Goal: Task Accomplishment & Management: Use online tool/utility

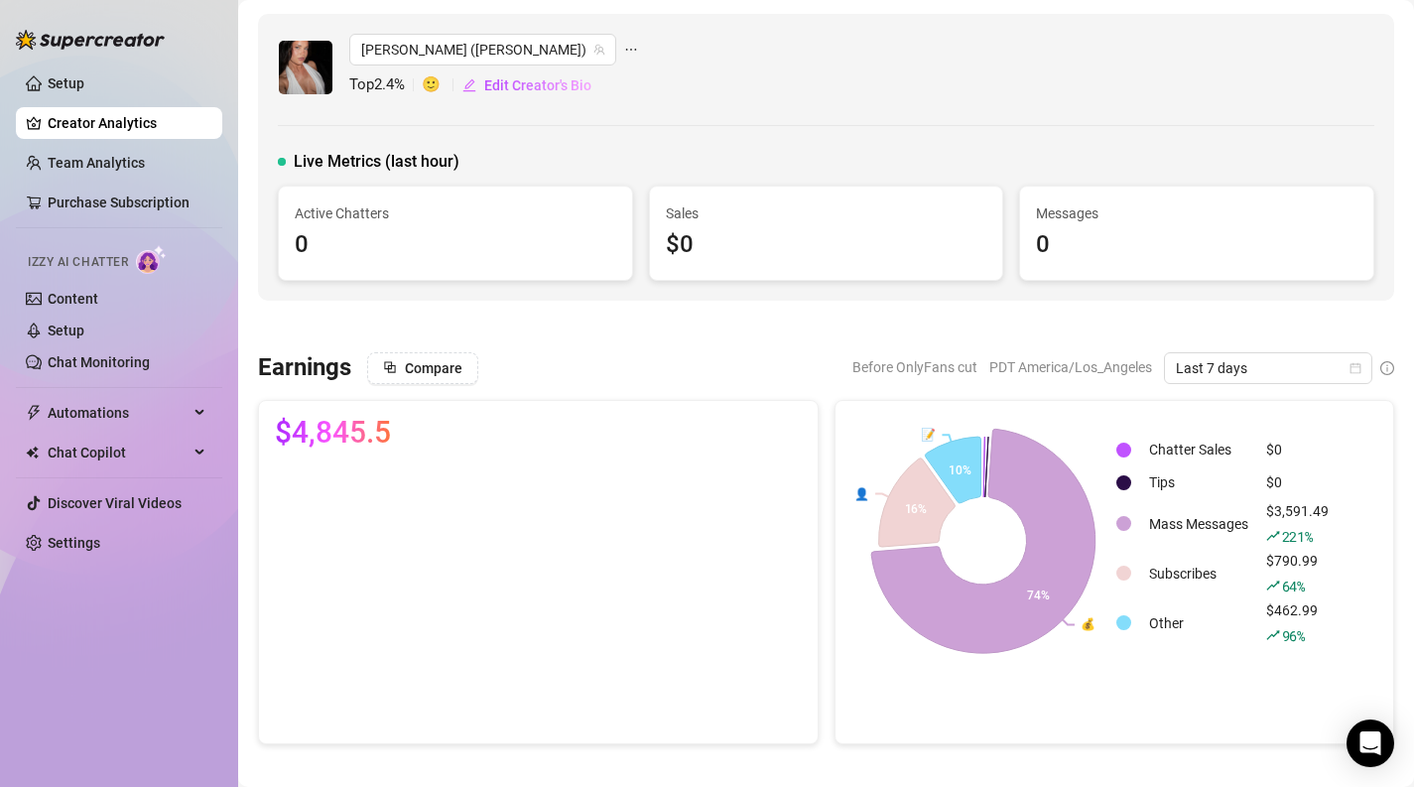
click at [1054, 562] on icon at bounding box center [983, 541] width 224 height 224
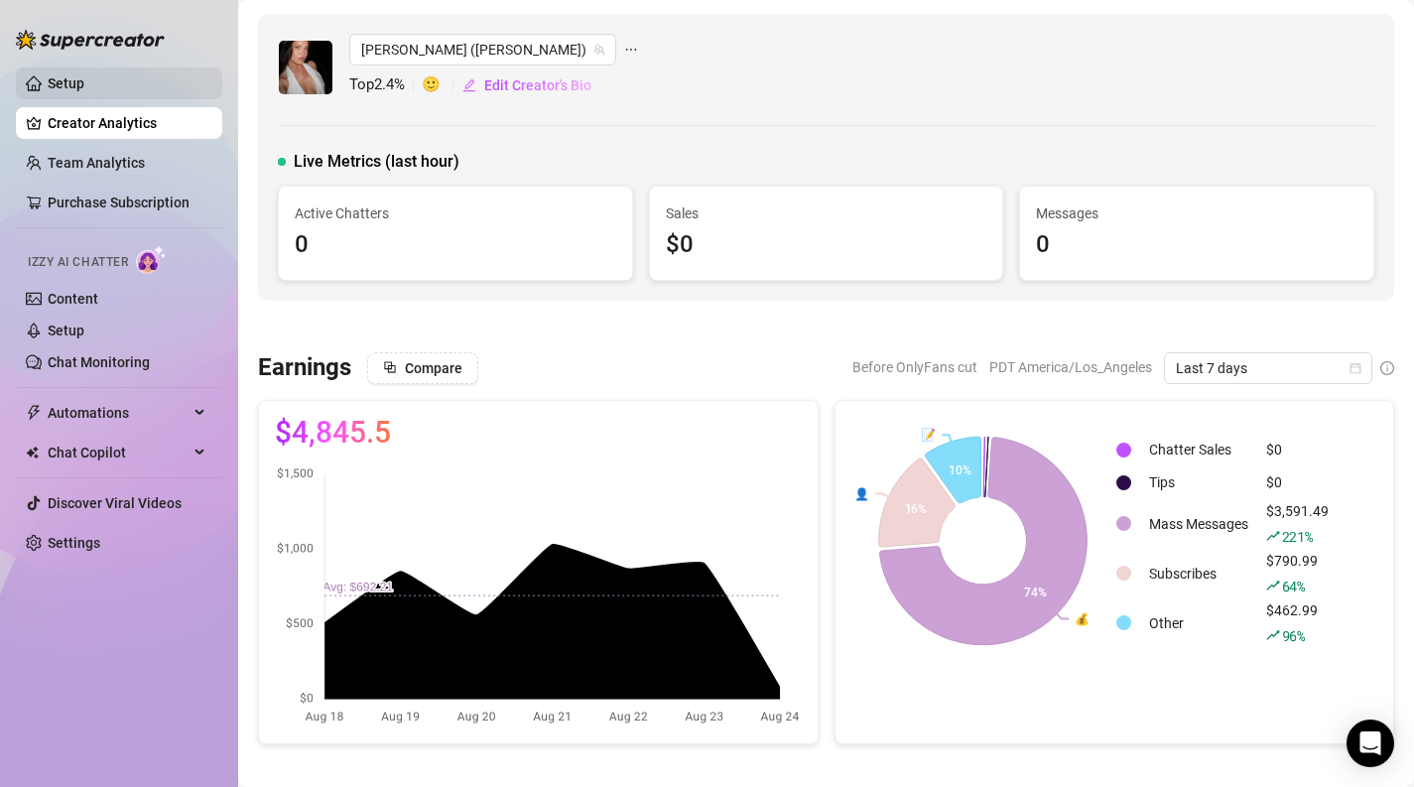
click at [84, 91] on link "Setup" at bounding box center [66, 83] width 37 height 16
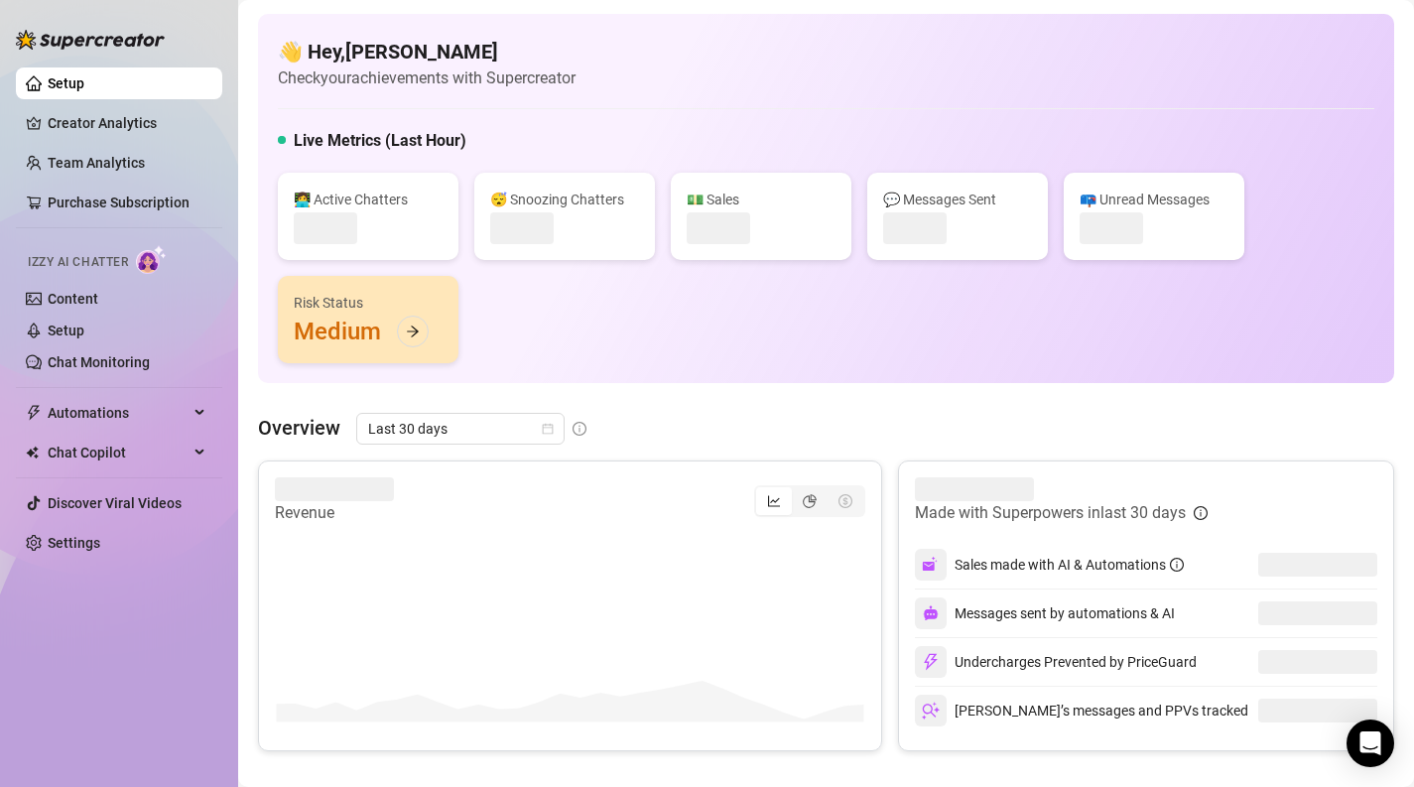
click at [84, 79] on link "Setup" at bounding box center [66, 83] width 37 height 16
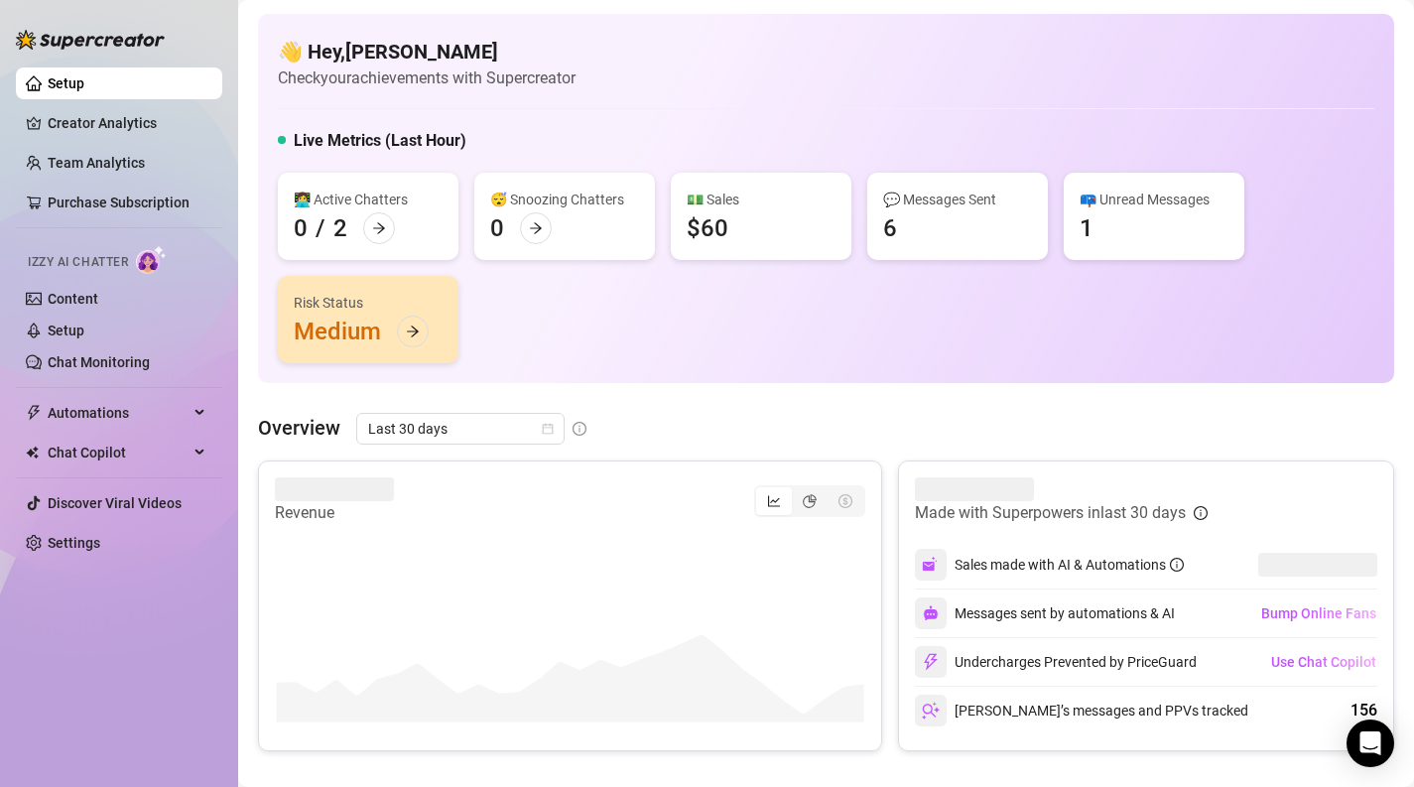
click at [84, 79] on link "Setup" at bounding box center [66, 83] width 37 height 16
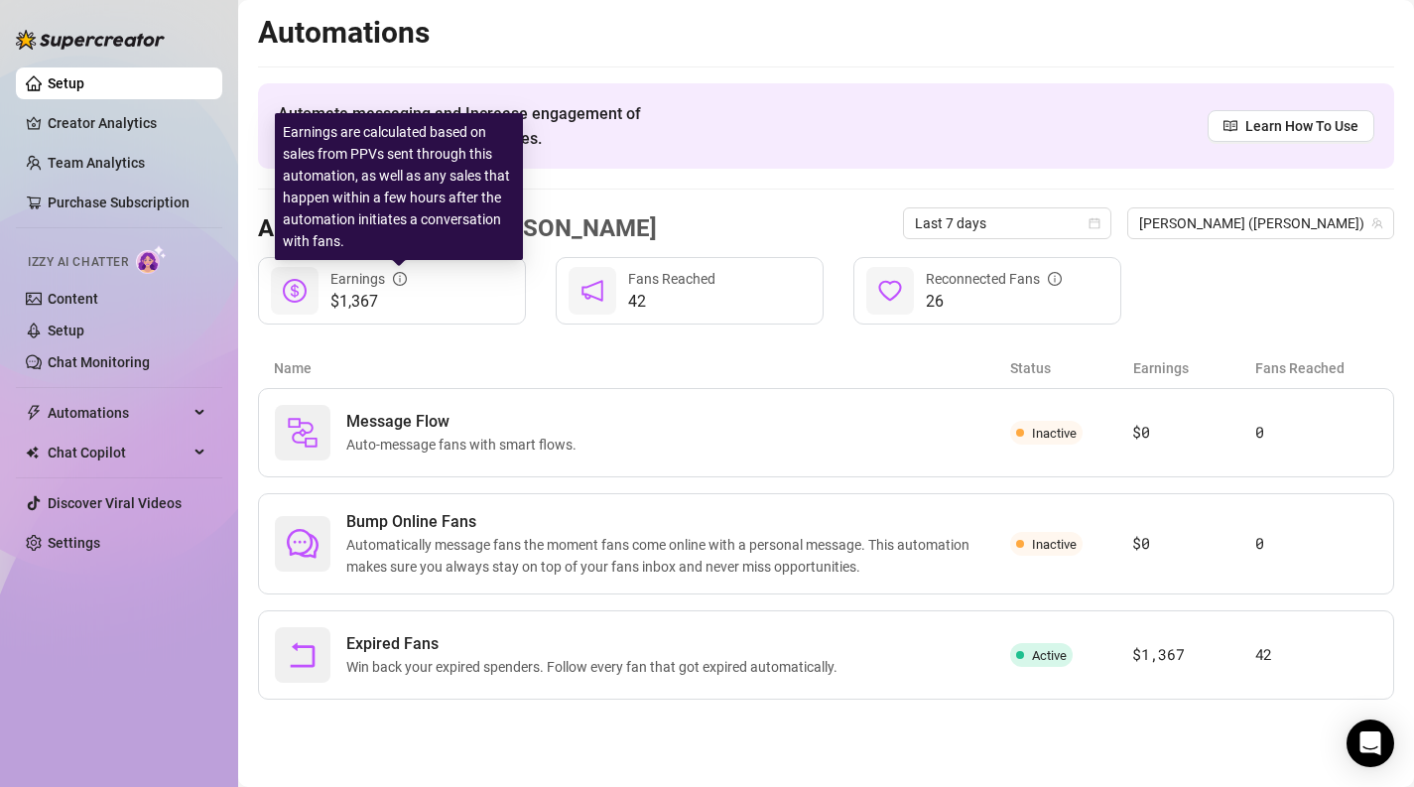
click at [400, 278] on icon "info-circle" at bounding box center [400, 279] width 14 height 14
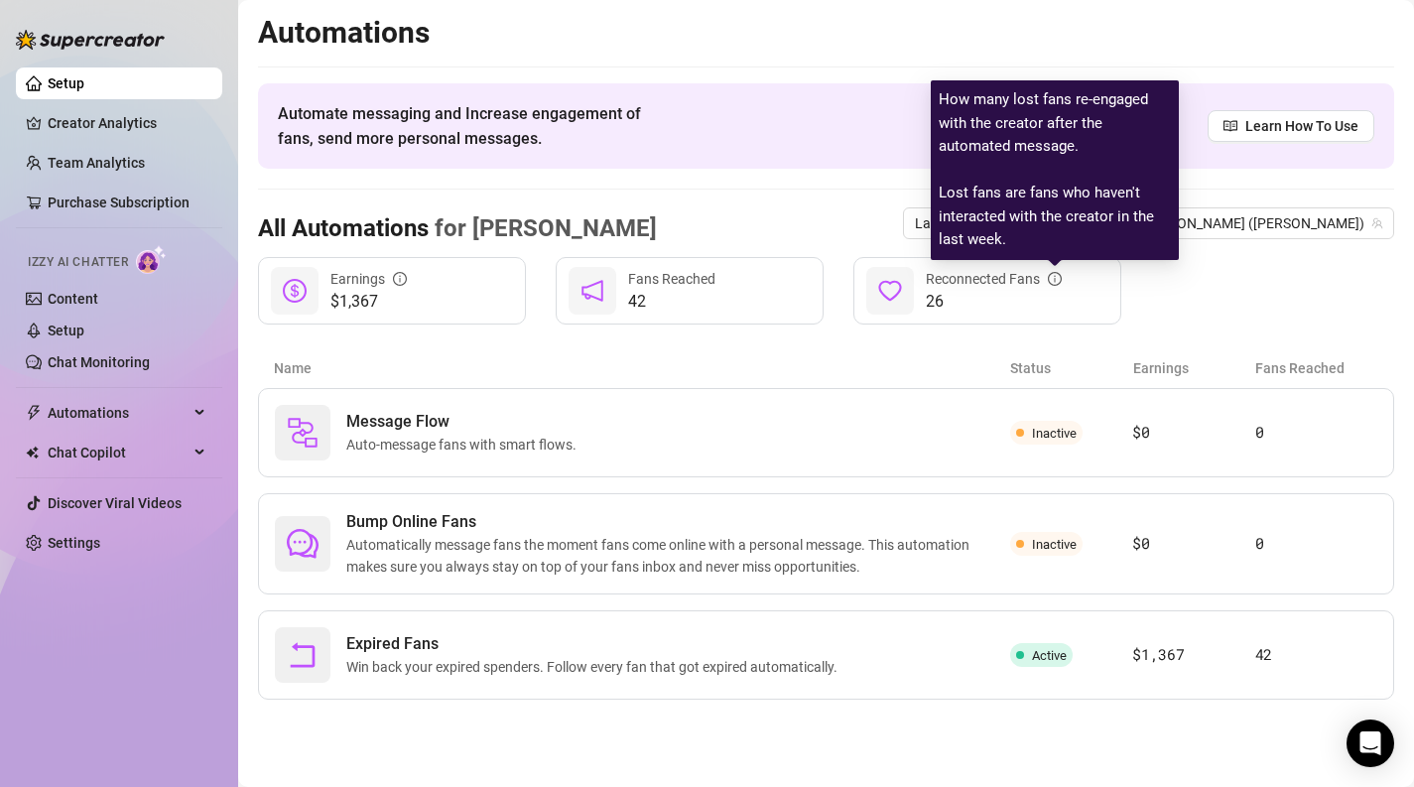
click at [1049, 274] on icon "info-circle" at bounding box center [1055, 279] width 14 height 14
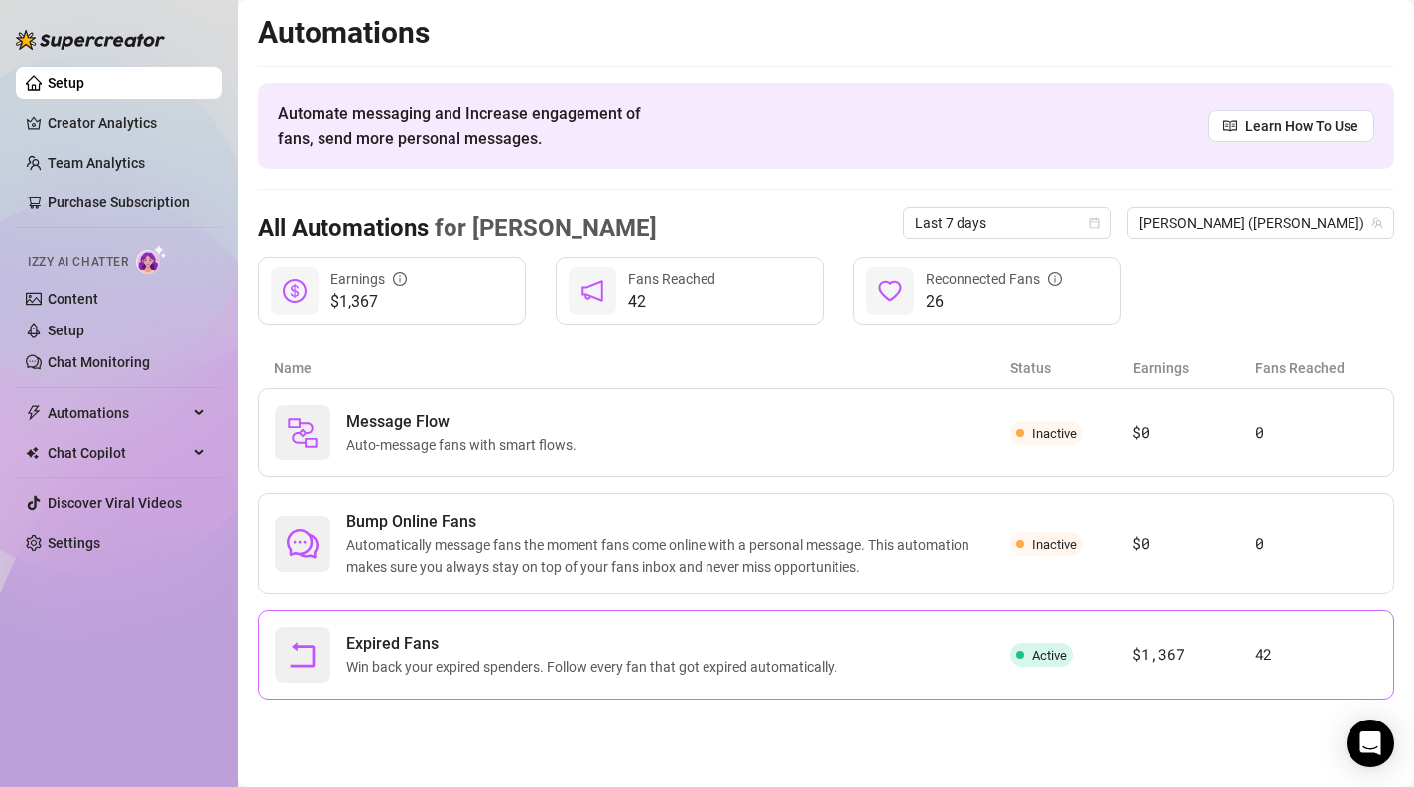
click at [671, 678] on div "Expired Fans Win back your expired spenders. Follow every fan that got expired …" at bounding box center [642, 655] width 735 height 56
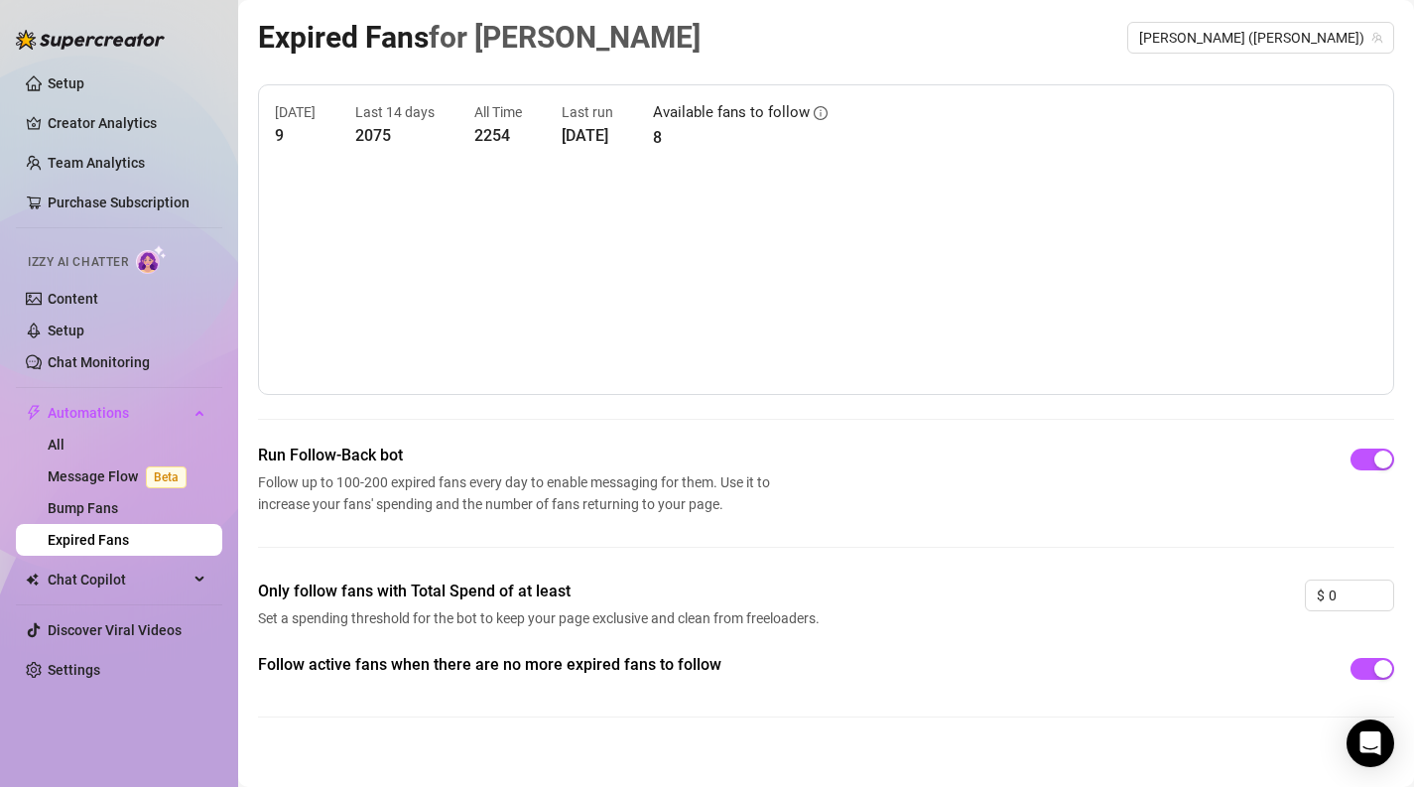
scroll to position [22, 0]
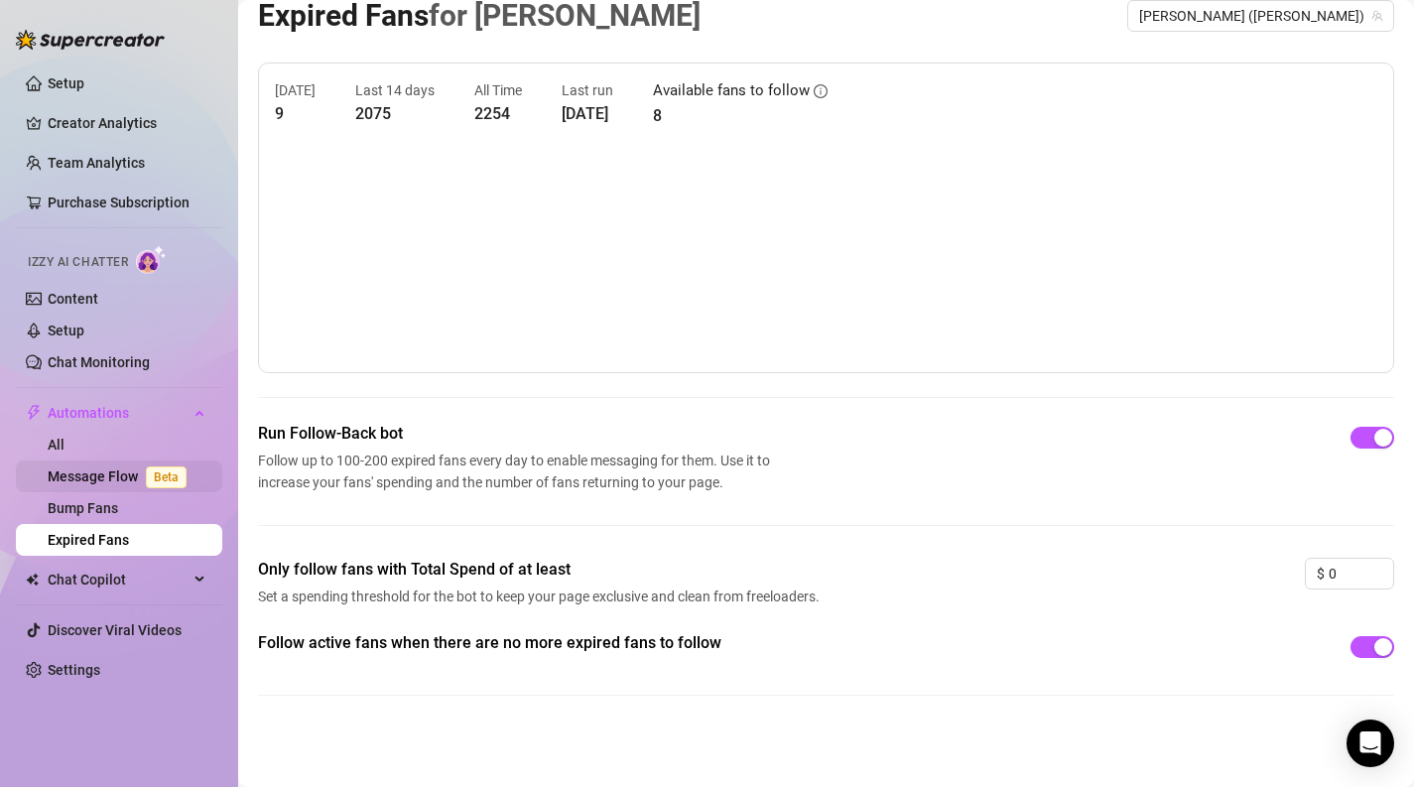
click at [93, 480] on link "Message Flow Beta" at bounding box center [121, 476] width 147 height 16
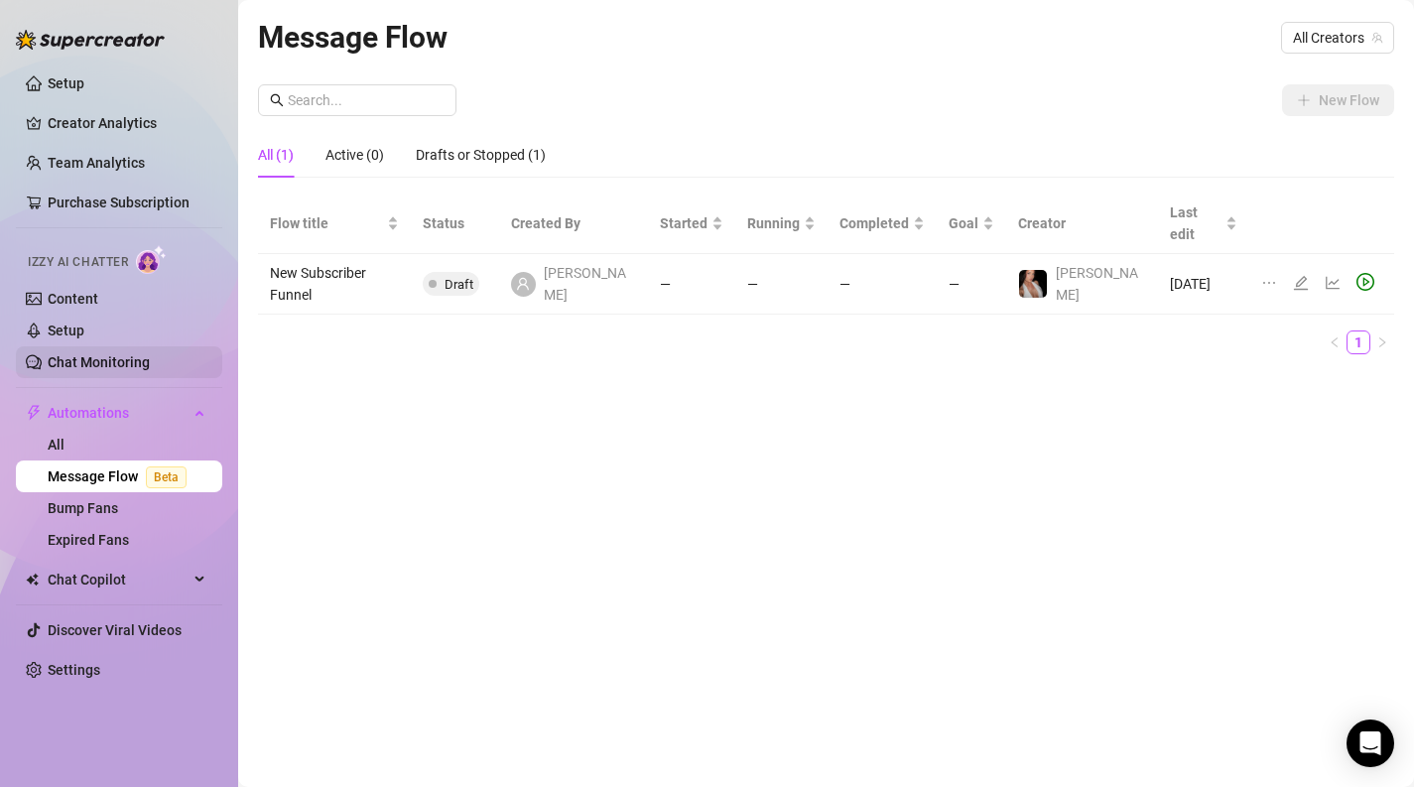
click at [106, 357] on link "Chat Monitoring" at bounding box center [99, 362] width 102 height 16
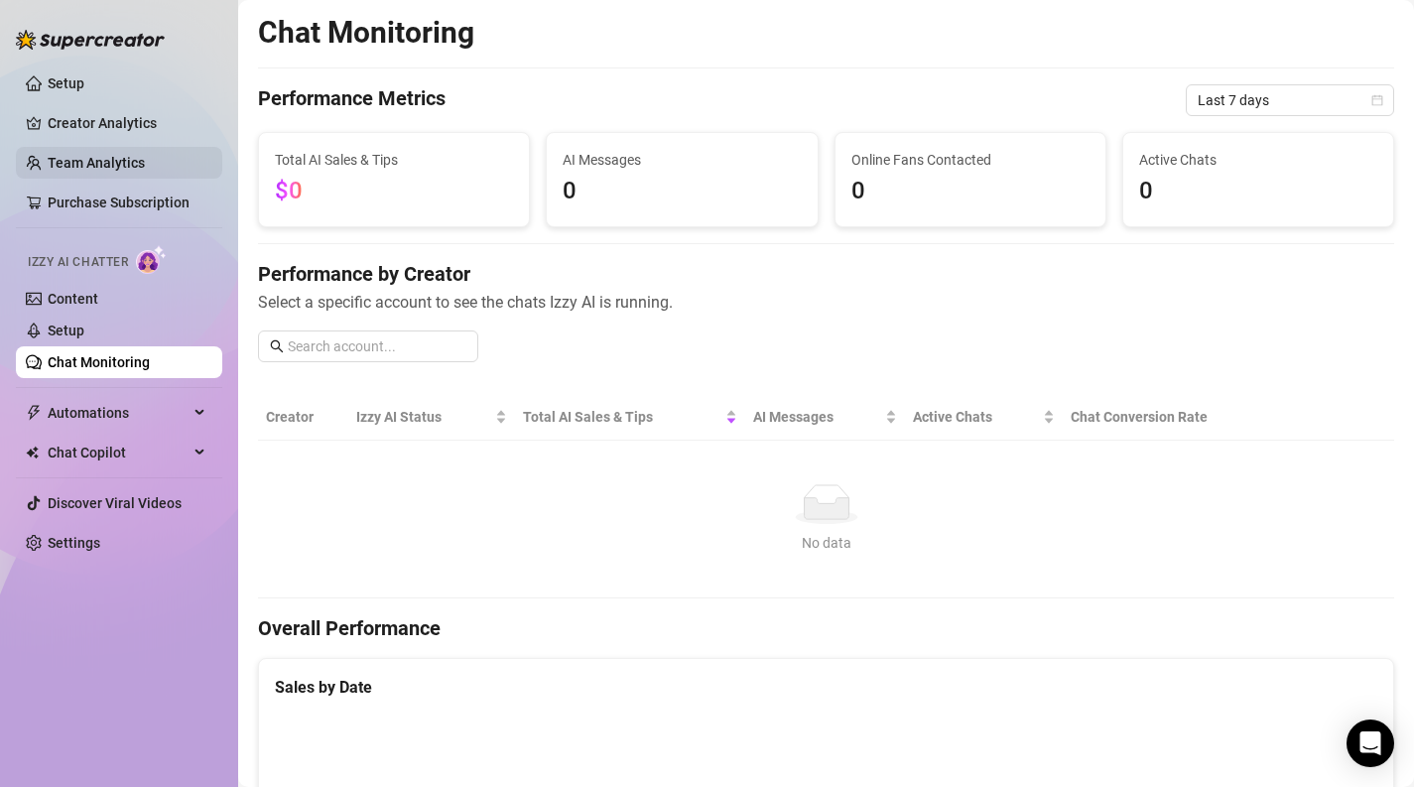
click at [94, 165] on link "Team Analytics" at bounding box center [96, 163] width 97 height 16
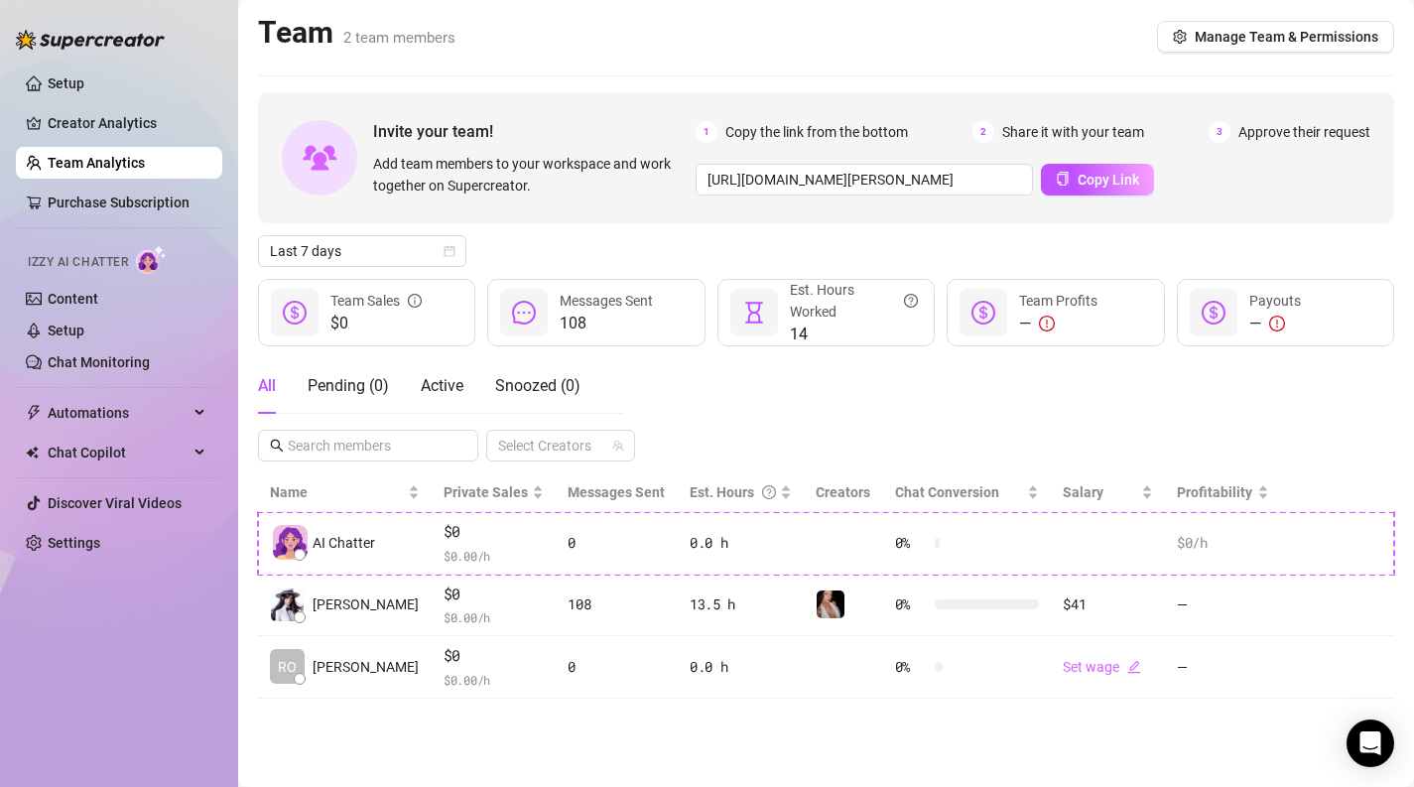
click at [642, 378] on div "All Pending ( 0 ) Active Snoozed ( 0 ) Select Creators" at bounding box center [826, 409] width 1136 height 103
click at [81, 324] on link "Setup" at bounding box center [66, 330] width 37 height 16
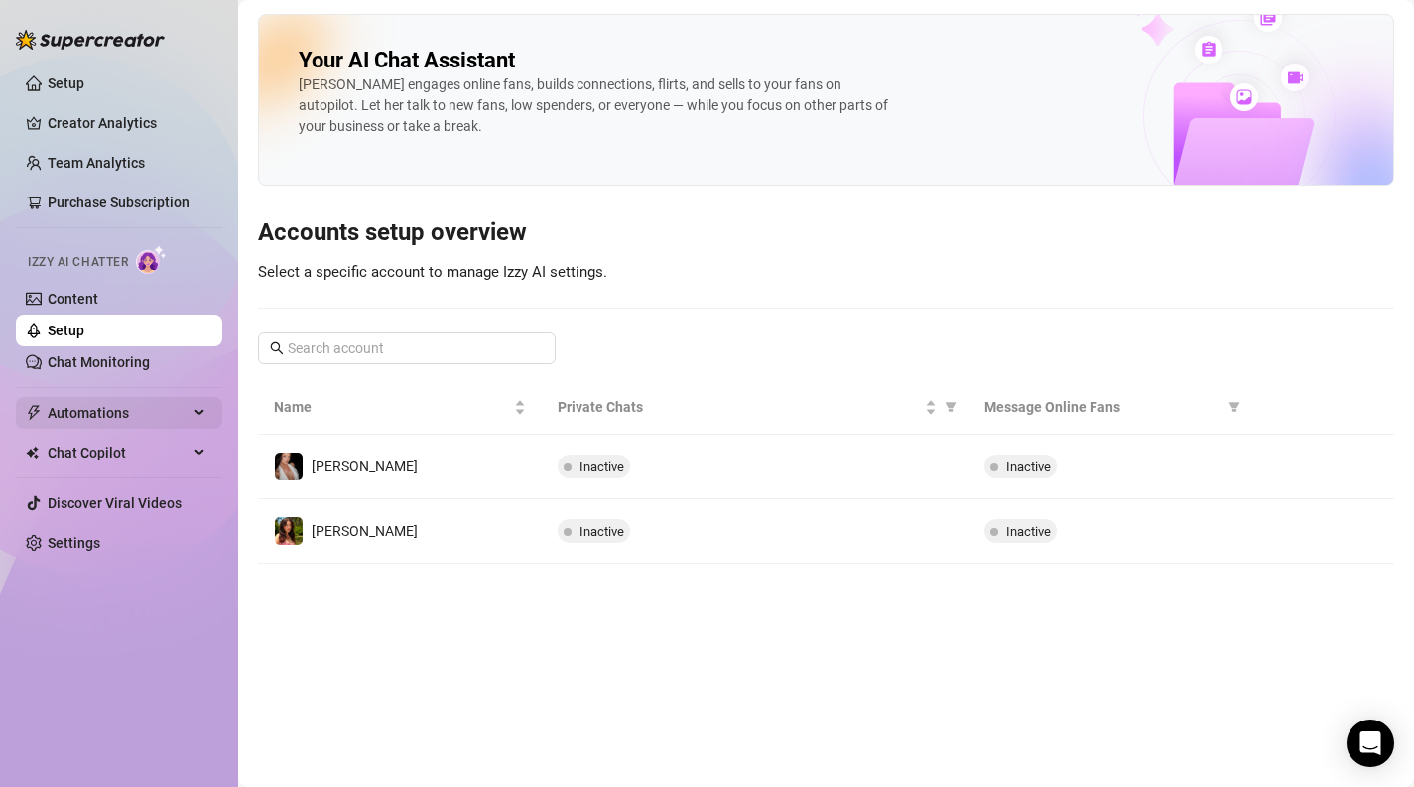
click at [105, 412] on span "Automations" at bounding box center [118, 413] width 141 height 32
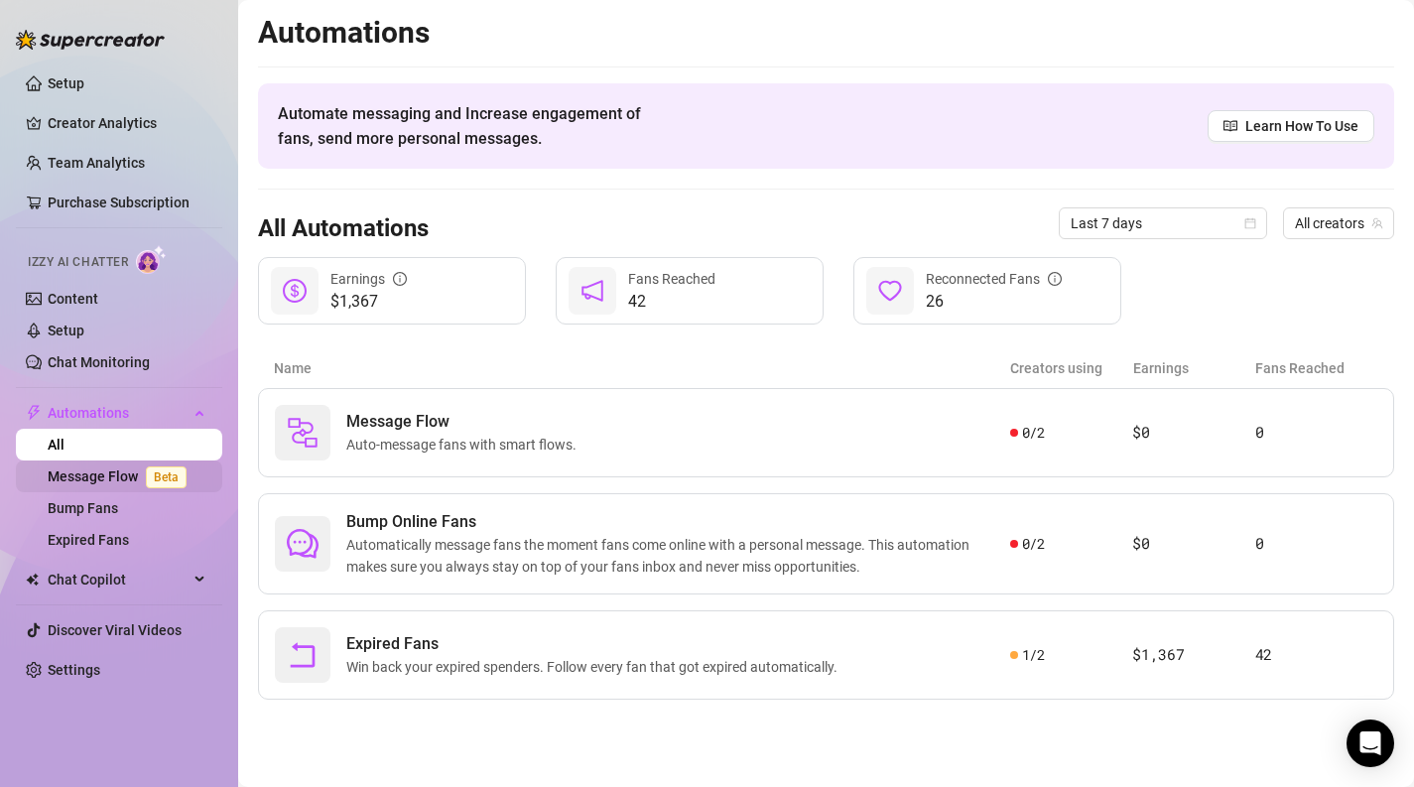
click at [123, 478] on link "Message Flow Beta" at bounding box center [121, 476] width 147 height 16
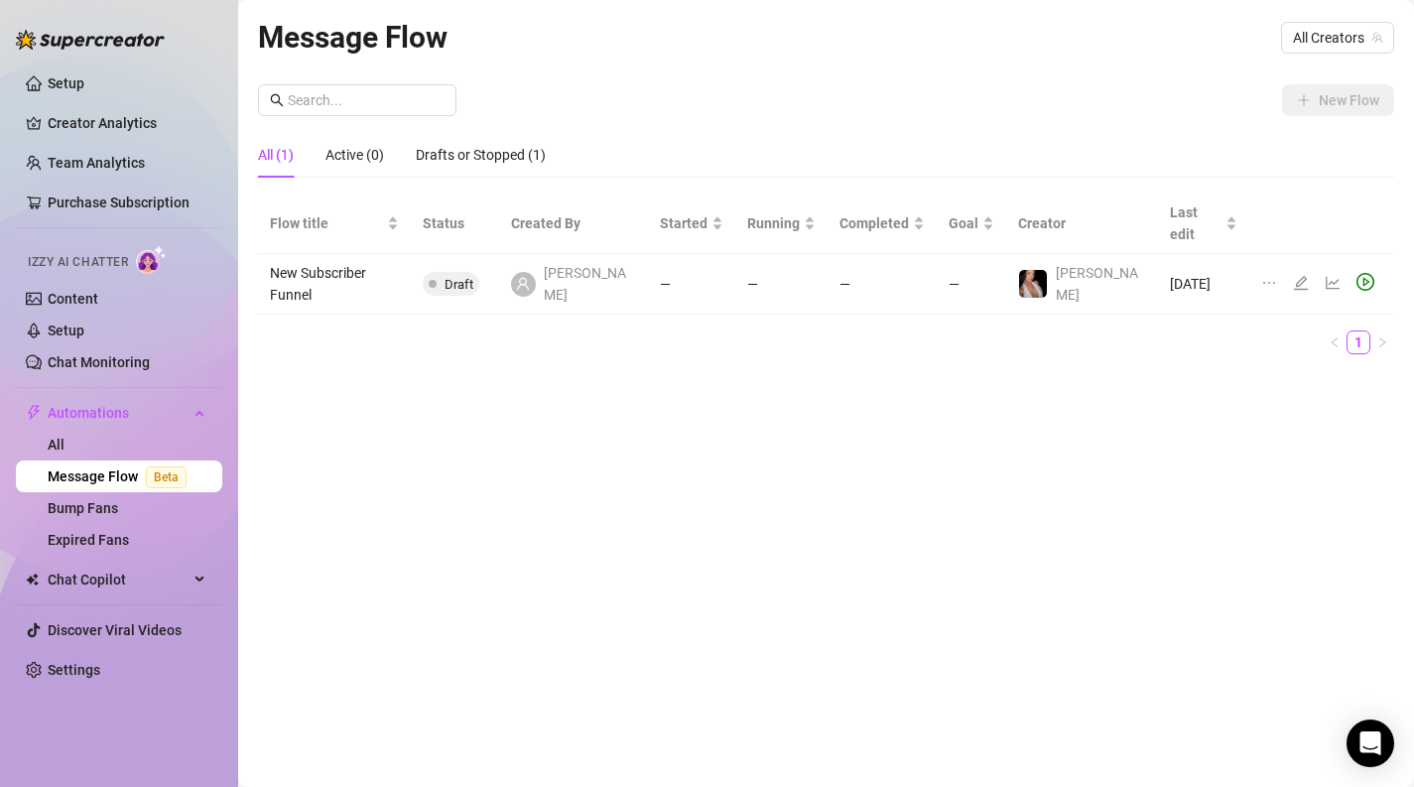
click at [356, 254] on td "New Subscriber Funnel" at bounding box center [334, 284] width 153 height 61
click at [1299, 273] on div at bounding box center [1305, 284] width 24 height 22
click at [1293, 275] on icon "edit" at bounding box center [1301, 283] width 16 height 16
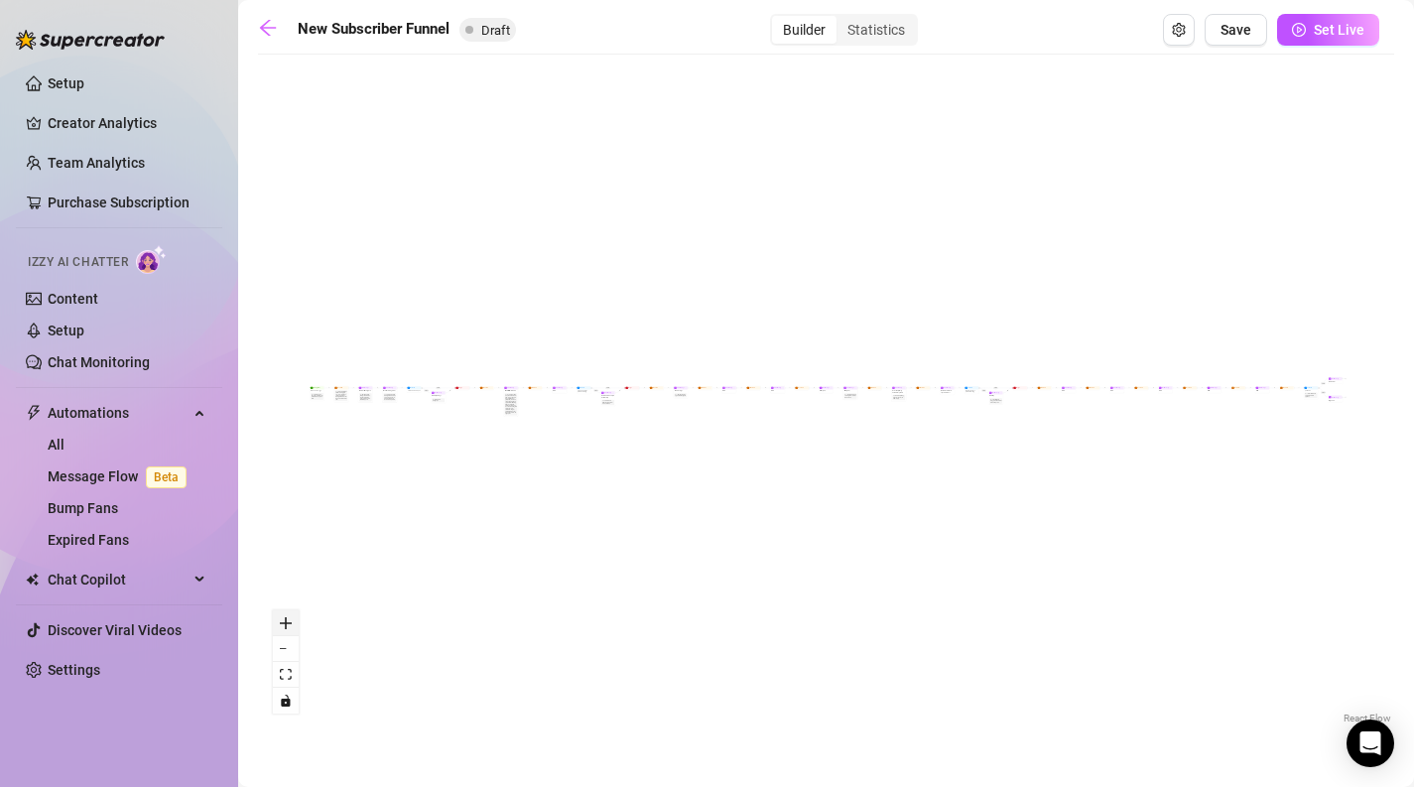
click at [292, 623] on button "zoom in" at bounding box center [286, 623] width 26 height 26
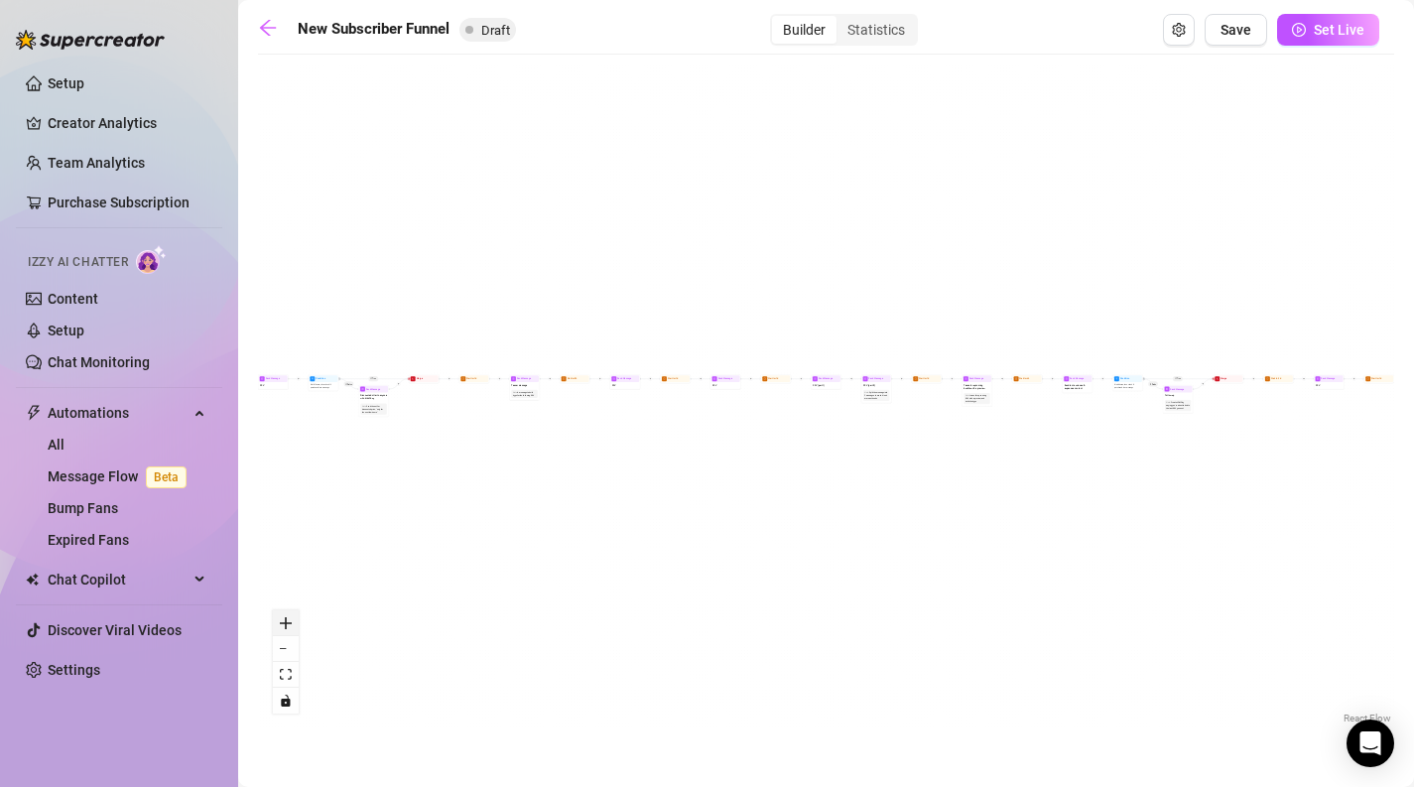
click at [292, 623] on button "zoom in" at bounding box center [286, 623] width 26 height 26
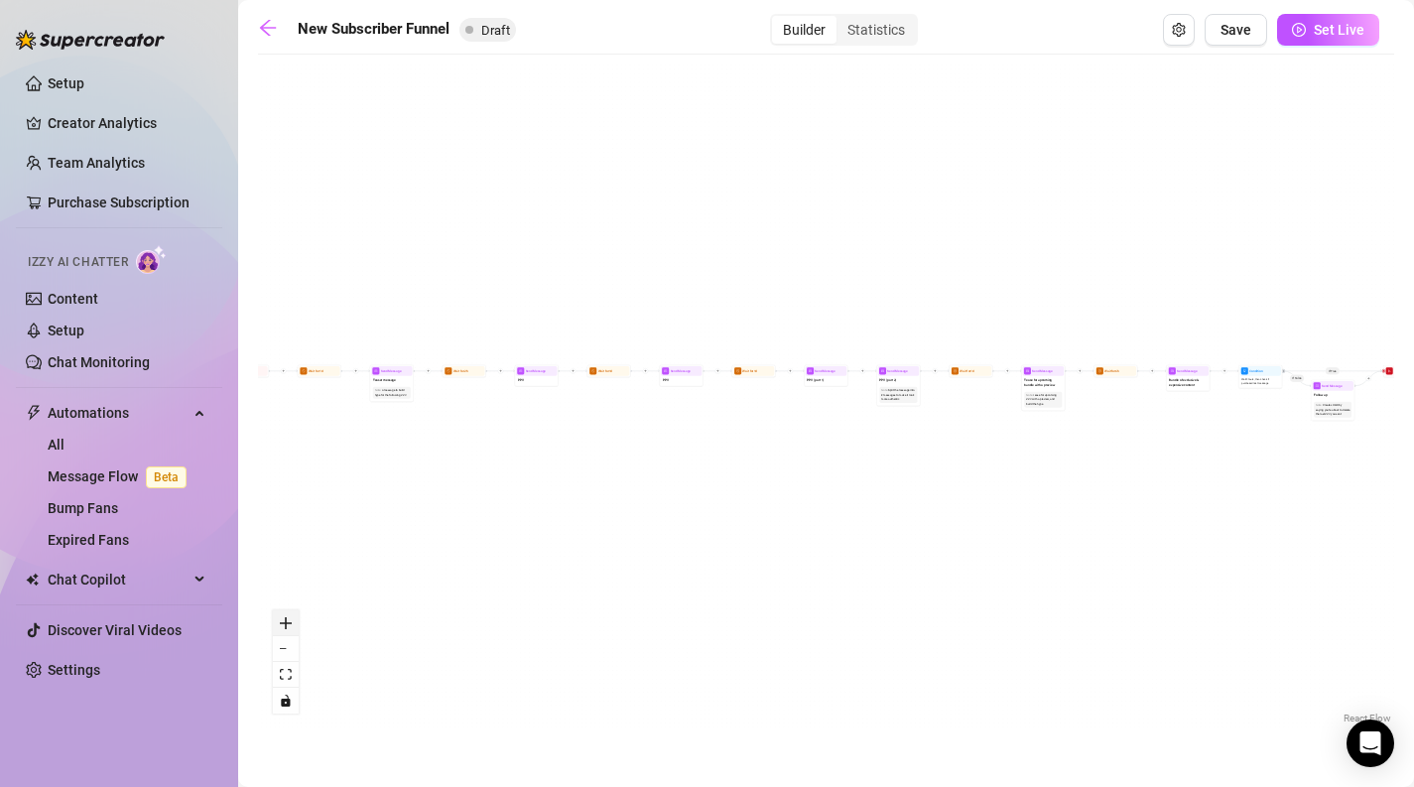
click at [292, 623] on button "zoom in" at bounding box center [286, 623] width 26 height 26
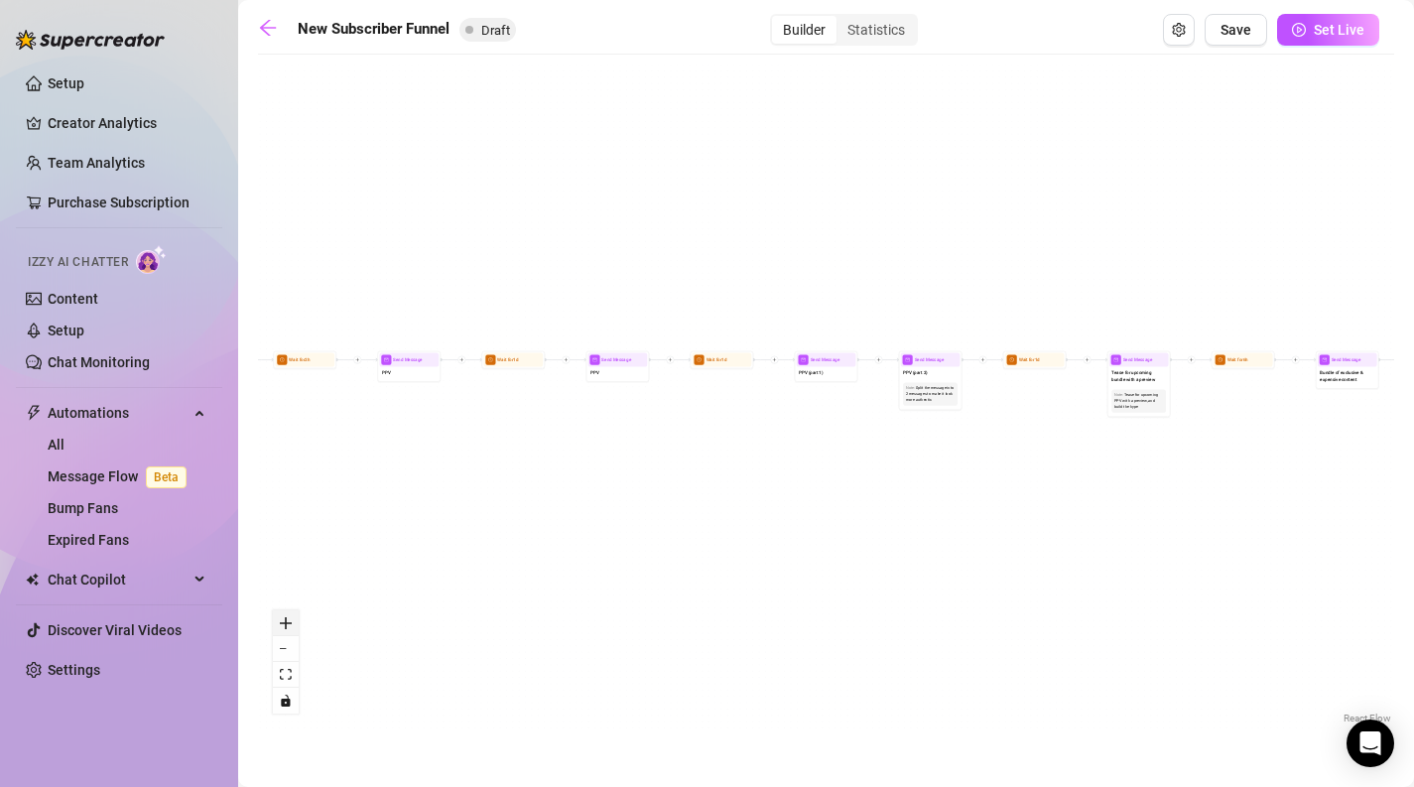
click at [292, 623] on button "zoom in" at bounding box center [286, 623] width 26 height 26
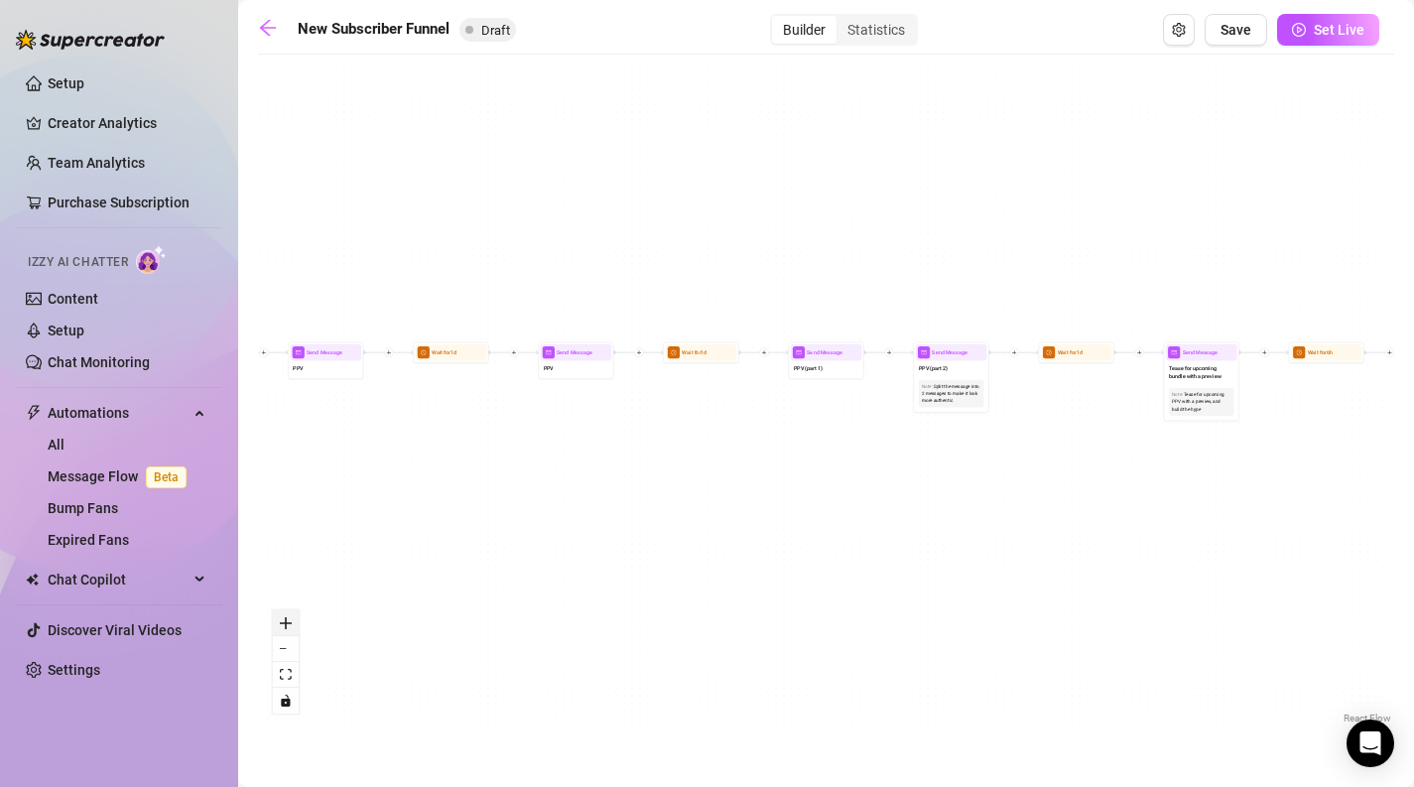
click at [292, 623] on button "zoom in" at bounding box center [286, 623] width 26 height 26
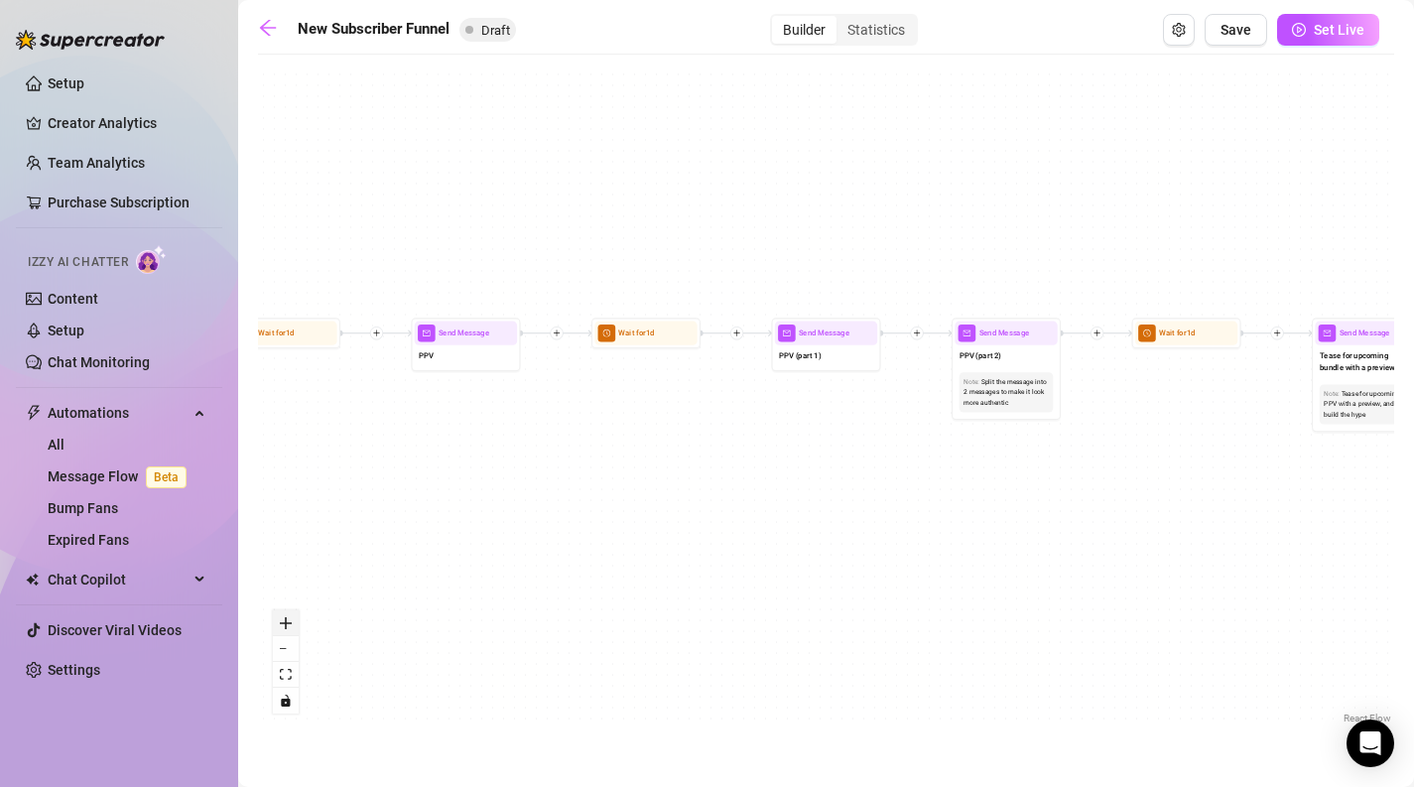
click at [292, 623] on button "zoom in" at bounding box center [286, 623] width 26 height 26
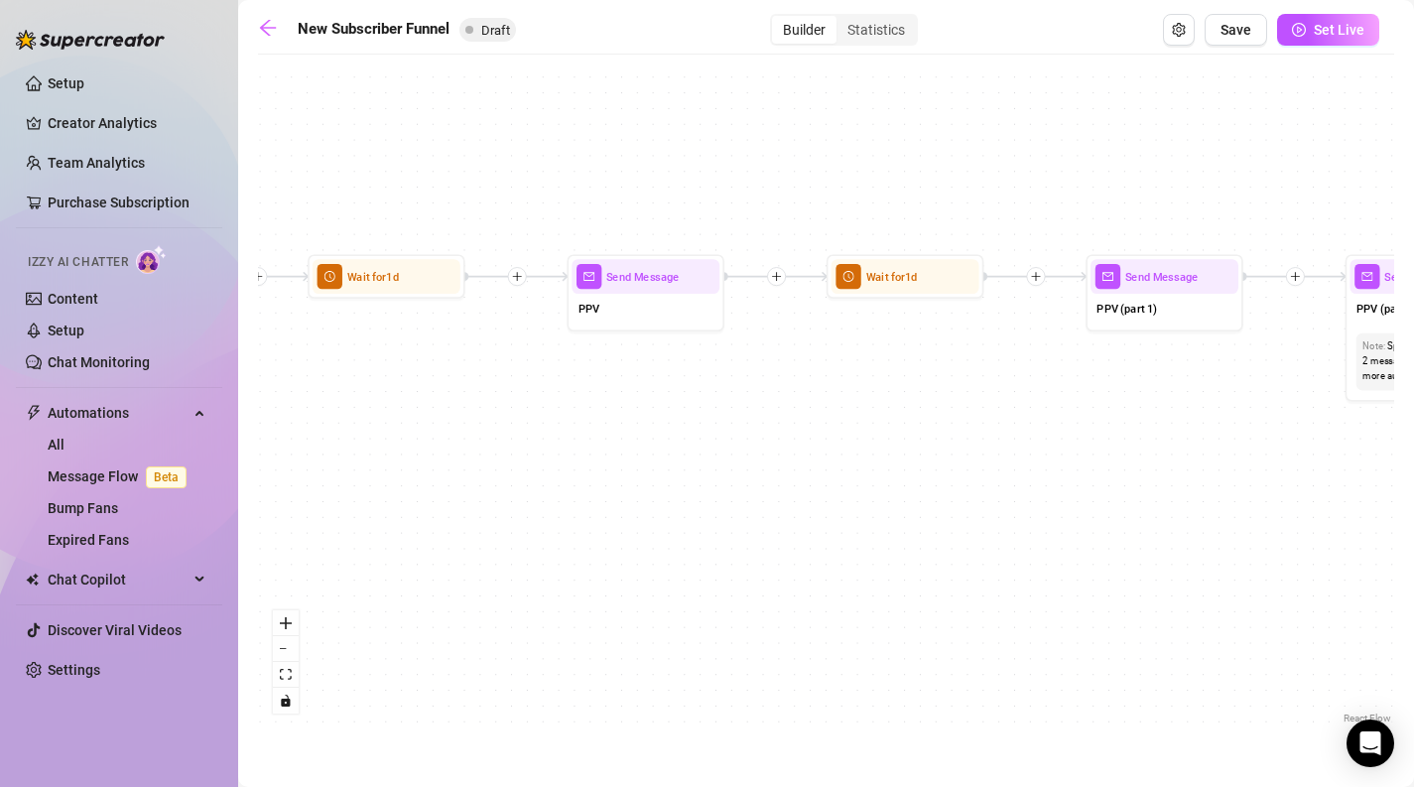
drag, startPoint x: 300, startPoint y: 417, endPoint x: 634, endPoint y: 383, distance: 336.0
click at [634, 383] on div "If True If True If True If False If False If False If True If False Merge Merge…" at bounding box center [826, 396] width 1136 height 664
drag, startPoint x: 522, startPoint y: 401, endPoint x: 1100, endPoint y: 376, distance: 578.9
click at [1100, 376] on div "If True If True If True If False If False If False If True If False Merge Merge…" at bounding box center [826, 396] width 1136 height 664
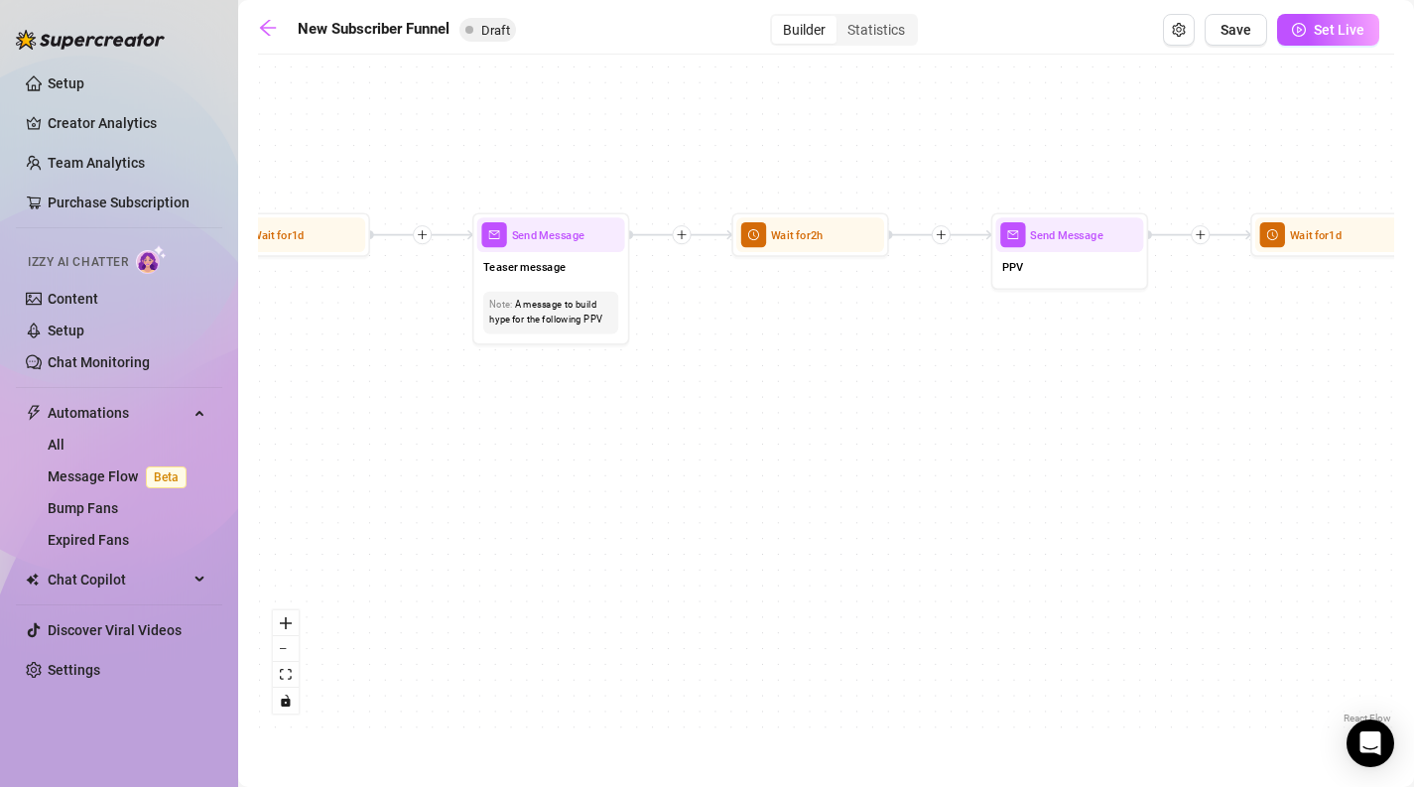
drag, startPoint x: 558, startPoint y: 379, endPoint x: 1315, endPoint y: 317, distance: 760.4
click at [1315, 317] on div "If True If True If True If False If False If False If True If False Merge Merge…" at bounding box center [826, 396] width 1136 height 664
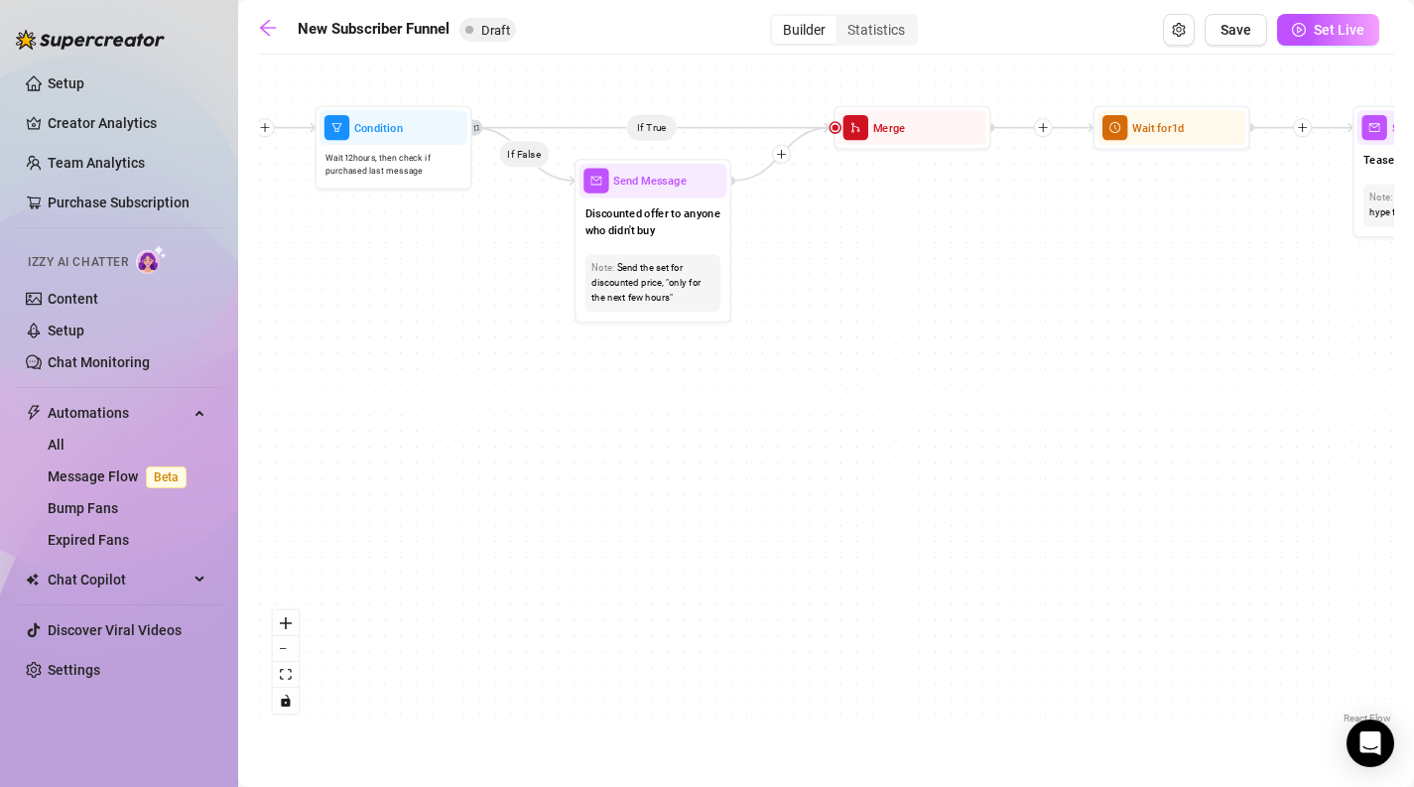
drag, startPoint x: 628, startPoint y: 382, endPoint x: 1251, endPoint y: 297, distance: 628.8
click at [1251, 297] on div "If True If True If True If False If False If False If True If False Merge Merge…" at bounding box center [826, 396] width 1136 height 664
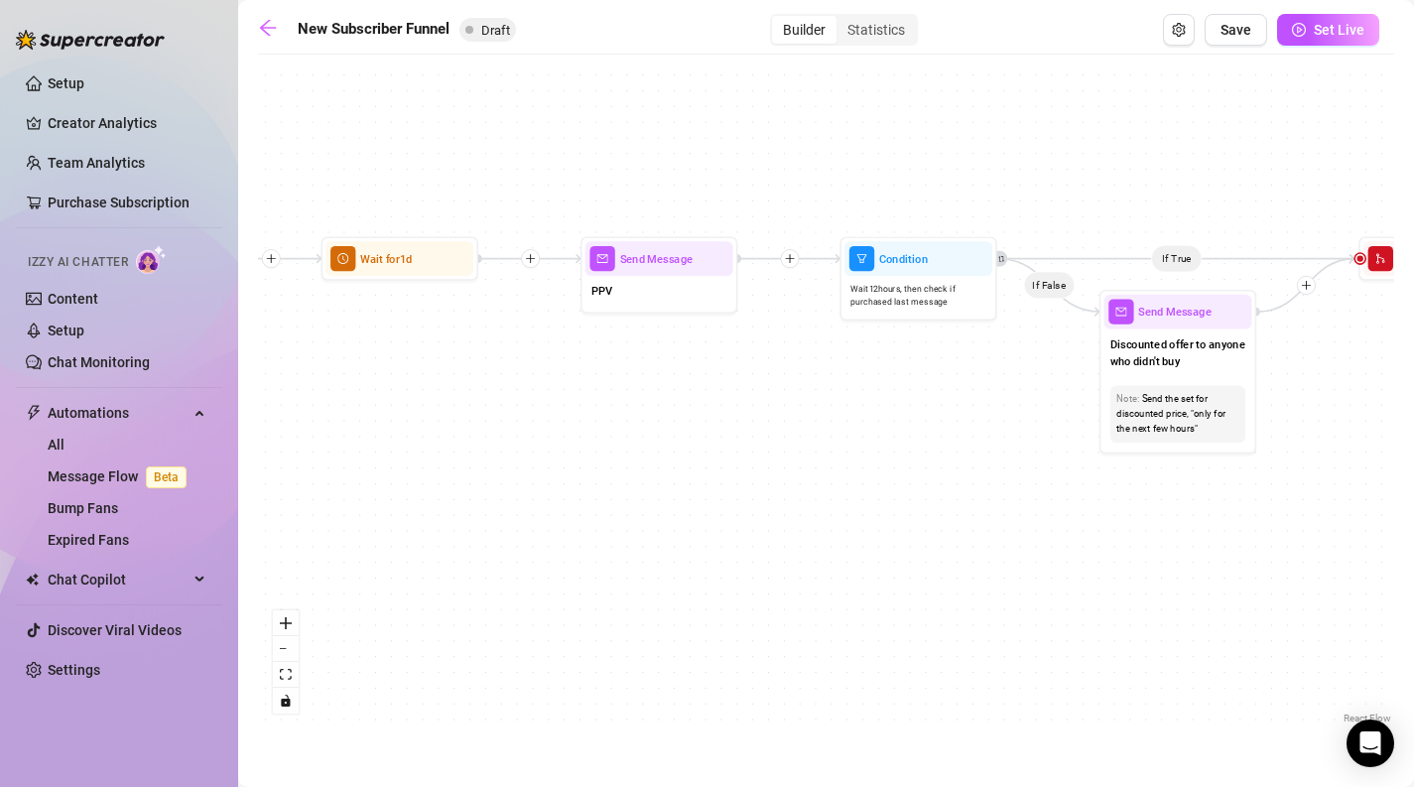
drag, startPoint x: 662, startPoint y: 348, endPoint x: 1053, endPoint y: 501, distance: 419.7
click at [1054, 504] on div "If True If True If True If False If False If False If True If False Merge Merge…" at bounding box center [826, 396] width 1136 height 664
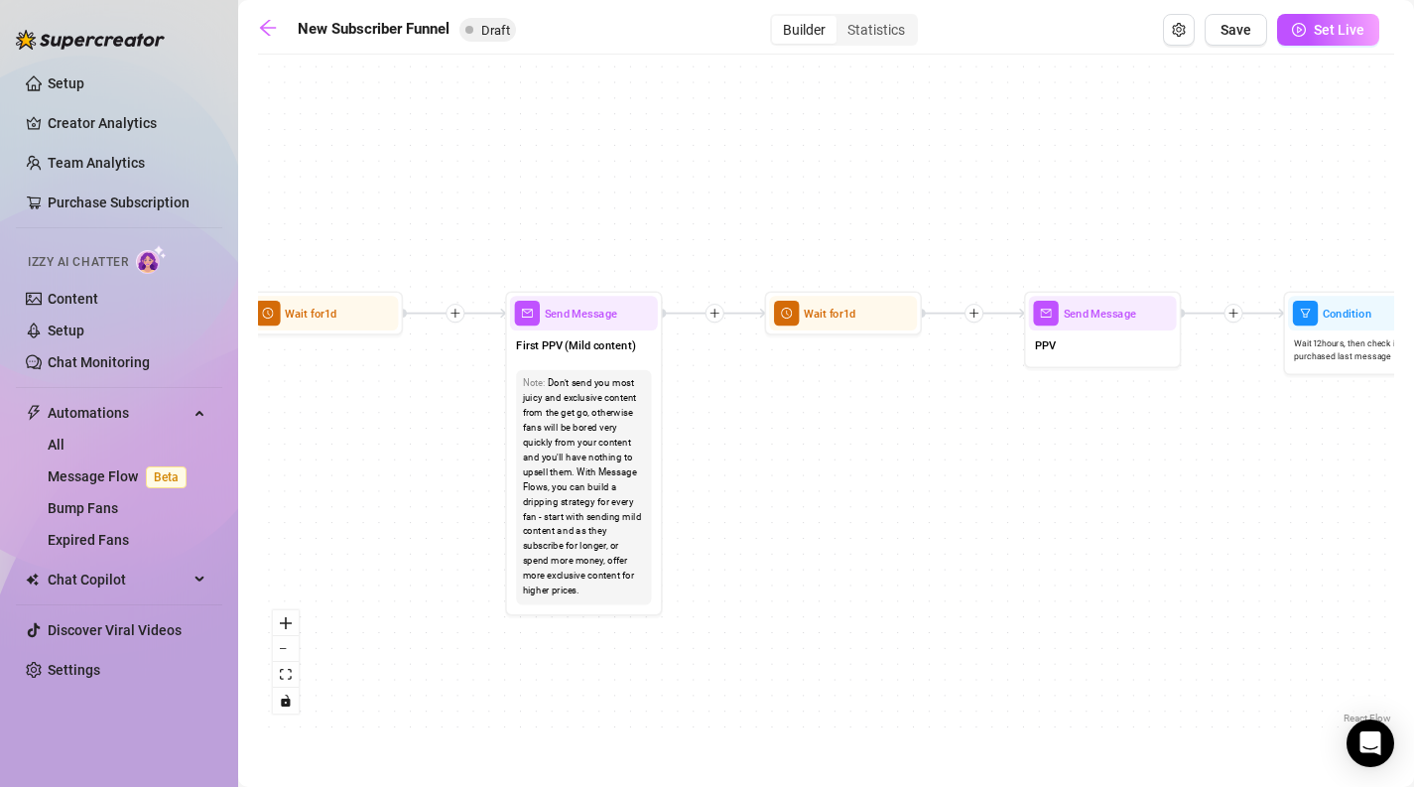
drag, startPoint x: 594, startPoint y: 429, endPoint x: 1034, endPoint y: 479, distance: 442.4
click at [1034, 479] on div "If True If True If True If False If False If False If True If False Merge Merge…" at bounding box center [826, 396] width 1136 height 664
click at [500, 435] on div "If True If True If True If False If False If False If True If False Merge Merge…" at bounding box center [826, 396] width 1136 height 664
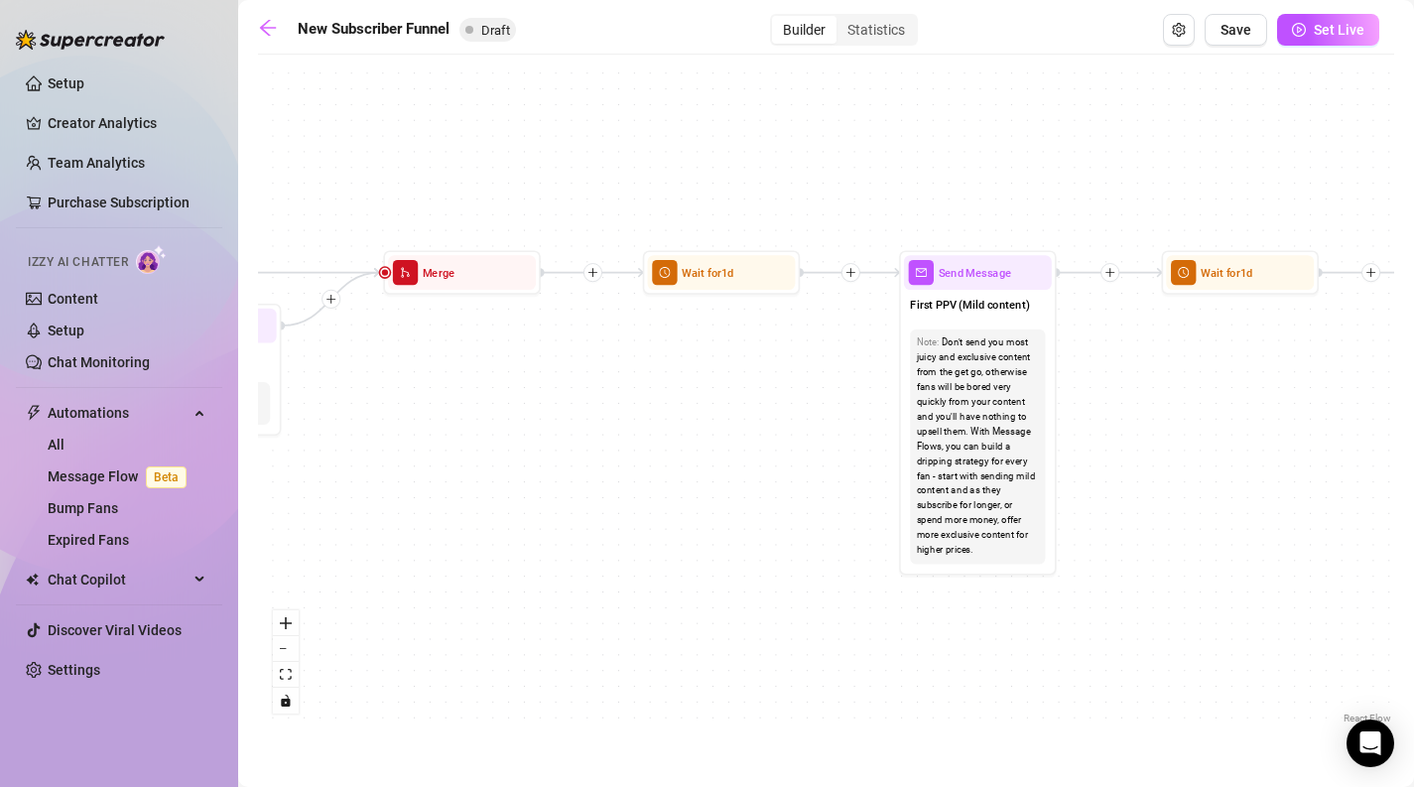
drag, startPoint x: 417, startPoint y: 444, endPoint x: 894, endPoint y: 379, distance: 481.6
click at [894, 379] on div "If True If True If True If False If False If False If True If False Merge Merge…" at bounding box center [826, 396] width 1136 height 664
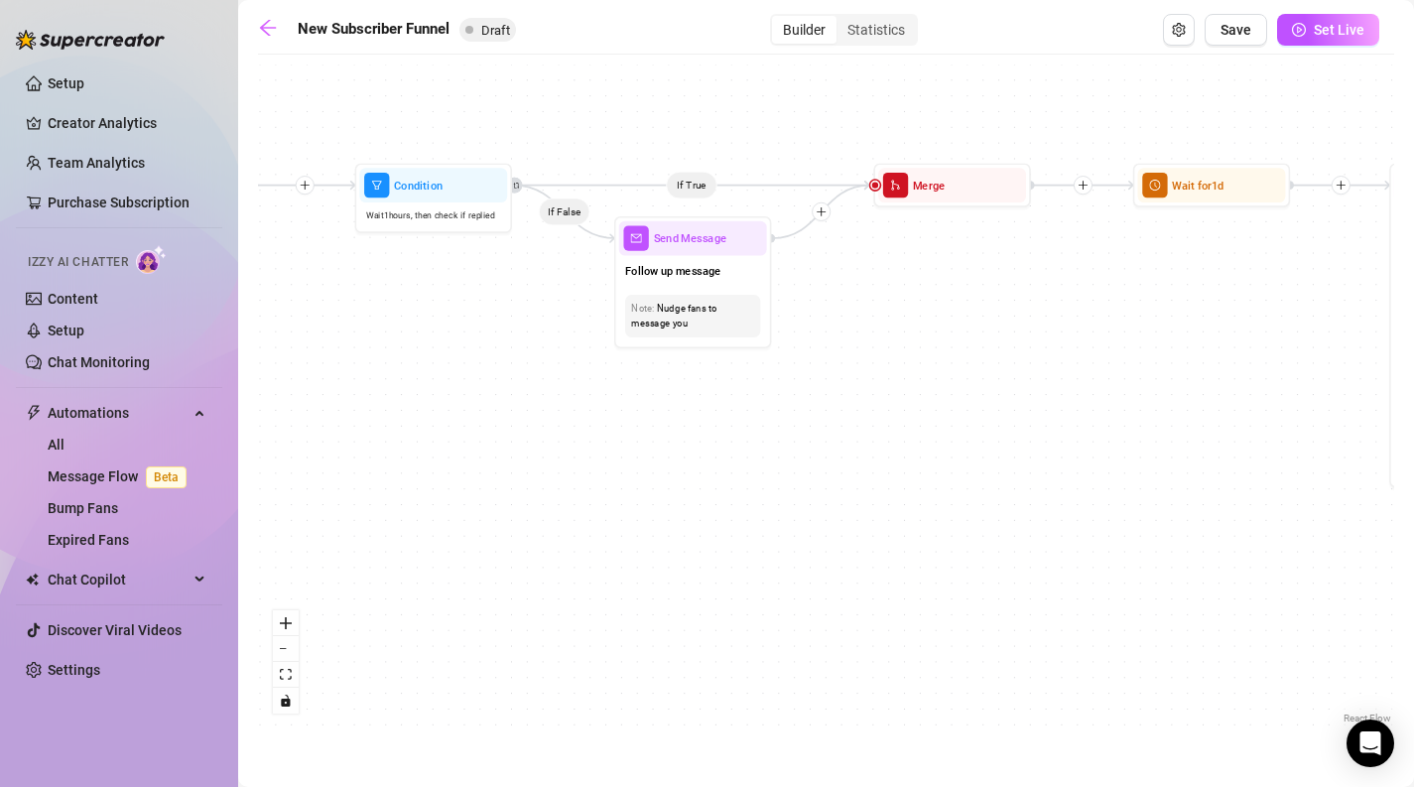
drag, startPoint x: 427, startPoint y: 482, endPoint x: 903, endPoint y: 412, distance: 481.4
click at [903, 412] on div "If True If True If True If False If False If False If True If False Merge Merge…" at bounding box center [826, 396] width 1136 height 664
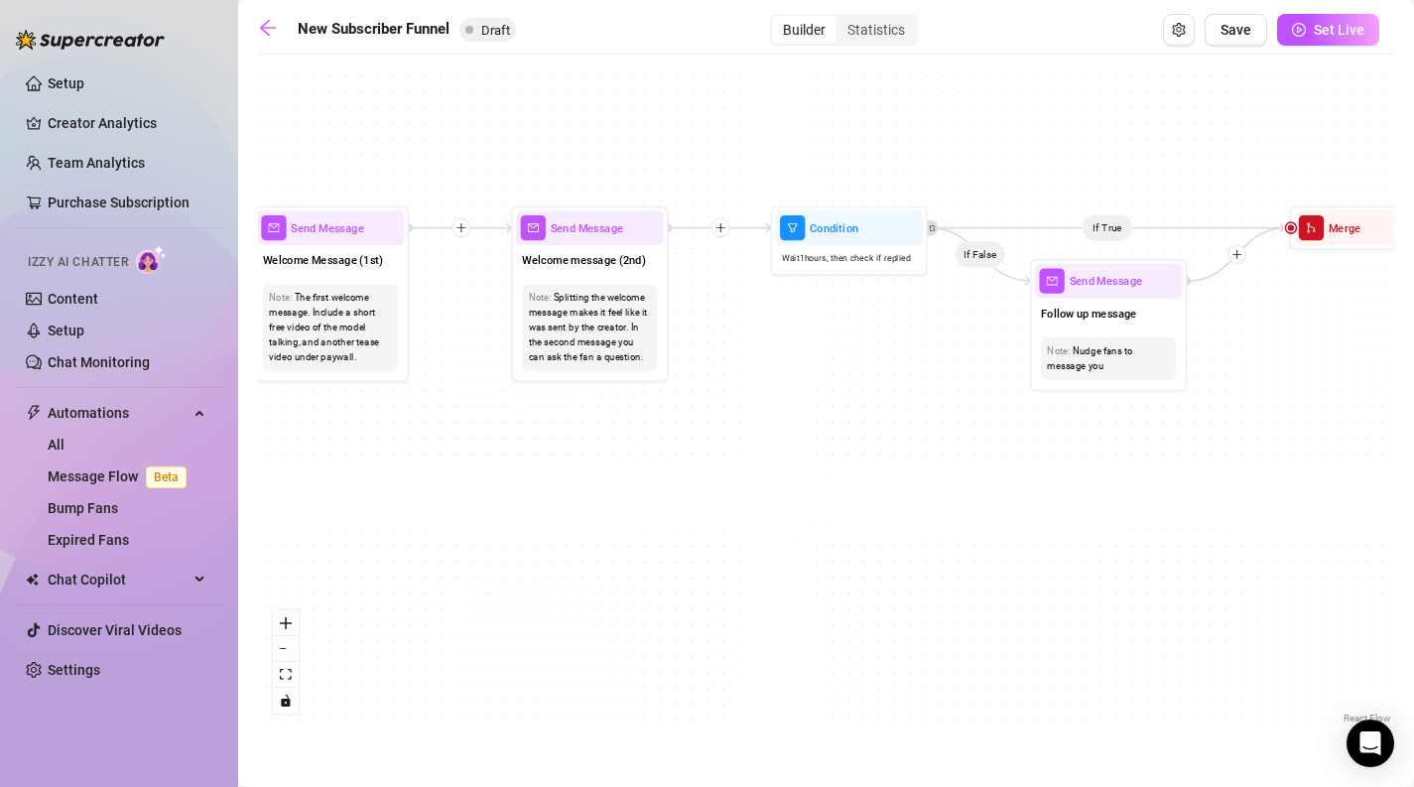
drag, startPoint x: 600, startPoint y: 428, endPoint x: 1040, endPoint y: 485, distance: 443.2
click at [1040, 485] on div "If True If True If True If False If False If False If True If False Merge Merge…" at bounding box center [826, 396] width 1136 height 664
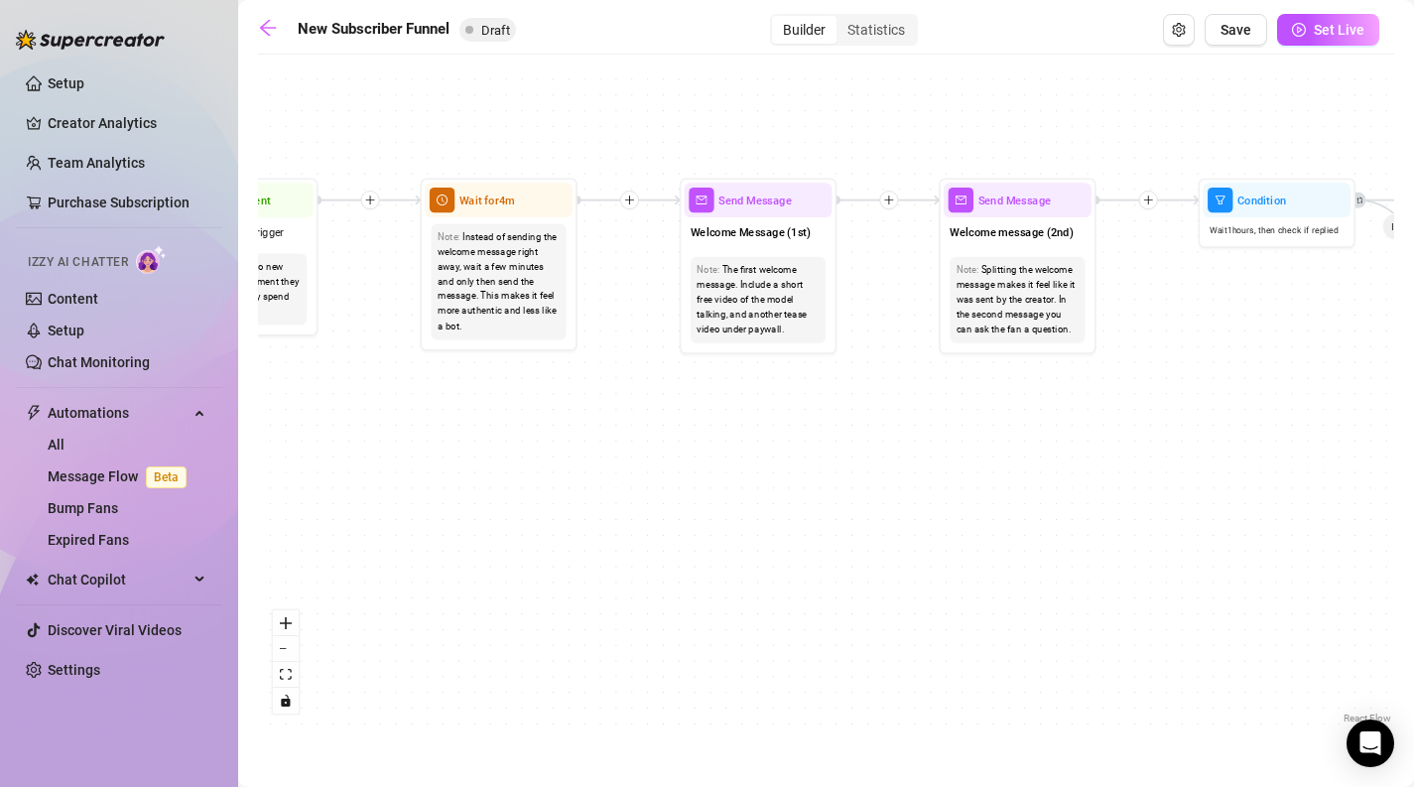
drag, startPoint x: 415, startPoint y: 467, endPoint x: 919, endPoint y: 381, distance: 511.3
click at [919, 381] on div "If True If True If True If False If False If False If True If False Merge Merge…" at bounding box center [826, 396] width 1136 height 664
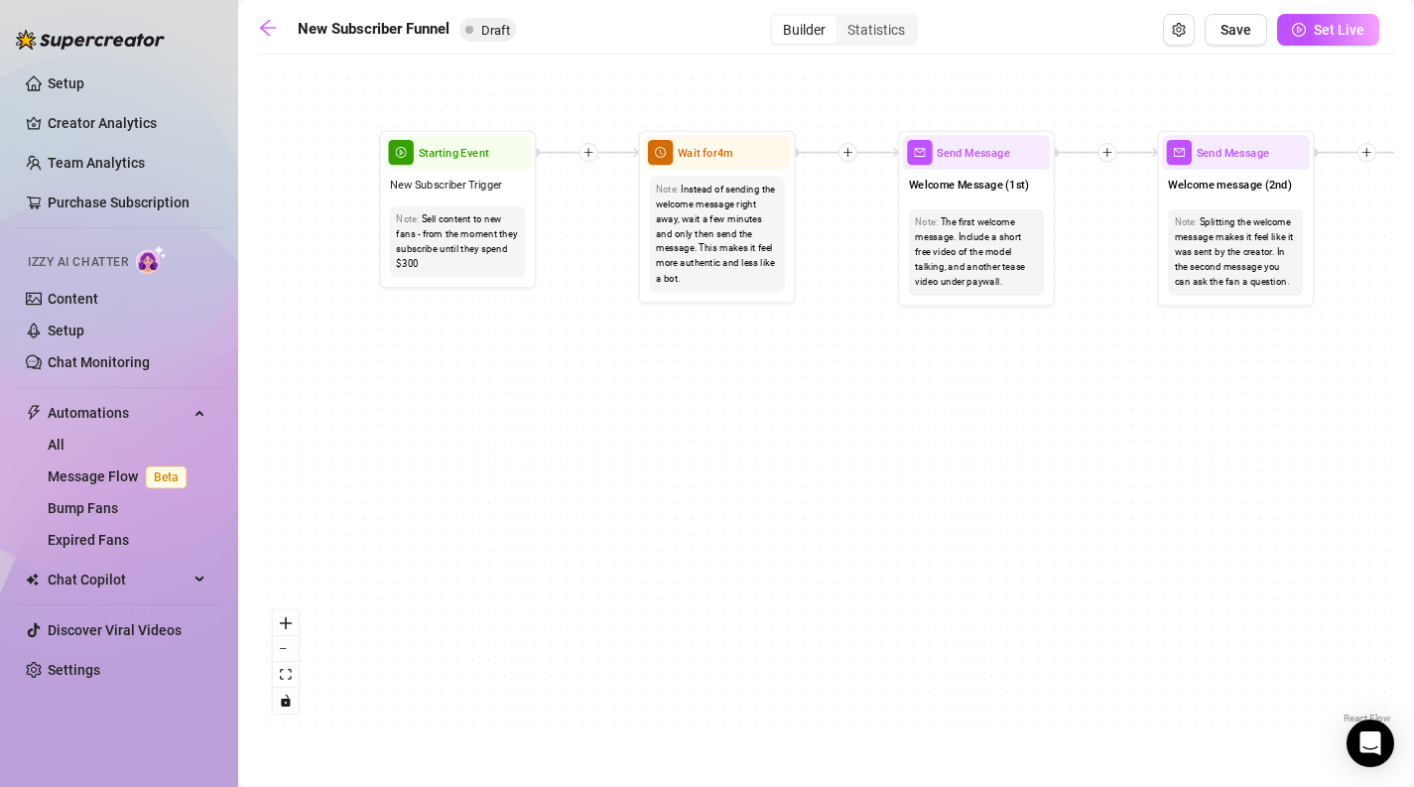
drag, startPoint x: 415, startPoint y: 401, endPoint x: 480, endPoint y: 413, distance: 66.5
click at [480, 413] on div "If True If True If True If False If False If False If True If False Merge Merge…" at bounding box center [826, 396] width 1136 height 664
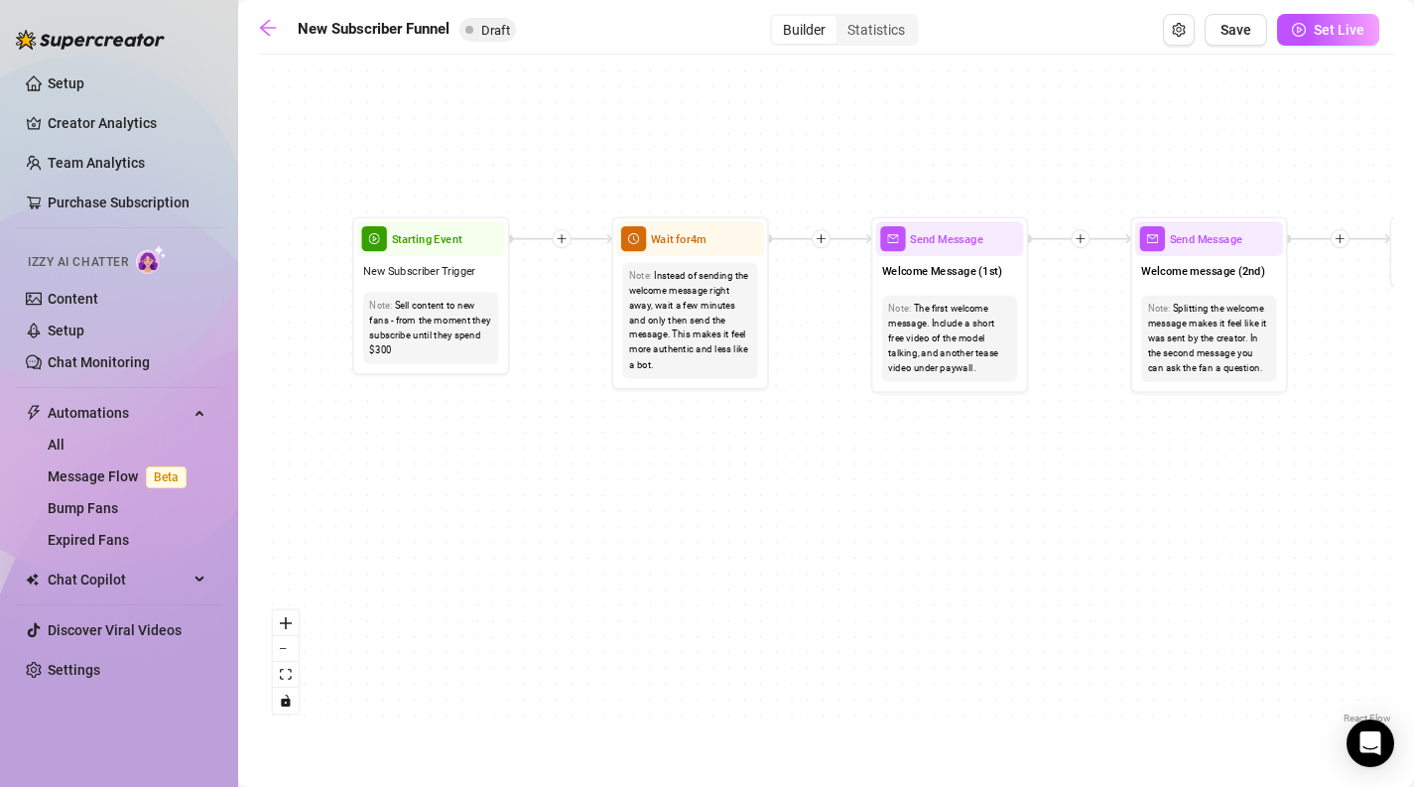
drag, startPoint x: 420, startPoint y: 384, endPoint x: 354, endPoint y: 463, distance: 102.9
click at [354, 463] on div "If True If True If True If False If False If False If True If False Merge Merge…" at bounding box center [826, 396] width 1136 height 664
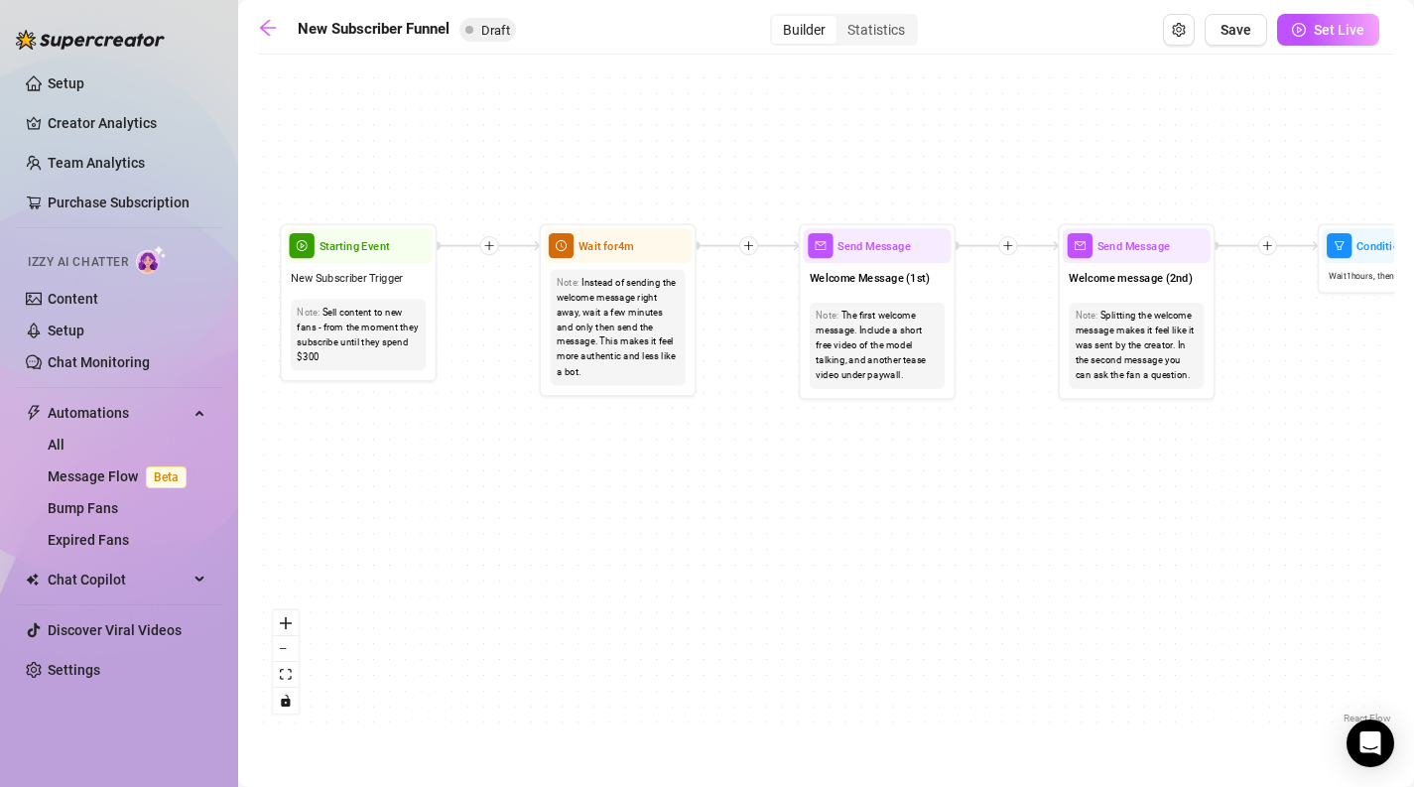
drag, startPoint x: 617, startPoint y: 486, endPoint x: 568, endPoint y: 491, distance: 48.9
click at [568, 491] on div "If True If True If True If False If False If False If True If False Merge Merge…" at bounding box center [826, 396] width 1136 height 664
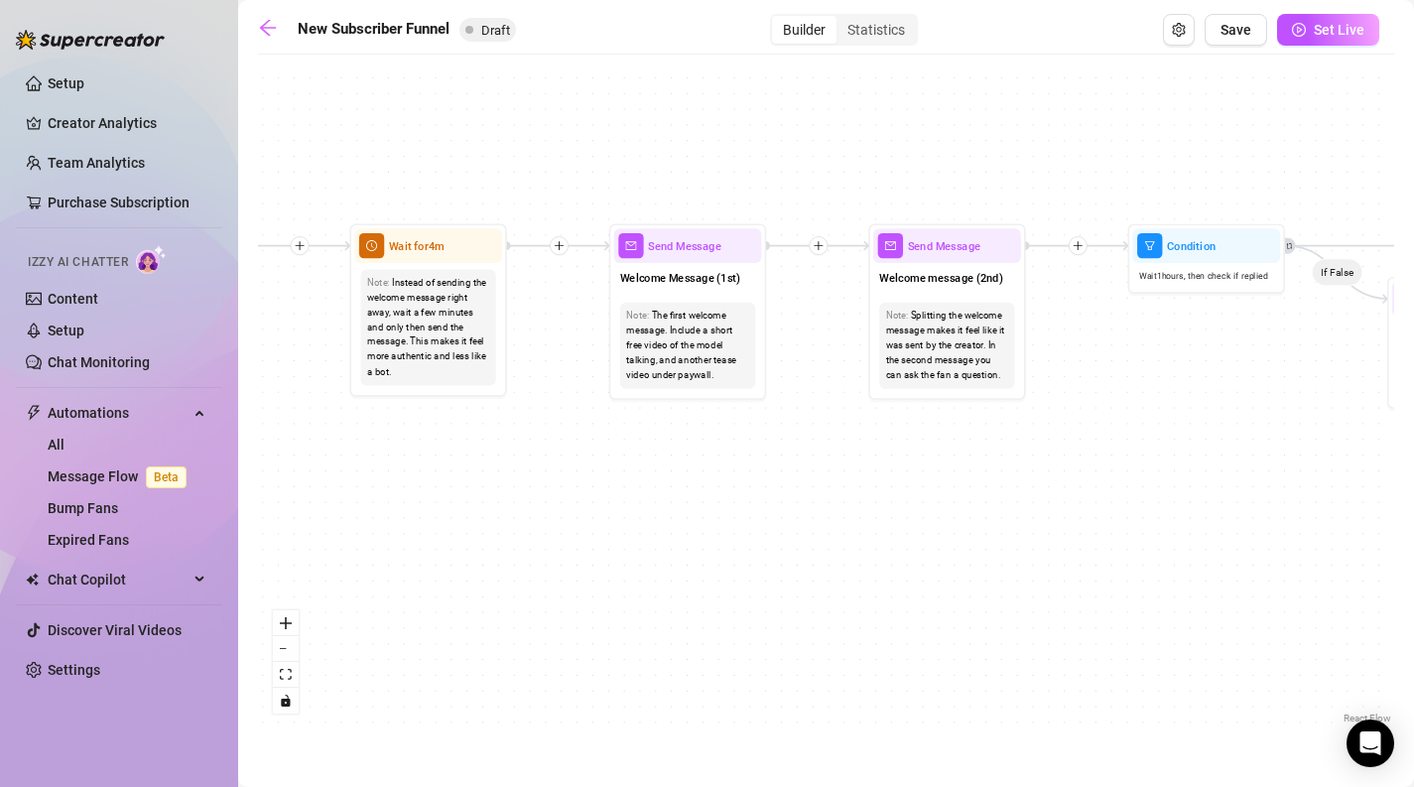
drag, startPoint x: 660, startPoint y: 522, endPoint x: 501, endPoint y: 518, distance: 158.8
click at [501, 518] on div "If True If True If True If False If False If False If True If False Merge Merge…" at bounding box center [826, 396] width 1136 height 664
click at [678, 359] on div "The first welcome message. Include a short free video of the model talking, and…" at bounding box center [687, 345] width 123 height 74
click at [687, 336] on div "The first welcome message. Include a short free video of the model talking, and…" at bounding box center [687, 345] width 123 height 74
click at [704, 518] on div "If True If True If True If False If False If False If True If False Merge Merge…" at bounding box center [826, 396] width 1136 height 664
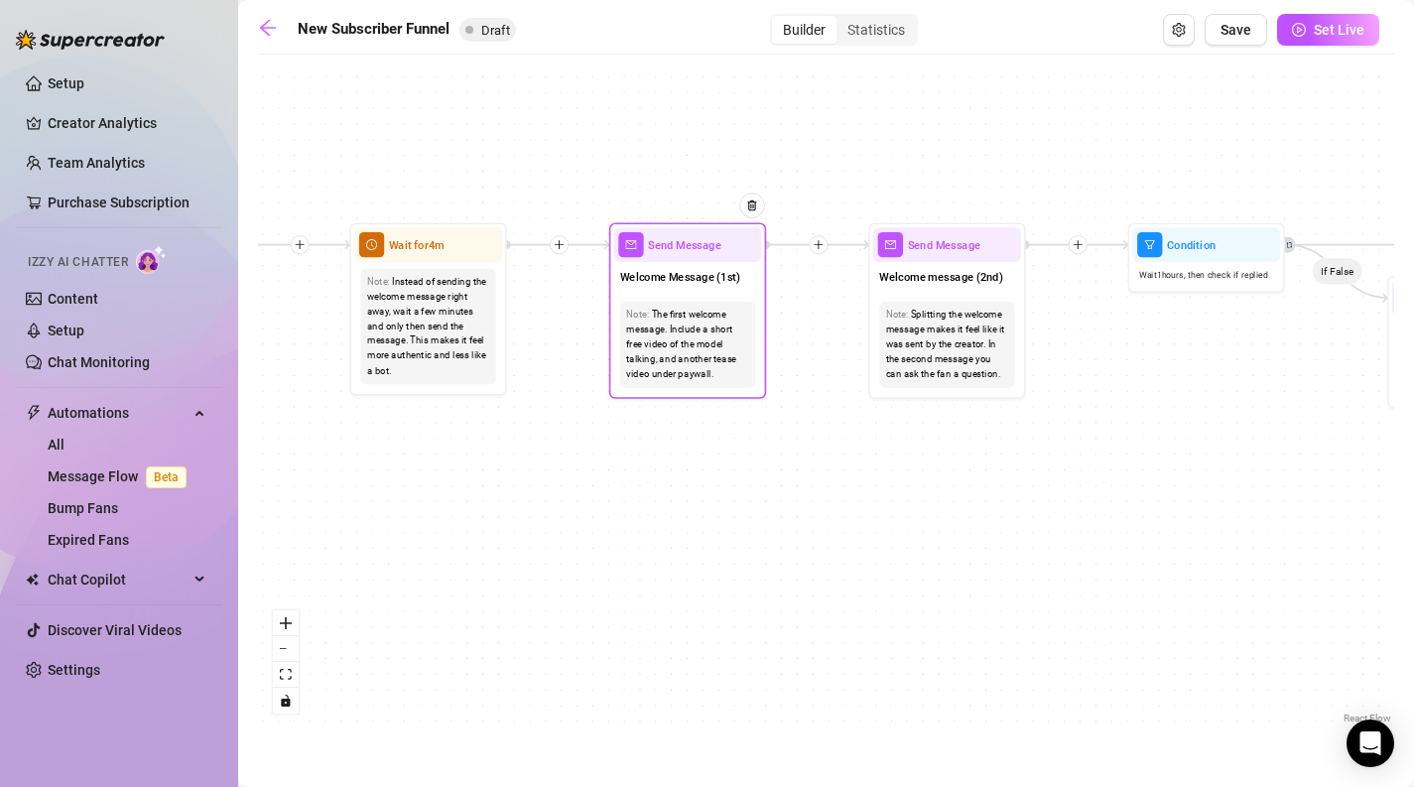
click at [648, 260] on div "Send Message" at bounding box center [688, 244] width 148 height 35
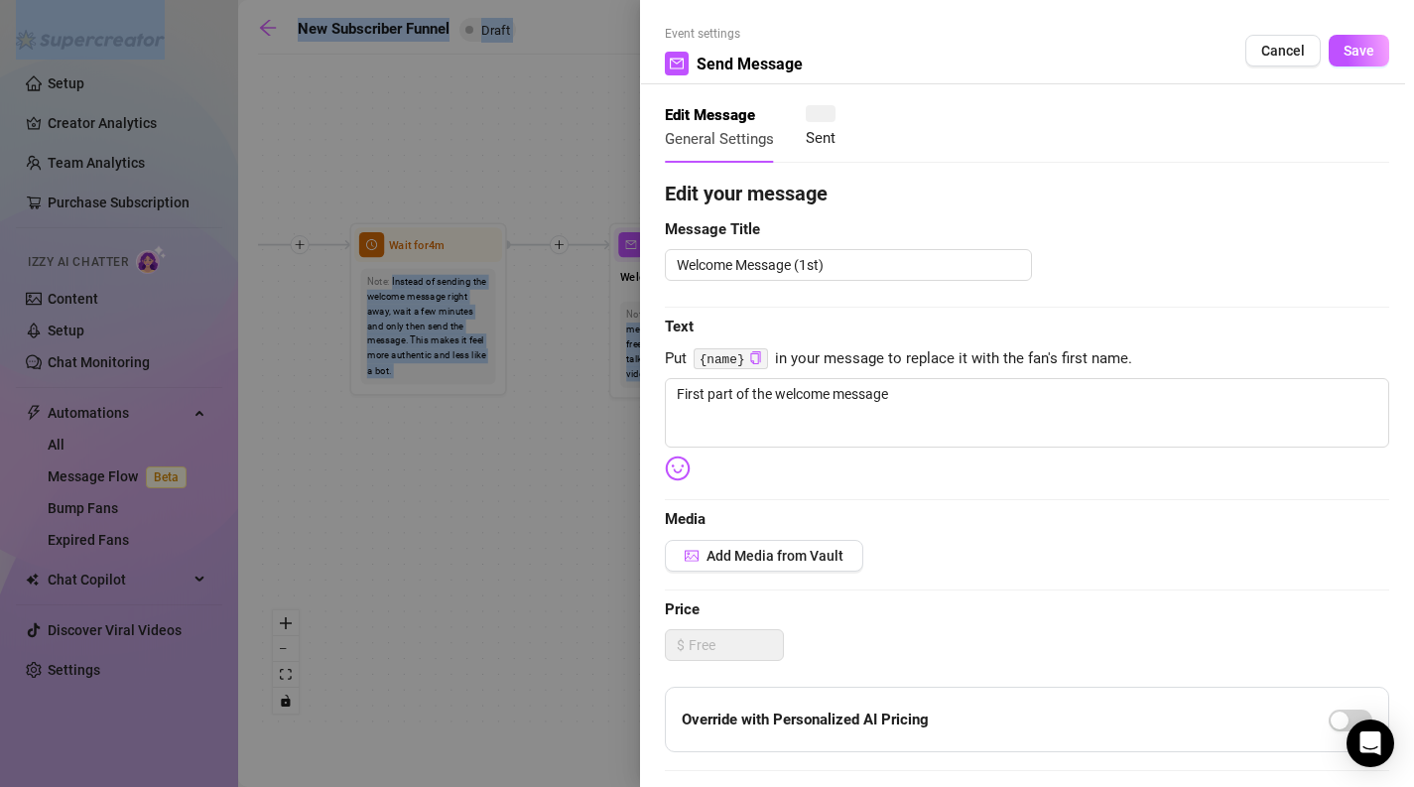
click at [648, 260] on div at bounding box center [707, 393] width 1414 height 787
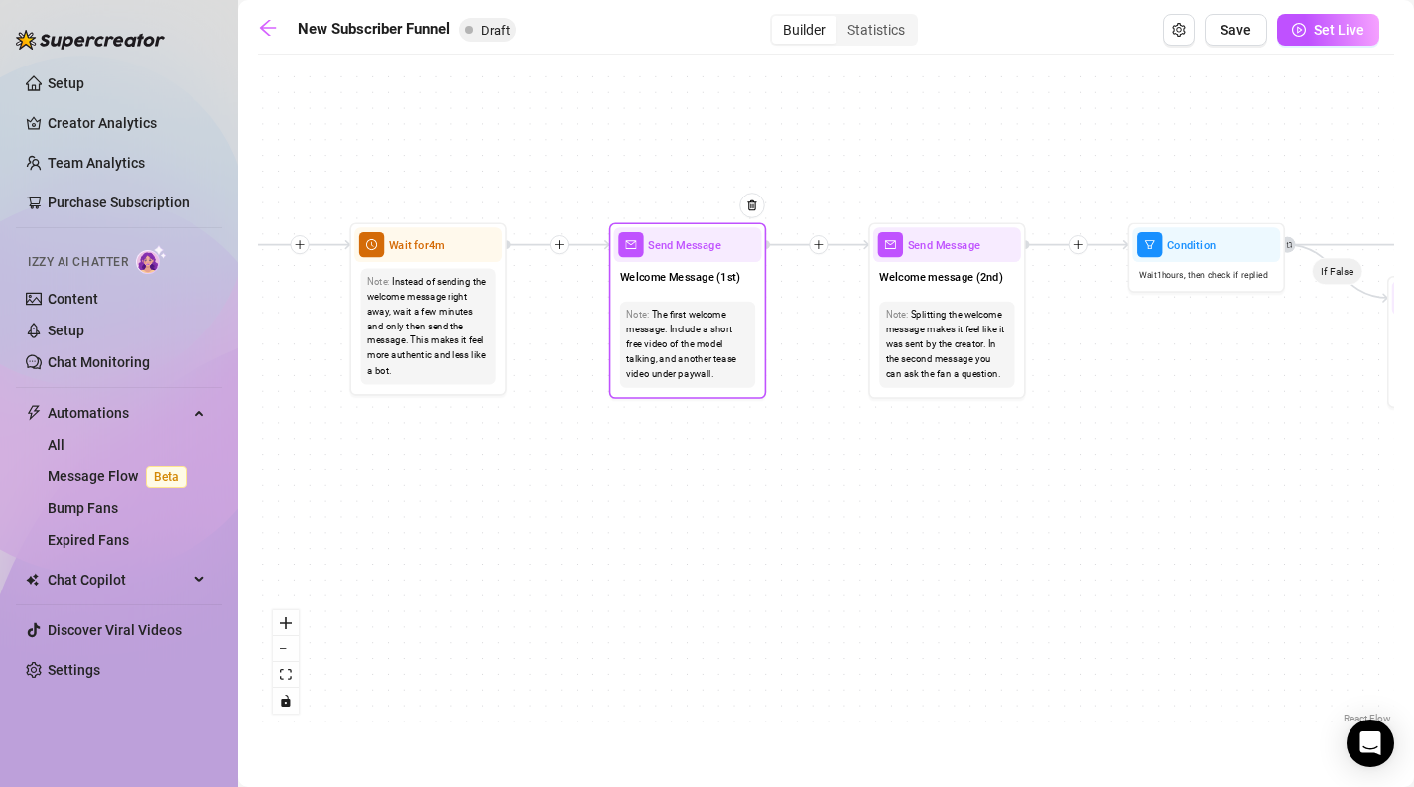
click at [648, 260] on div "Send Message" at bounding box center [688, 244] width 148 height 35
type textarea "First part of the welcome message"
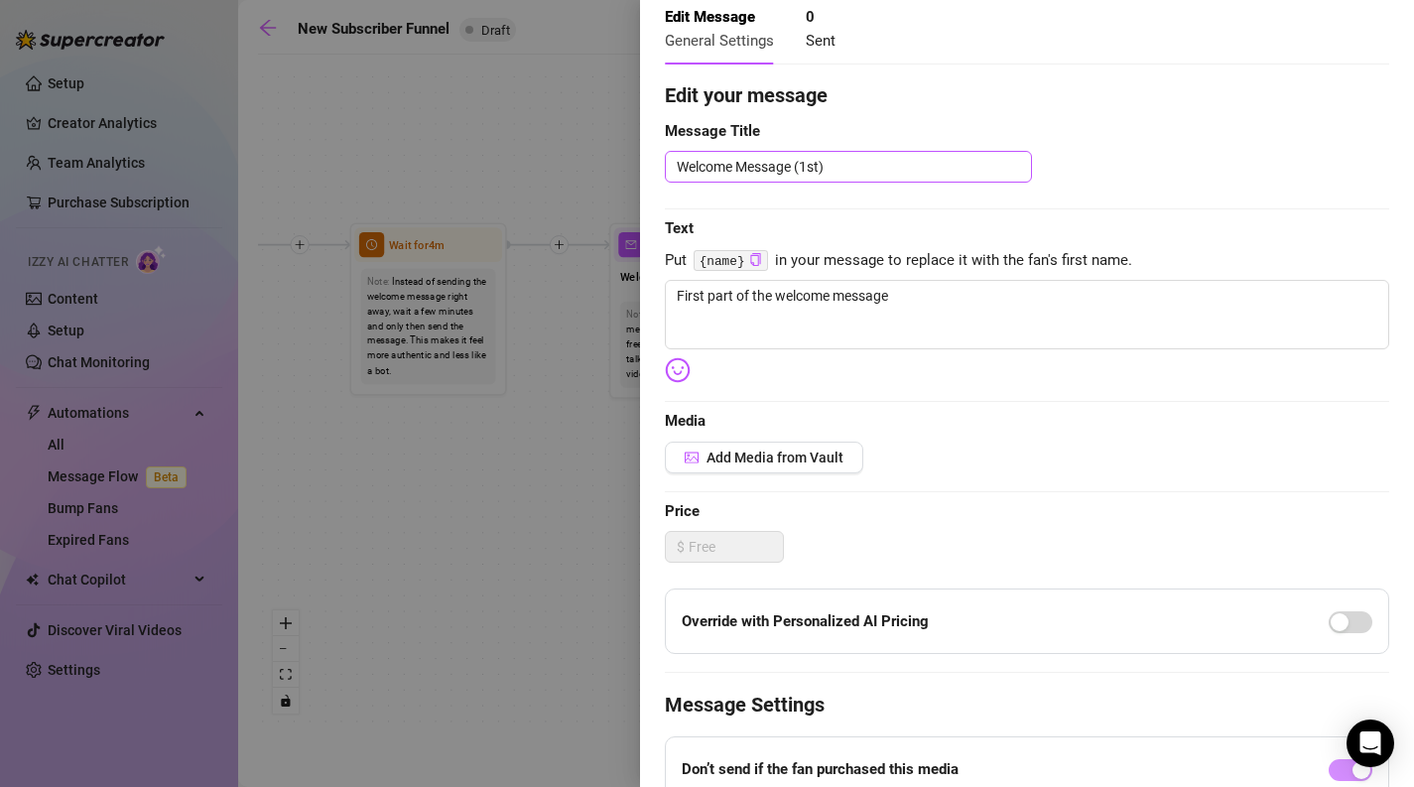
scroll to position [114, 0]
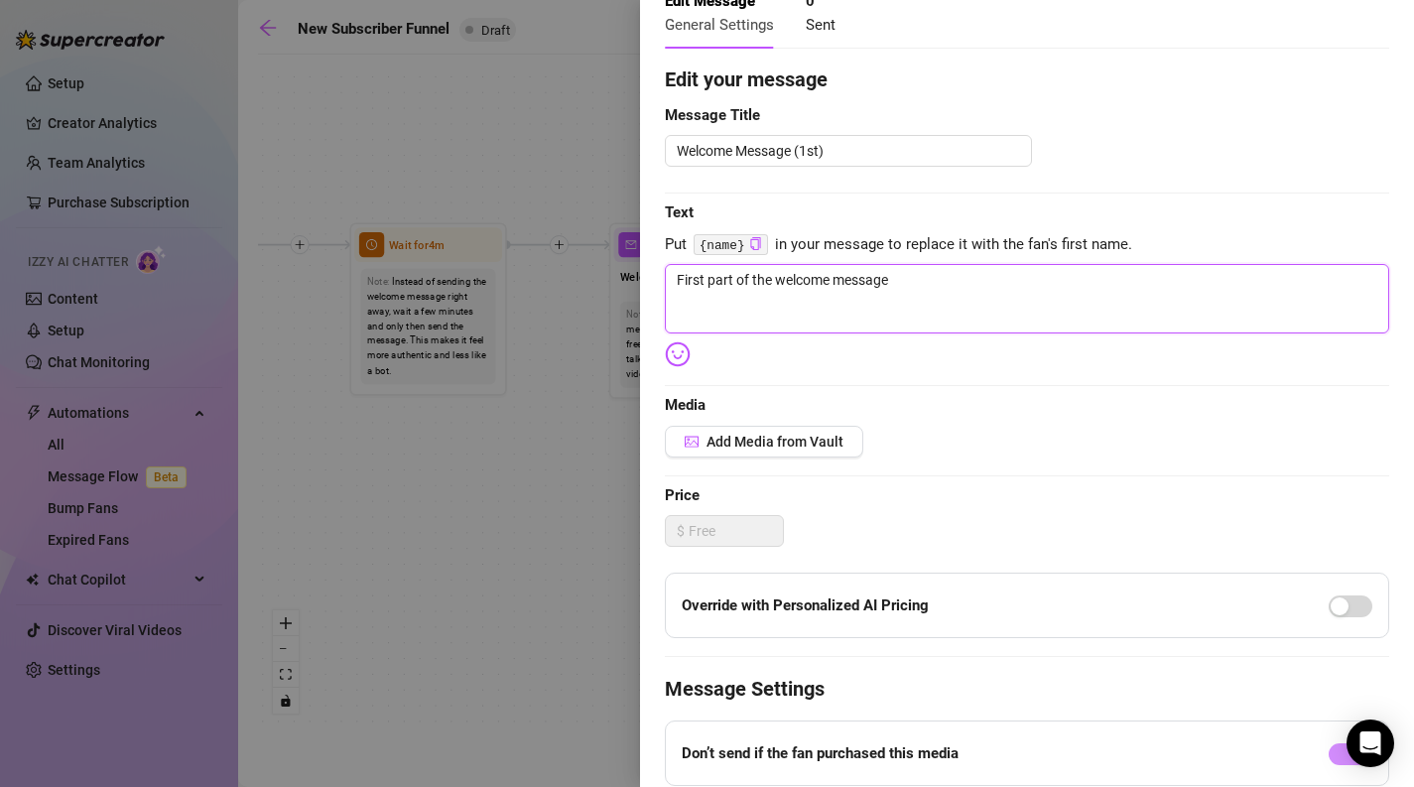
click at [861, 280] on textarea "First part of the welcome message" at bounding box center [1027, 298] width 724 height 69
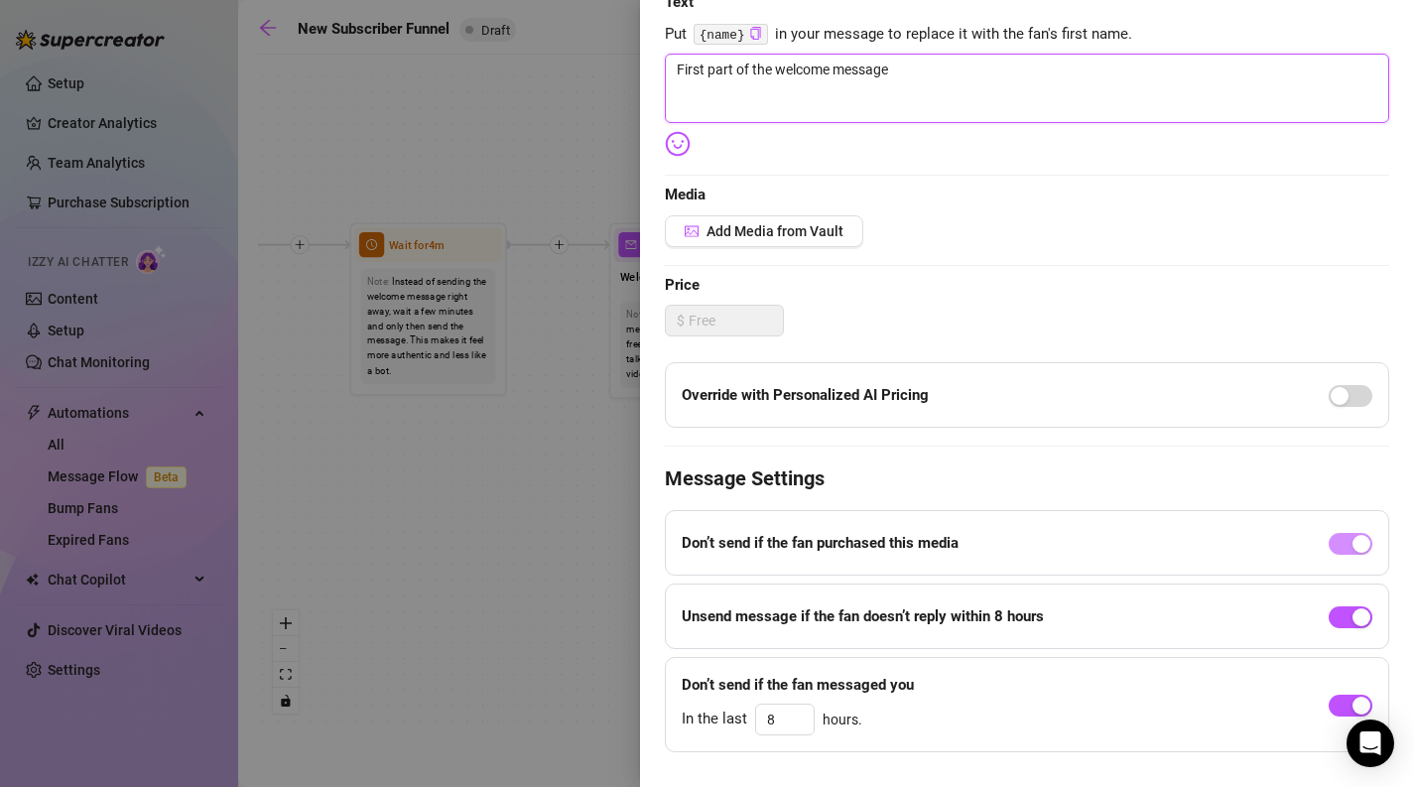
scroll to position [337, 0]
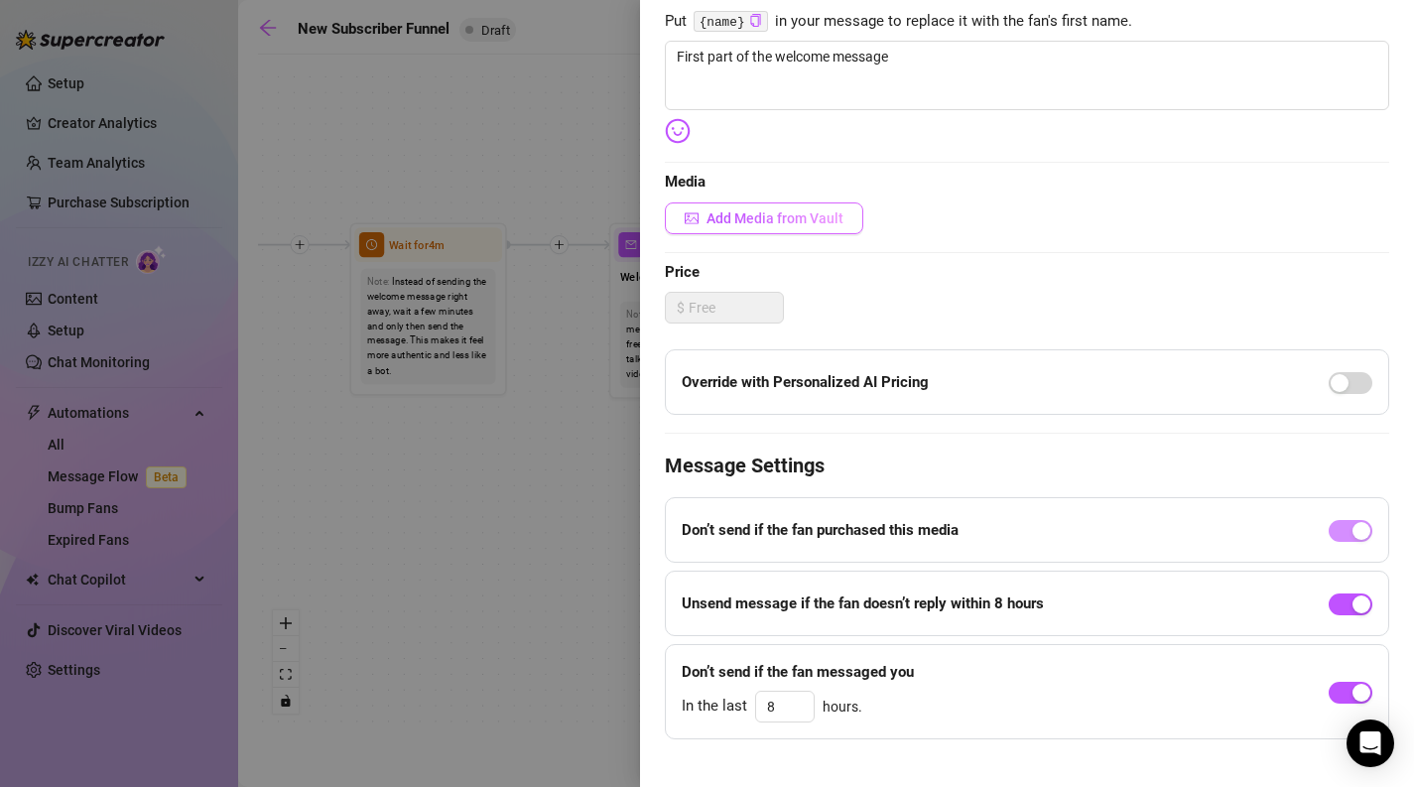
click at [753, 217] on span "Add Media from Vault" at bounding box center [774, 218] width 137 height 16
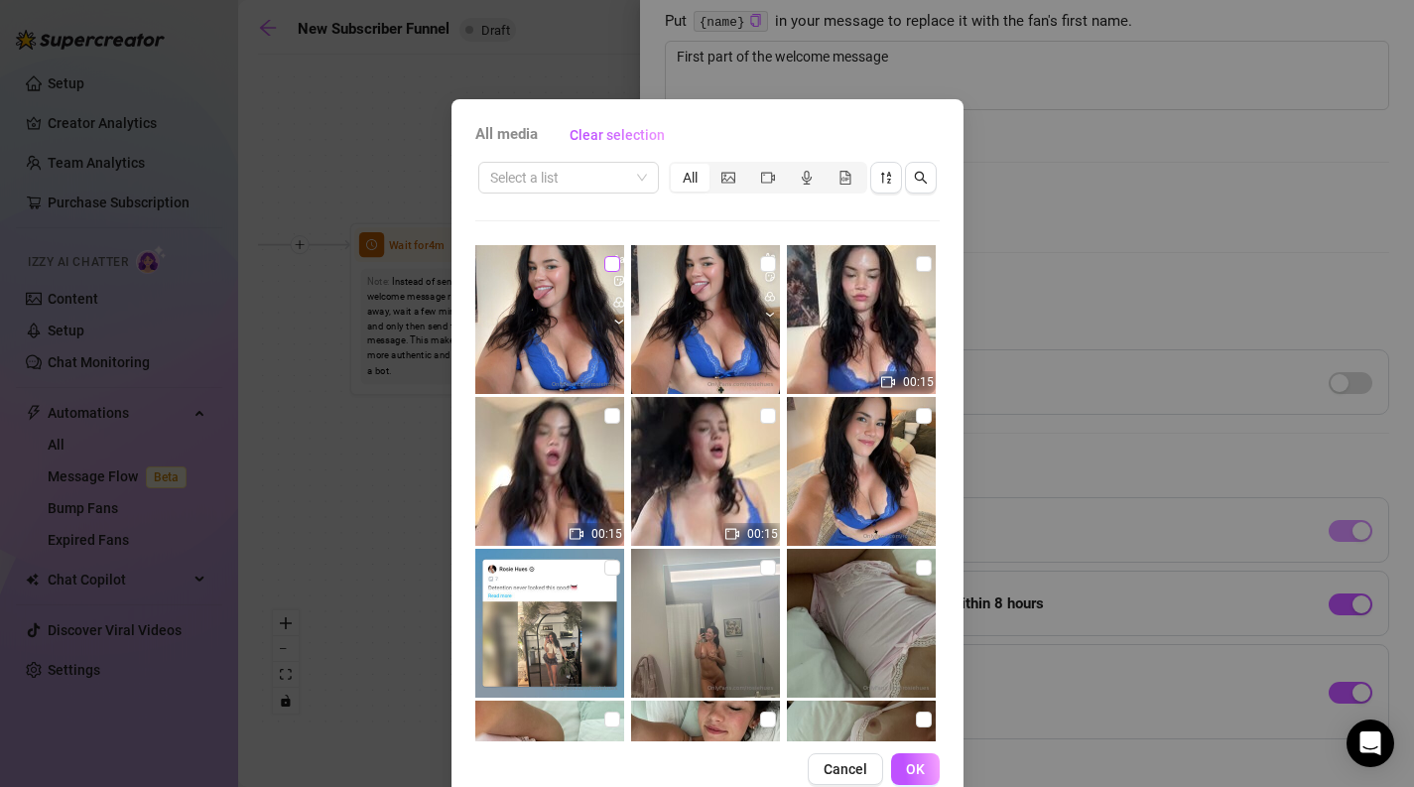
click at [614, 263] on input "checkbox" at bounding box center [612, 264] width 16 height 16
checkbox input "true"
click at [922, 249] on img at bounding box center [861, 319] width 149 height 149
click at [922, 262] on input "checkbox" at bounding box center [924, 264] width 16 height 16
checkbox input "true"
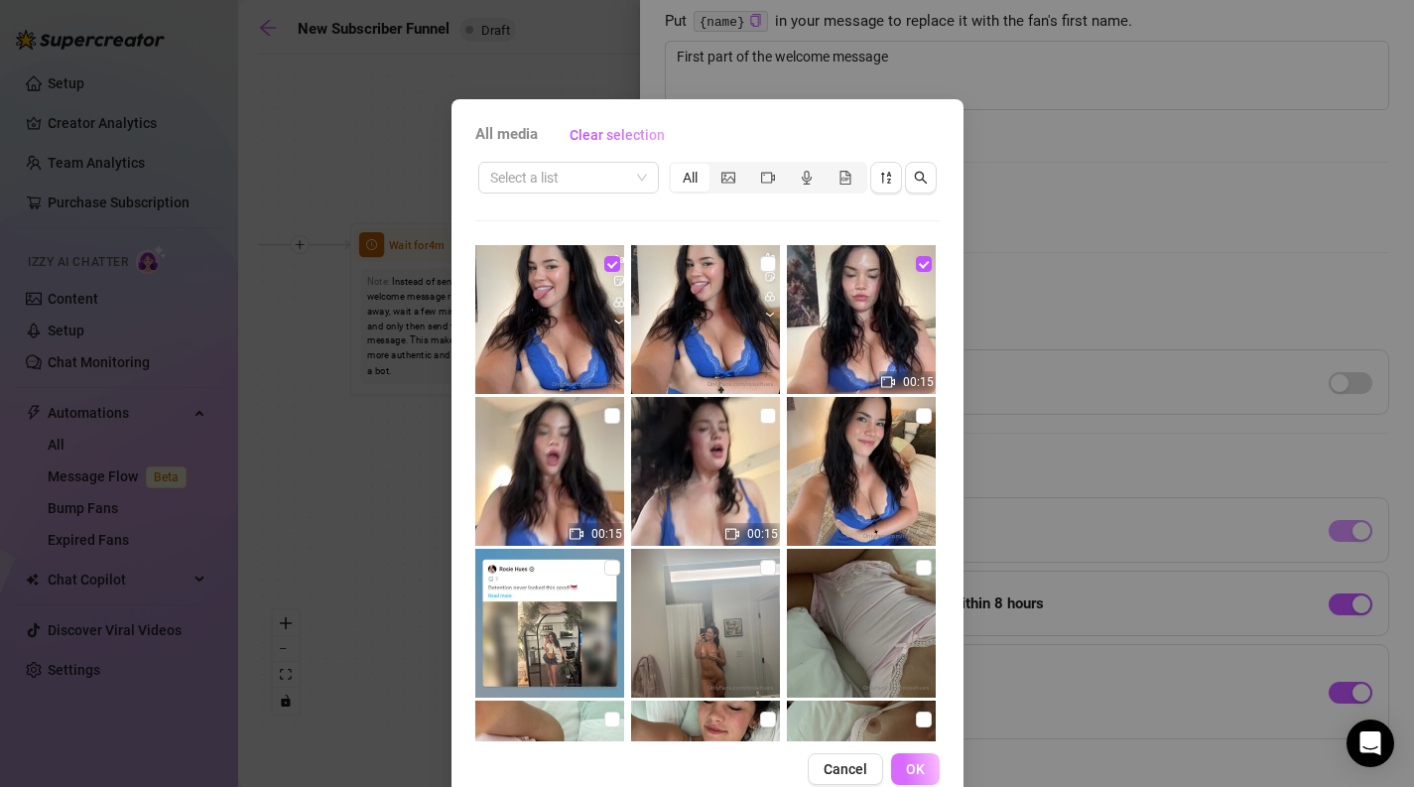
click at [910, 776] on span "OK" at bounding box center [915, 769] width 19 height 16
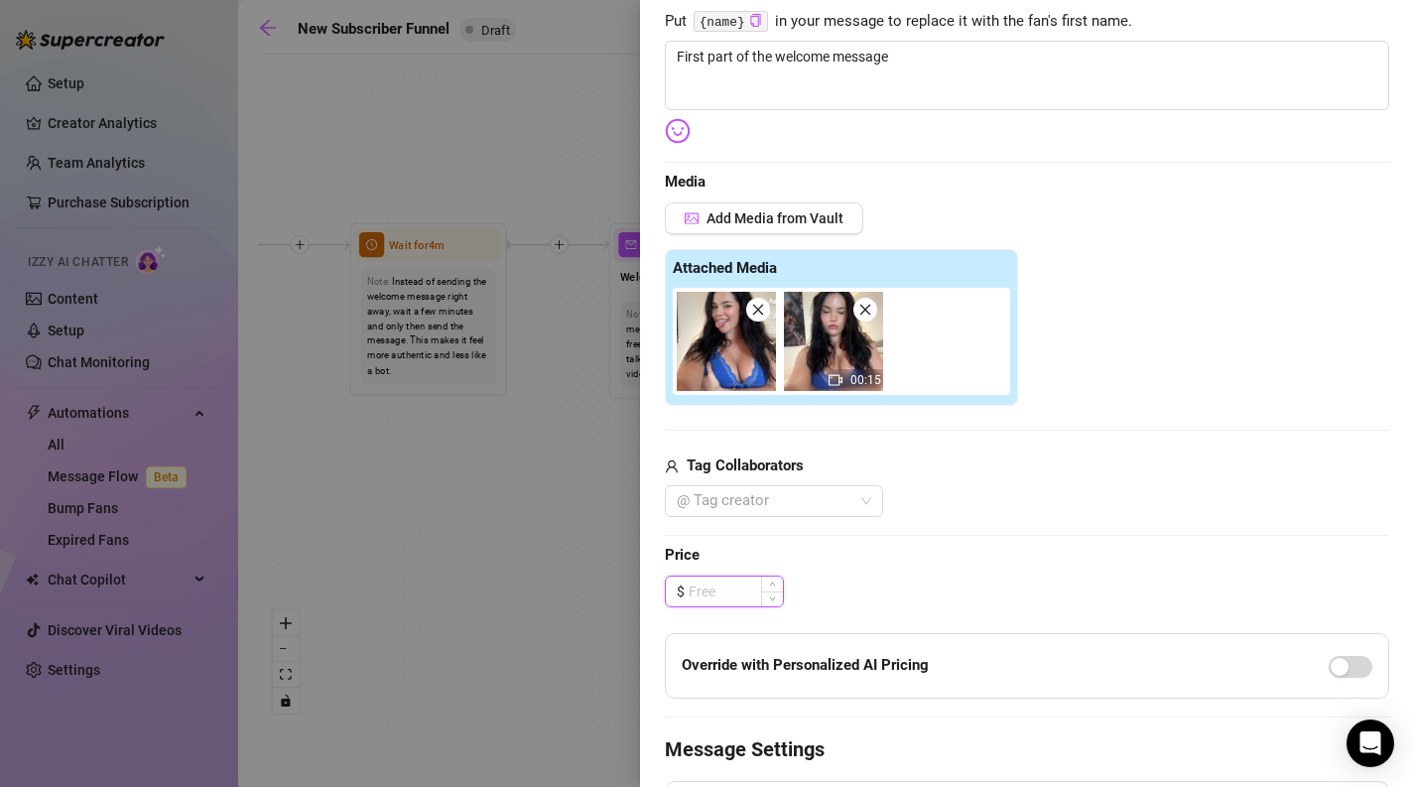
click at [721, 577] on input at bounding box center [735, 591] width 94 height 30
type input "5"
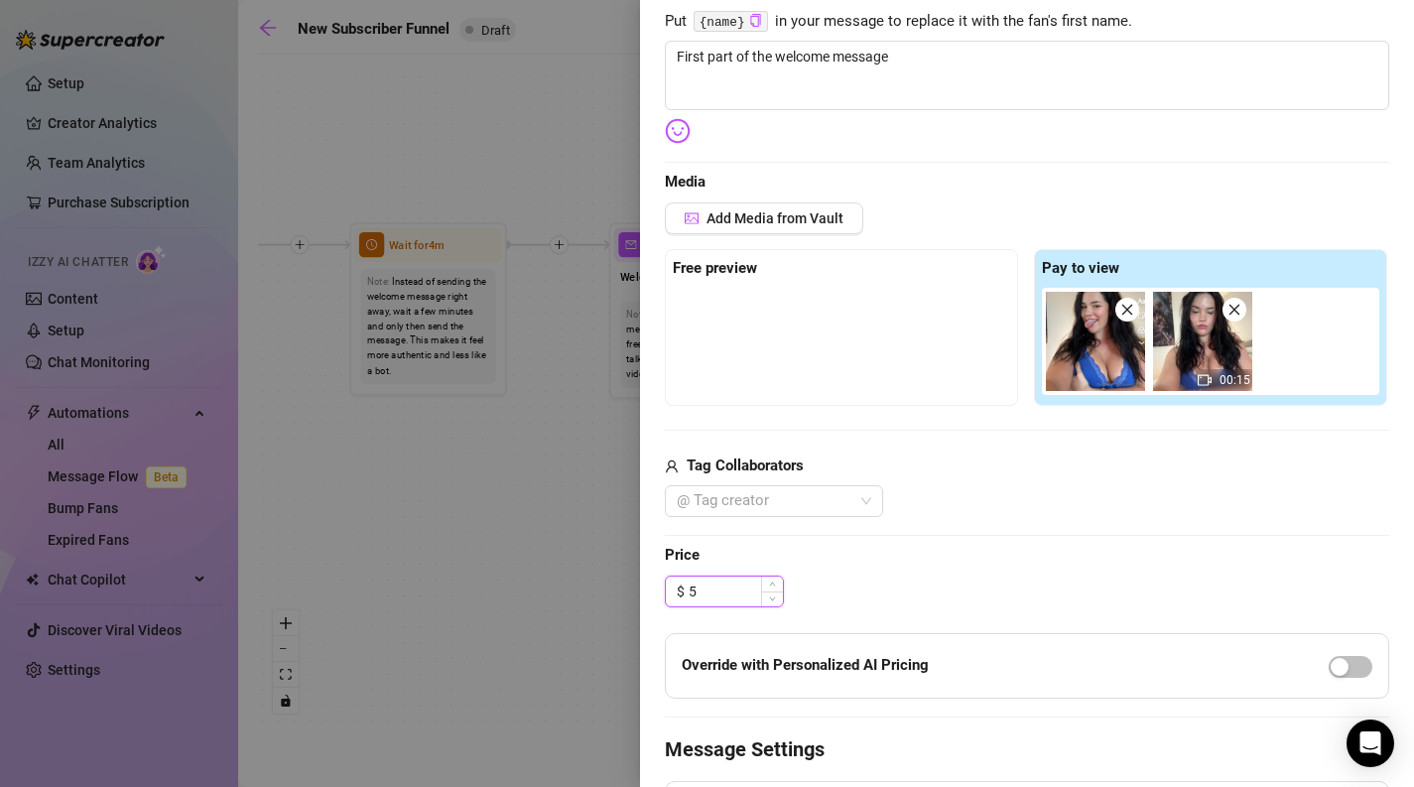
click at [725, 603] on input "5" at bounding box center [735, 591] width 94 height 30
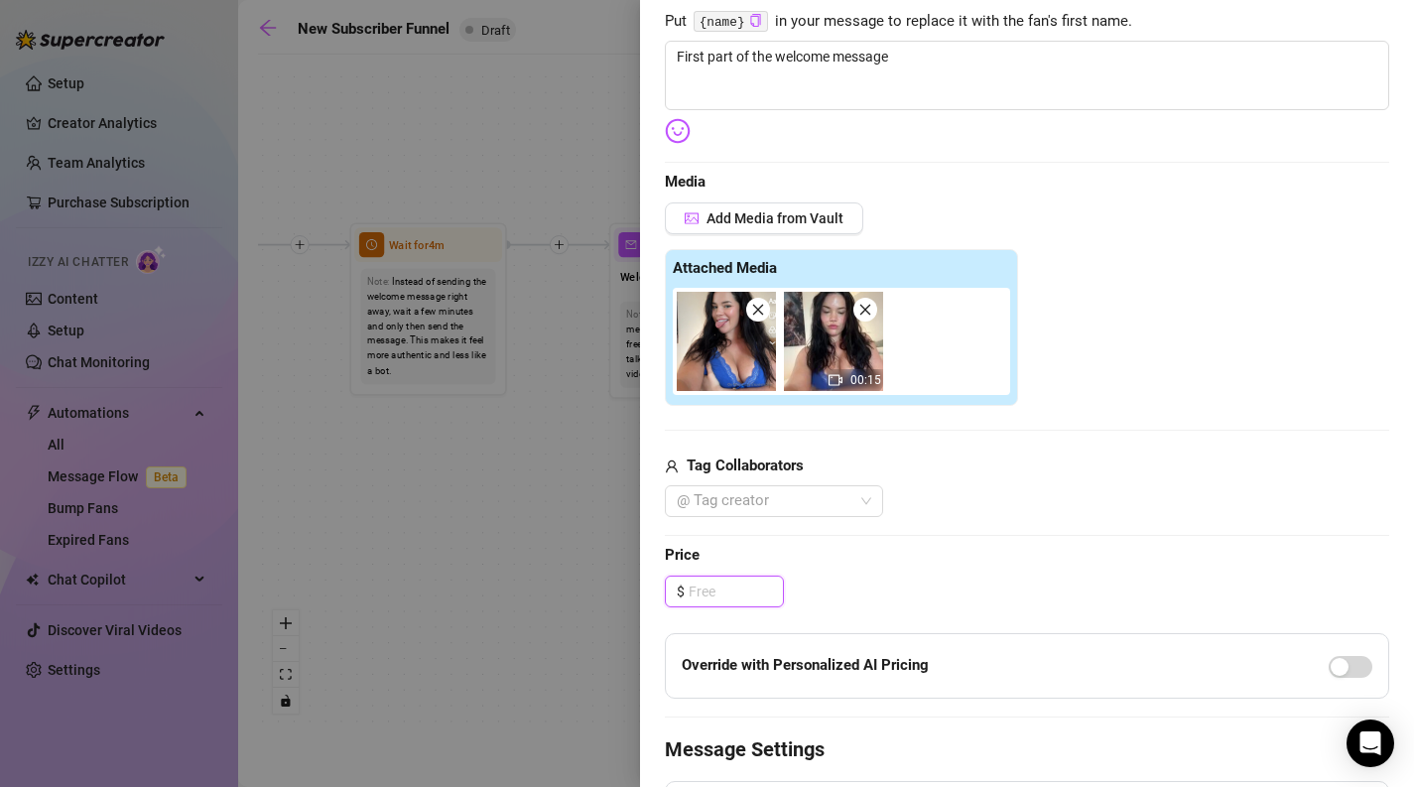
click at [752, 321] on img at bounding box center [726, 341] width 99 height 99
click at [760, 317] on span at bounding box center [758, 310] width 24 height 24
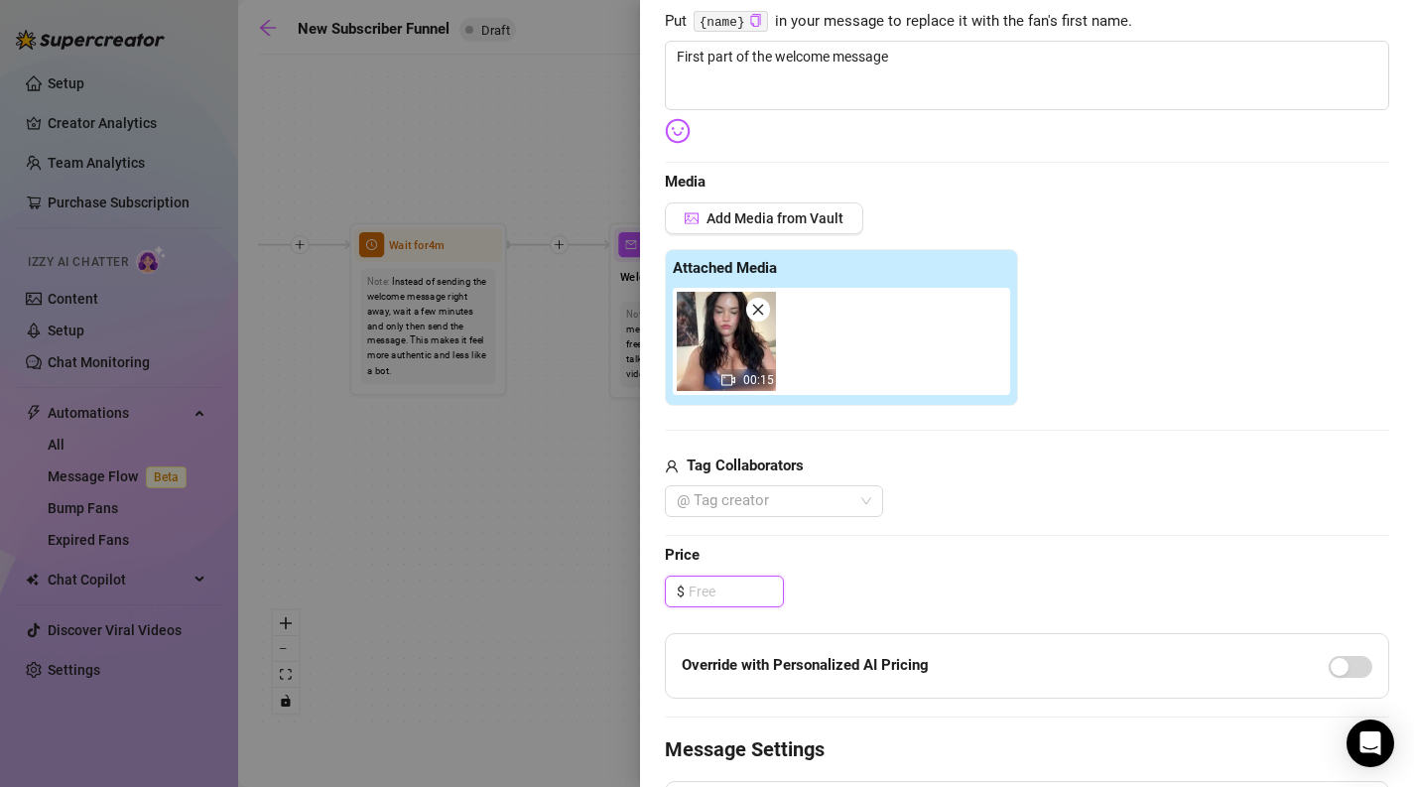
click at [760, 317] on span at bounding box center [758, 310] width 24 height 24
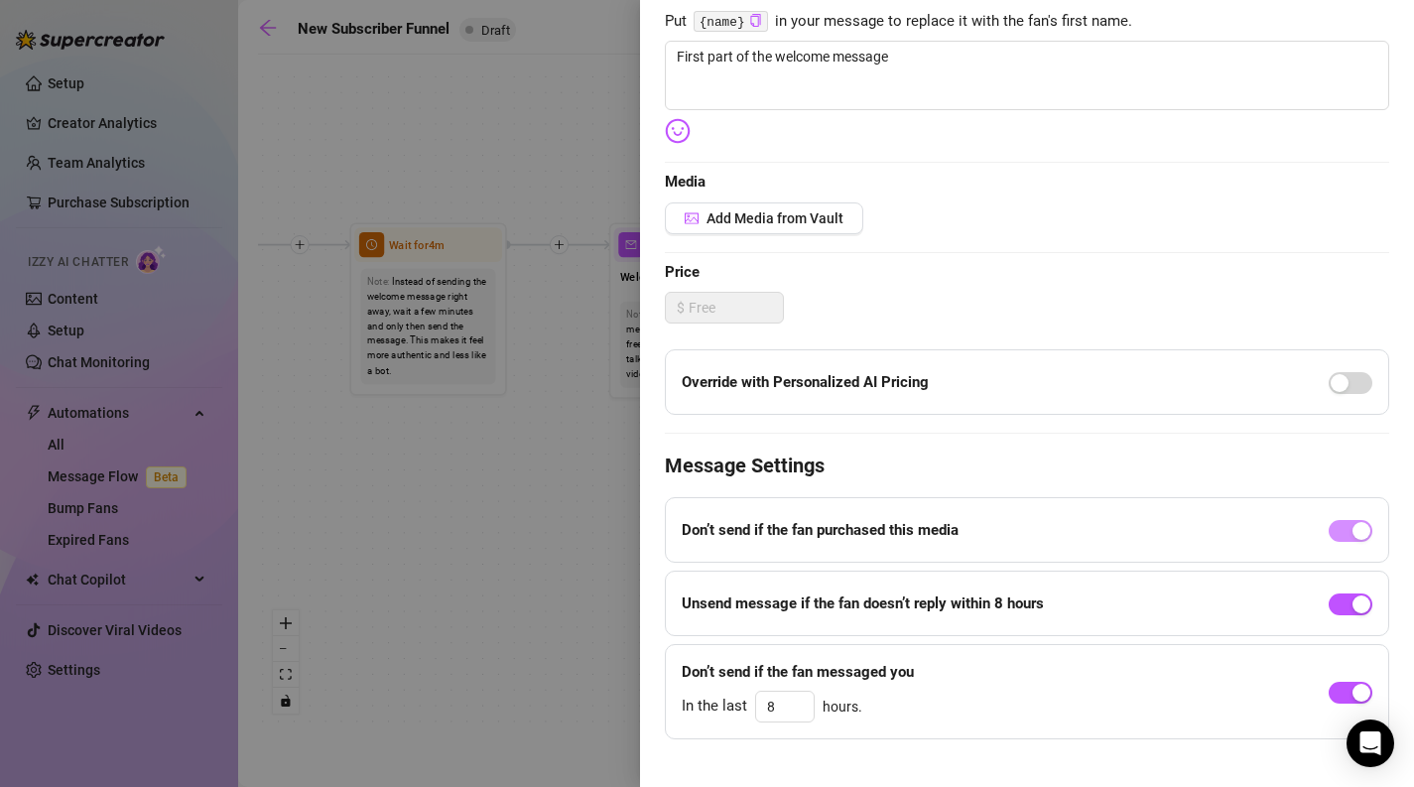
click at [885, 312] on div "$" at bounding box center [1027, 308] width 724 height 32
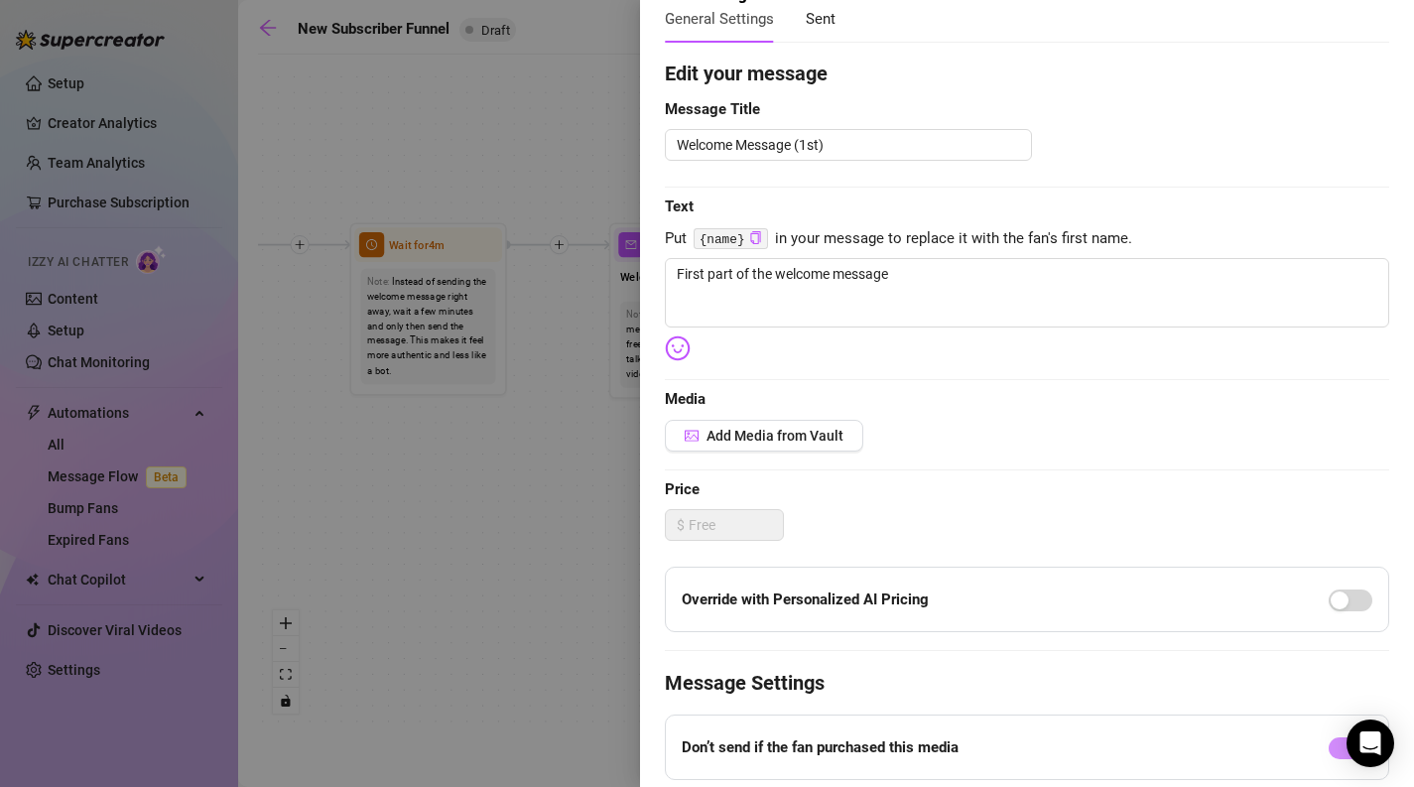
scroll to position [0, 0]
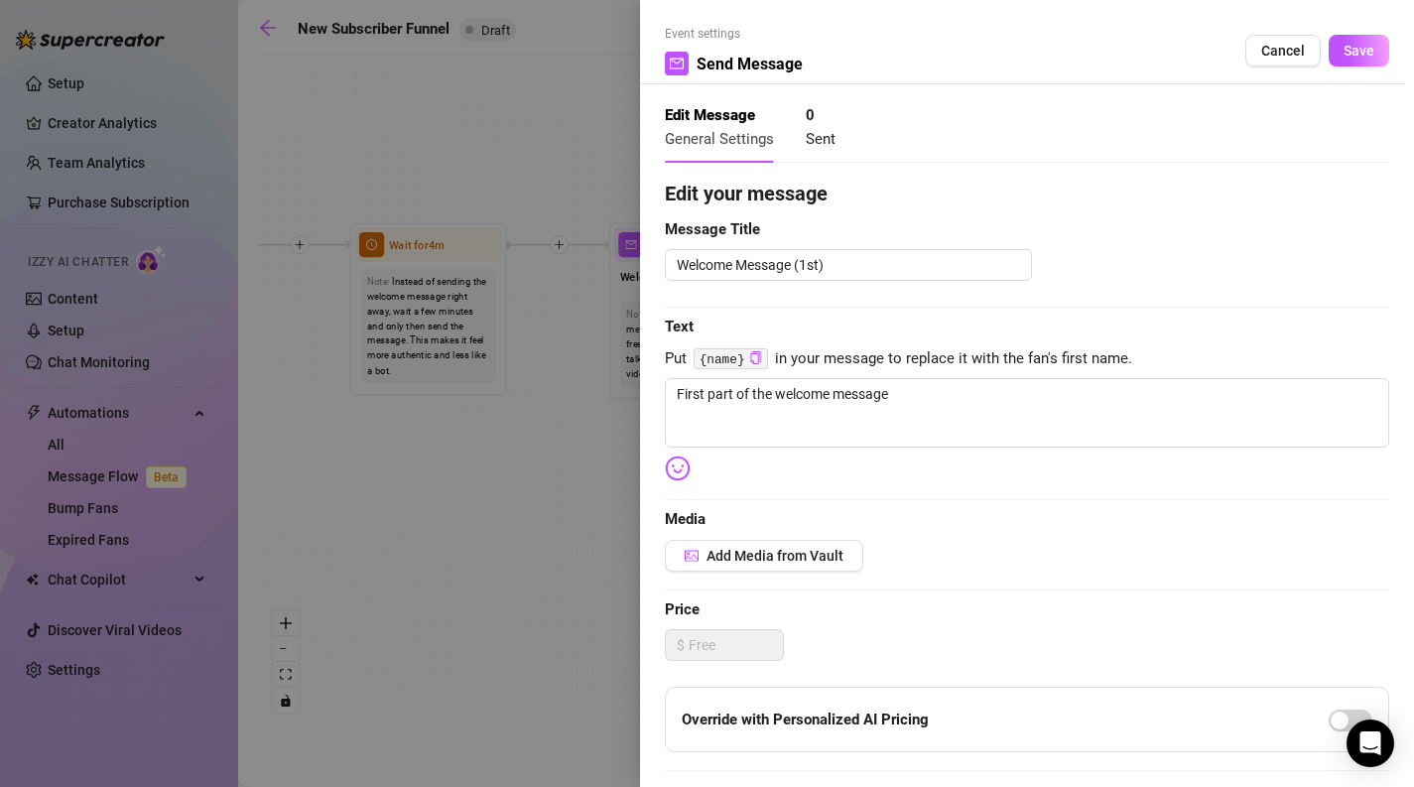
click at [516, 472] on div at bounding box center [707, 393] width 1414 height 787
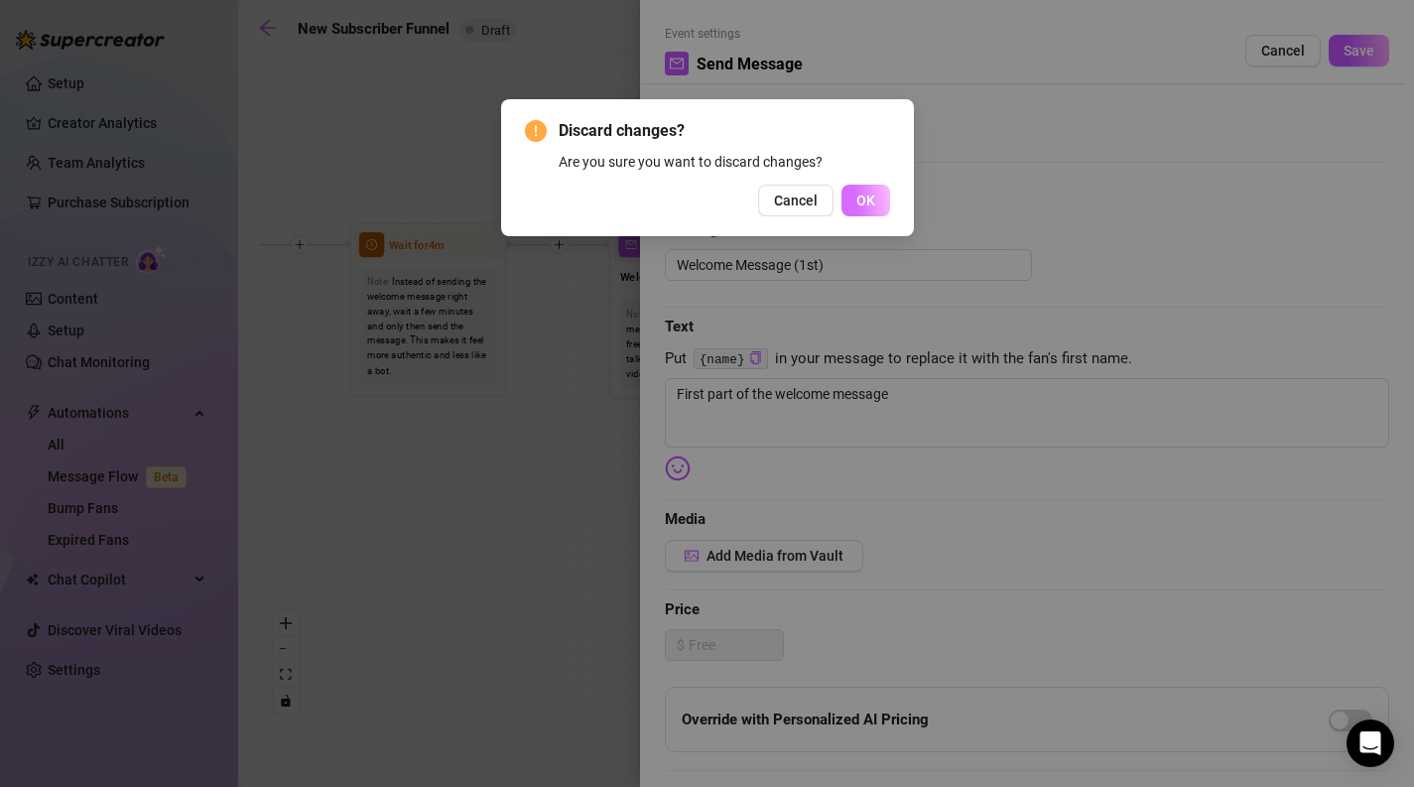
click at [870, 190] on button "OK" at bounding box center [865, 201] width 49 height 32
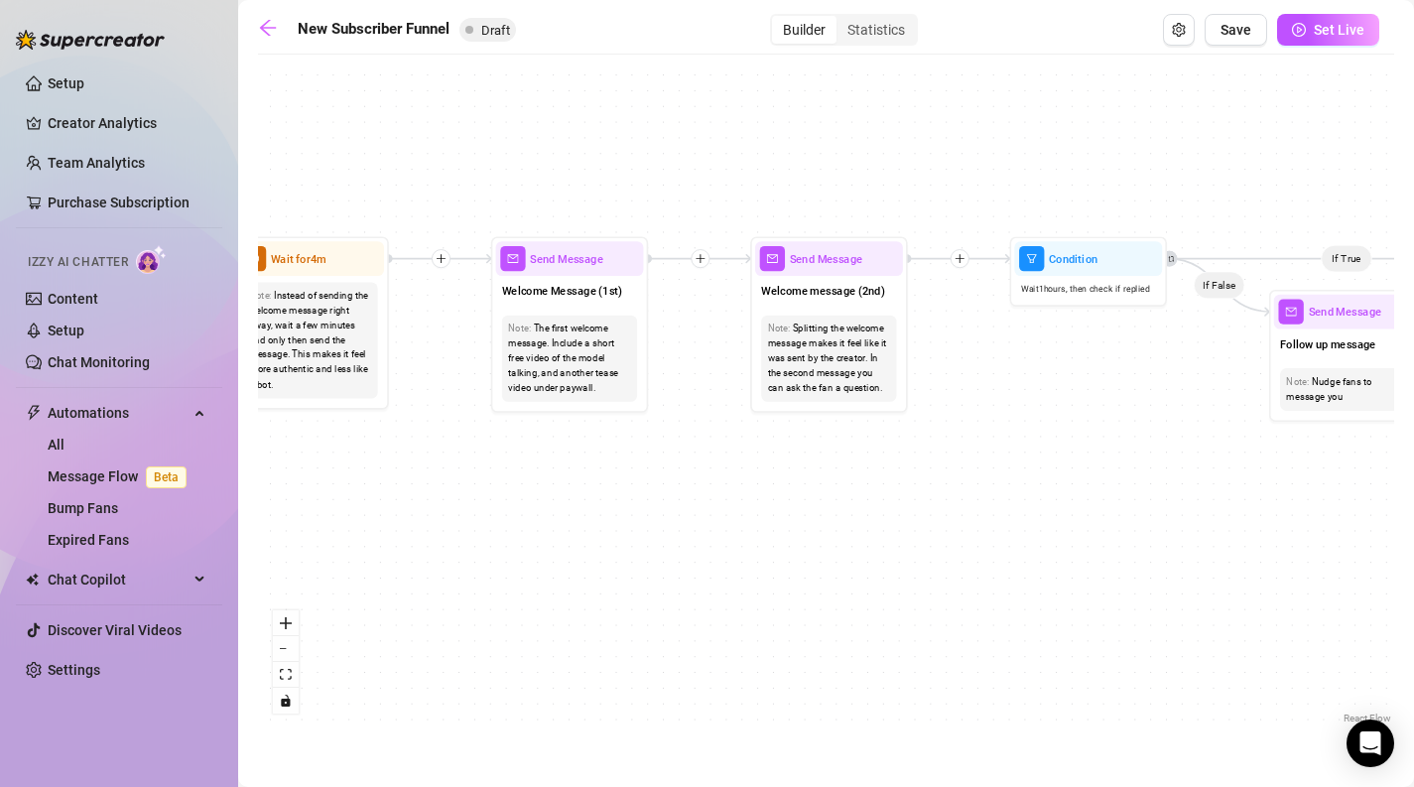
drag, startPoint x: 765, startPoint y: 447, endPoint x: 625, endPoint y: 467, distance: 141.3
click at [625, 467] on div "If True If True If True If False If False If False If True If False Merge Merge…" at bounding box center [826, 396] width 1136 height 664
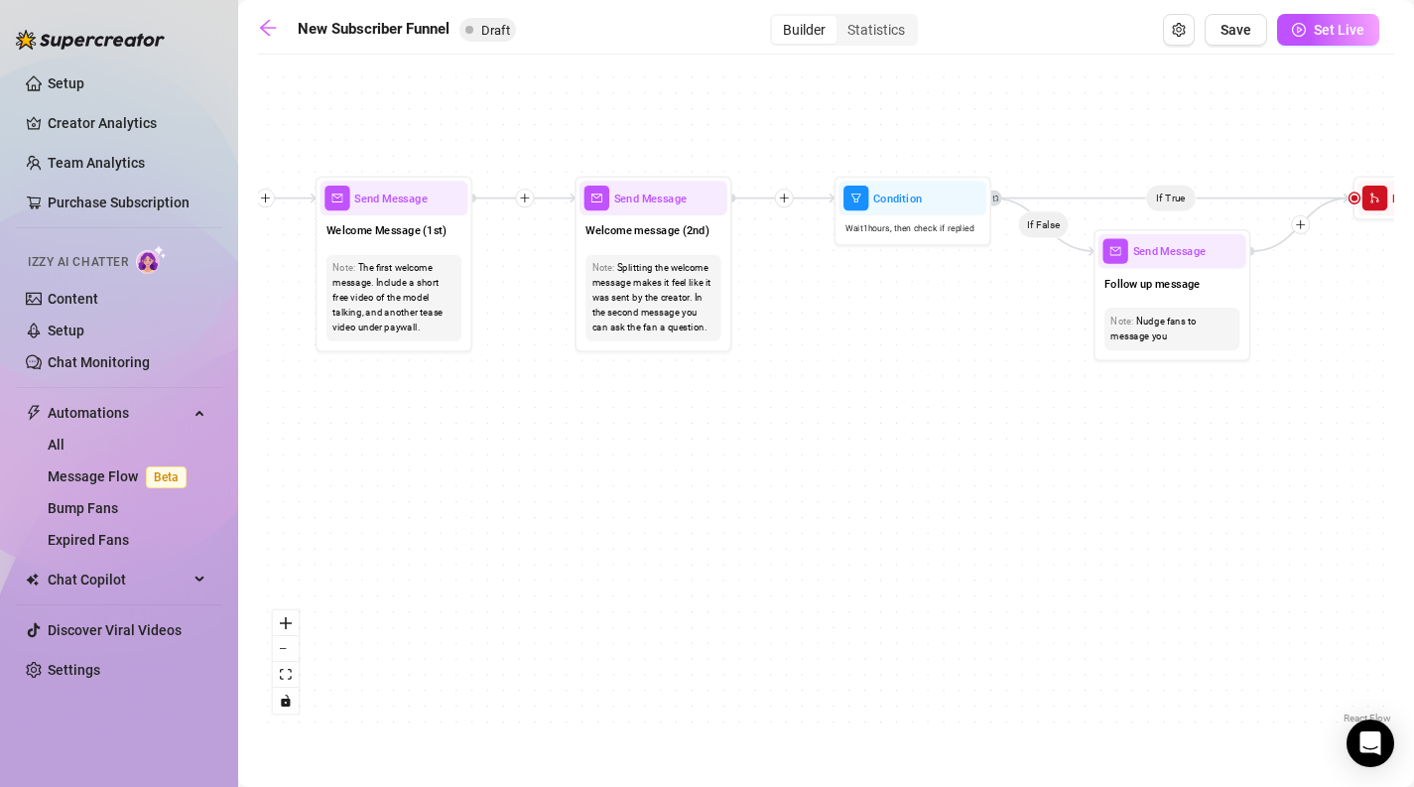
drag, startPoint x: 625, startPoint y: 467, endPoint x: 472, endPoint y: 401, distance: 166.6
click at [472, 401] on div "If True If True If True If False If False If False If True If False Merge Merge…" at bounding box center [826, 396] width 1136 height 664
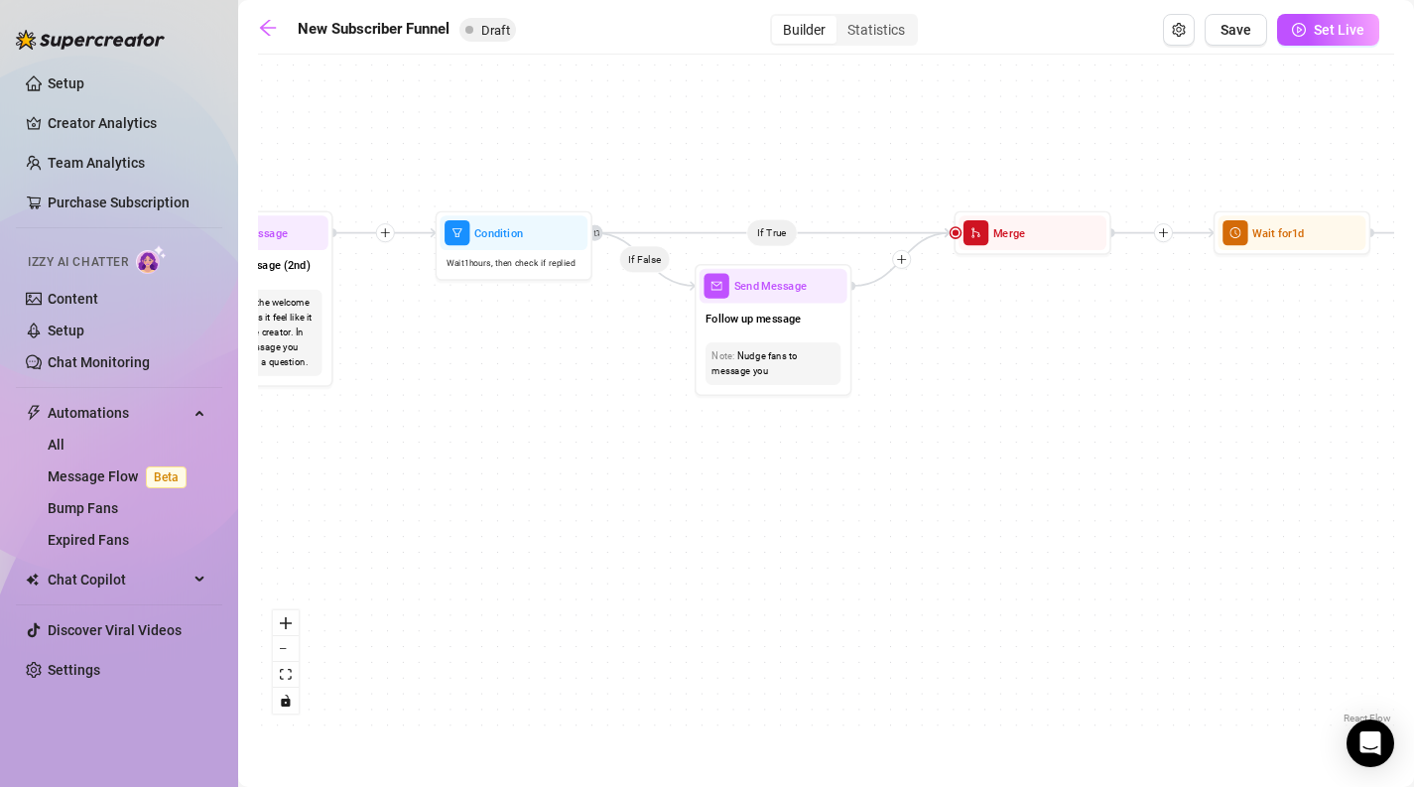
drag, startPoint x: 994, startPoint y: 373, endPoint x: 596, endPoint y: 408, distance: 399.3
click at [596, 408] on div "If True If True If True If False If False If False If True If False Merge Merge…" at bounding box center [826, 396] width 1136 height 664
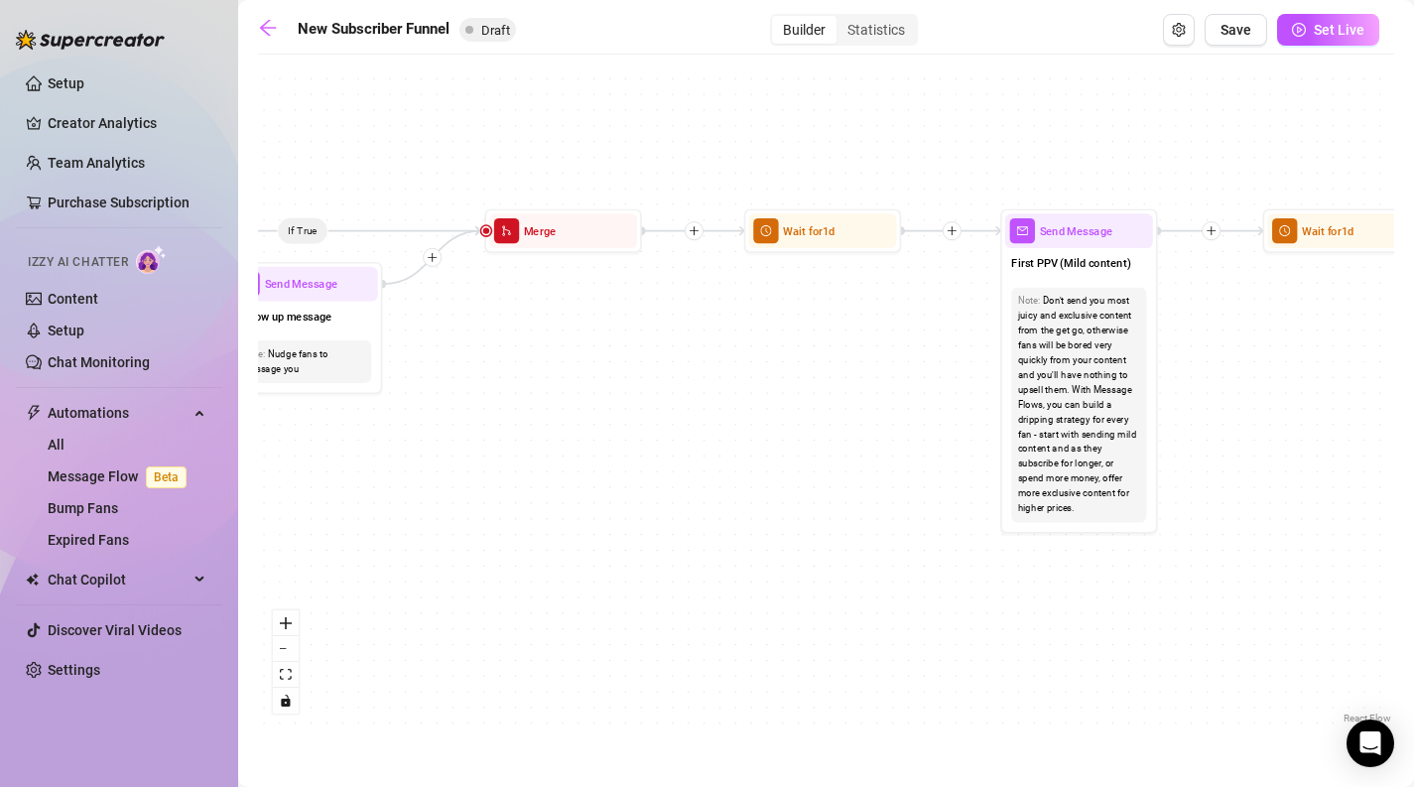
drag, startPoint x: 1017, startPoint y: 372, endPoint x: 550, endPoint y: 368, distance: 467.3
click at [549, 368] on div "If True If True If True If False If False If False If True If False Merge Merge…" at bounding box center [826, 396] width 1136 height 664
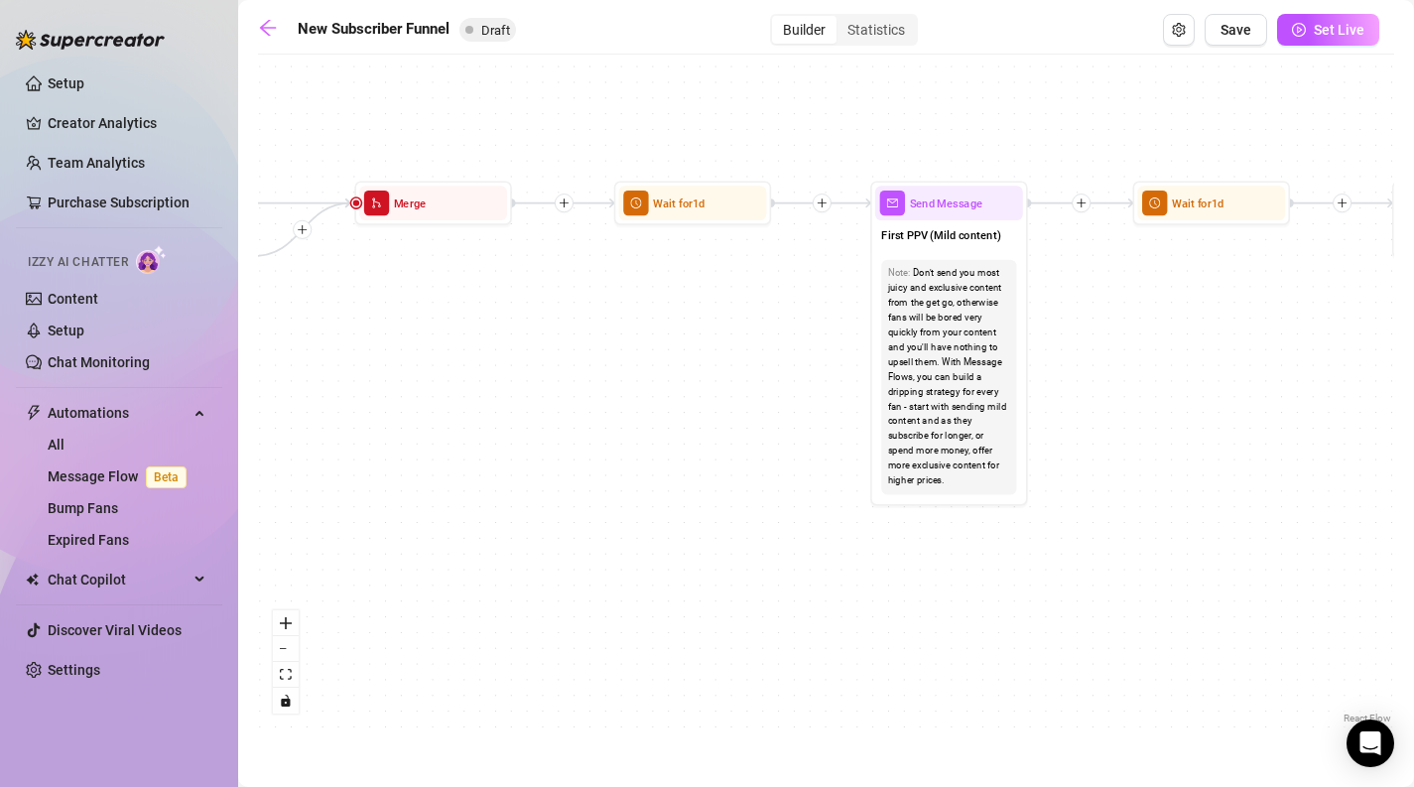
drag, startPoint x: 885, startPoint y: 375, endPoint x: 750, endPoint y: 350, distance: 137.2
click at [750, 350] on div "If True If True If True If False If False If False If True If False Merge Merge…" at bounding box center [826, 396] width 1136 height 664
drag, startPoint x: 677, startPoint y: 359, endPoint x: 951, endPoint y: 309, distance: 279.4
click at [951, 309] on div "If True If True If True If False If False If False If True If False Merge Merge…" at bounding box center [826, 396] width 1136 height 664
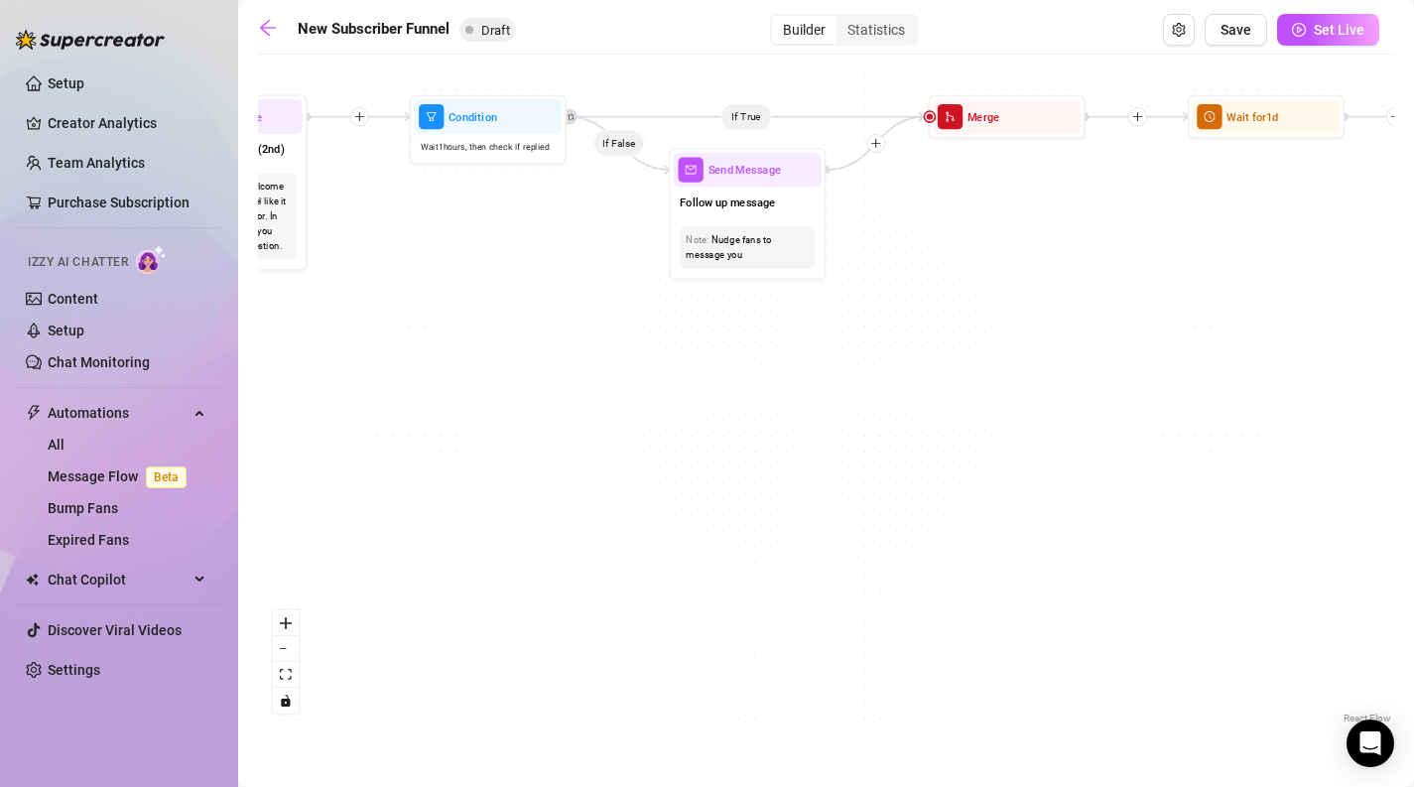
drag, startPoint x: 472, startPoint y: 324, endPoint x: 795, endPoint y: 285, distance: 324.9
click at [795, 285] on div "If True If True If True If False If False If False If True If False Merge Merge…" at bounding box center [826, 396] width 1136 height 664
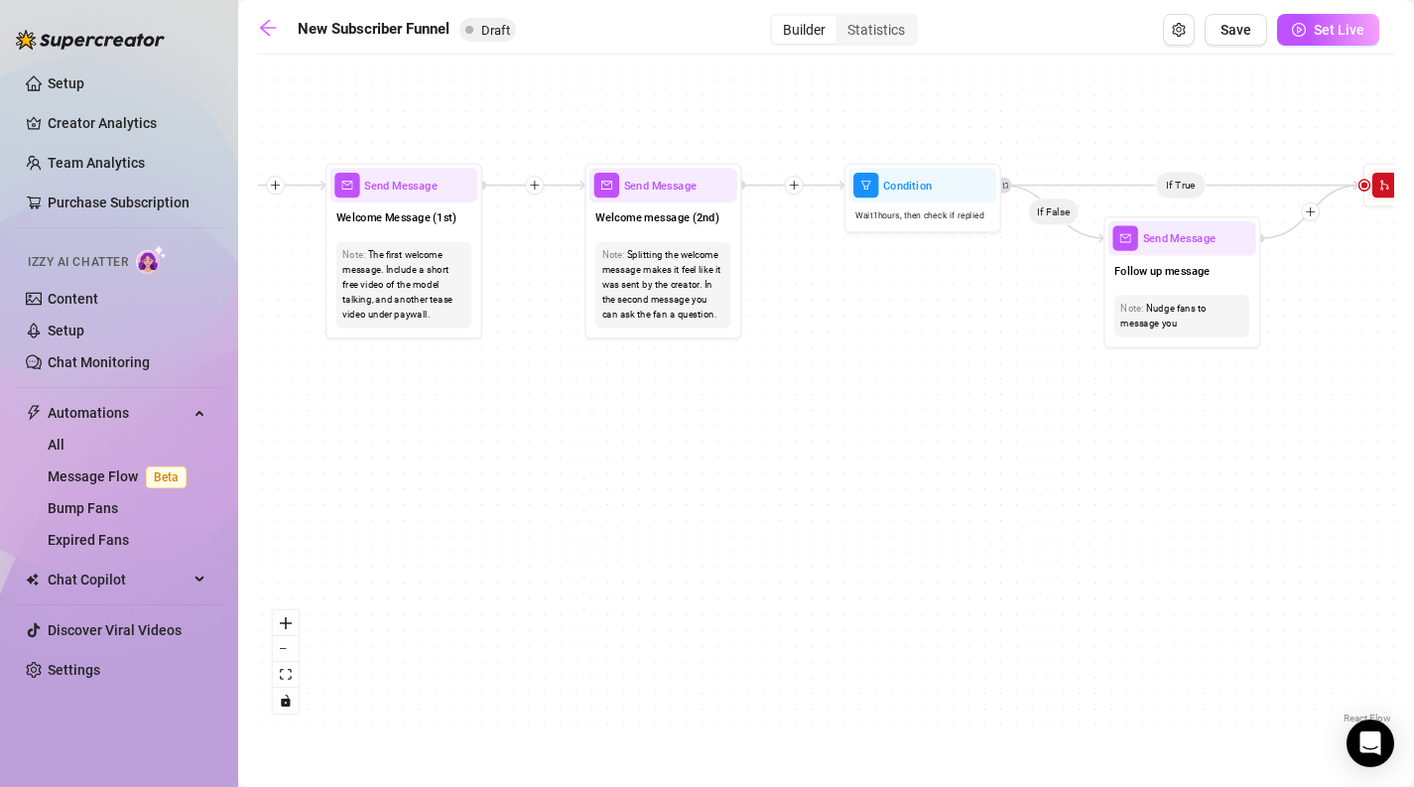
drag, startPoint x: 359, startPoint y: 293, endPoint x: 778, endPoint y: 356, distance: 423.4
click at [777, 361] on div "If True If True If True If False If False If False If True If False Merge Merge…" at bounding box center [826, 396] width 1136 height 664
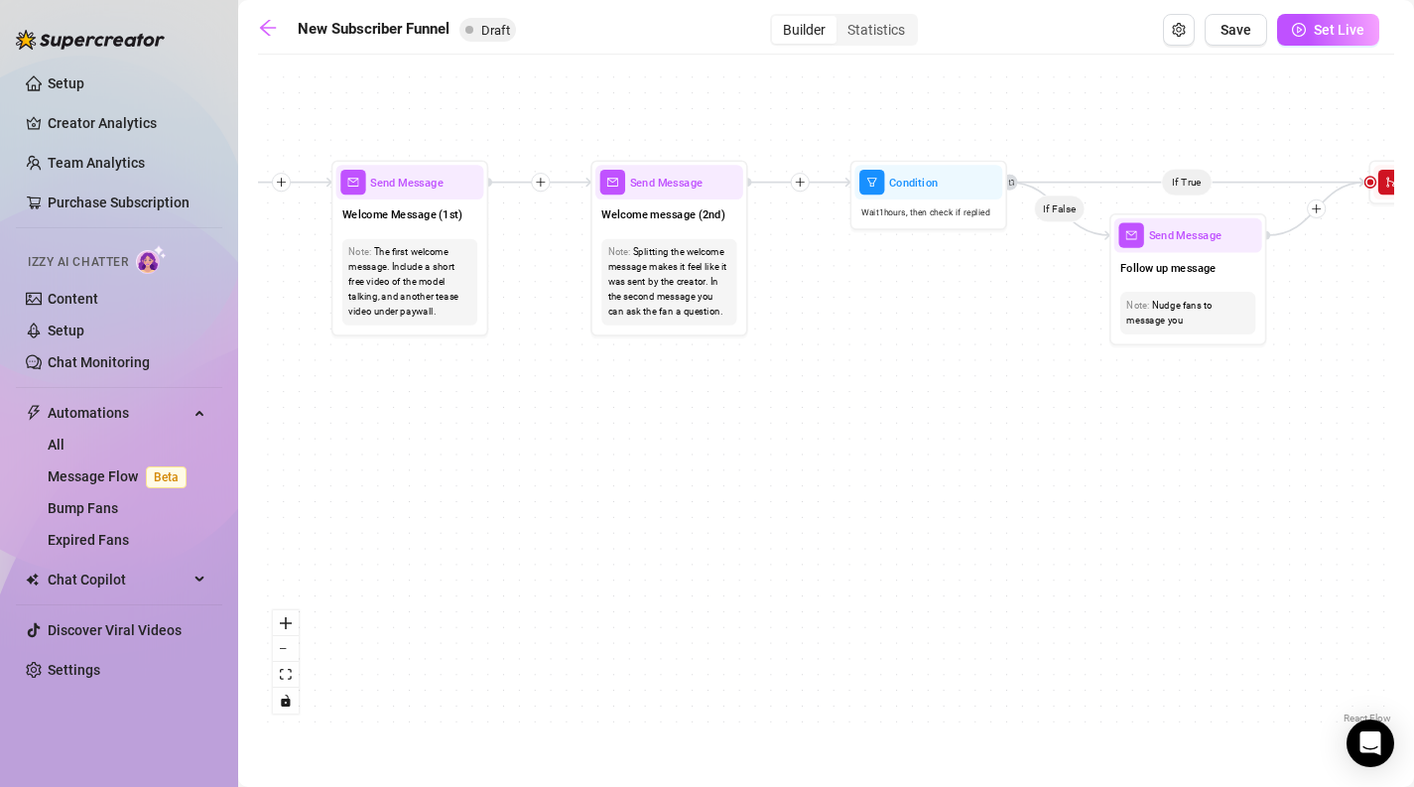
drag, startPoint x: 499, startPoint y: 364, endPoint x: 624, endPoint y: 359, distance: 125.1
click at [626, 361] on div "If True If True If True If False If False If False If True If False Merge Merge…" at bounding box center [826, 396] width 1136 height 664
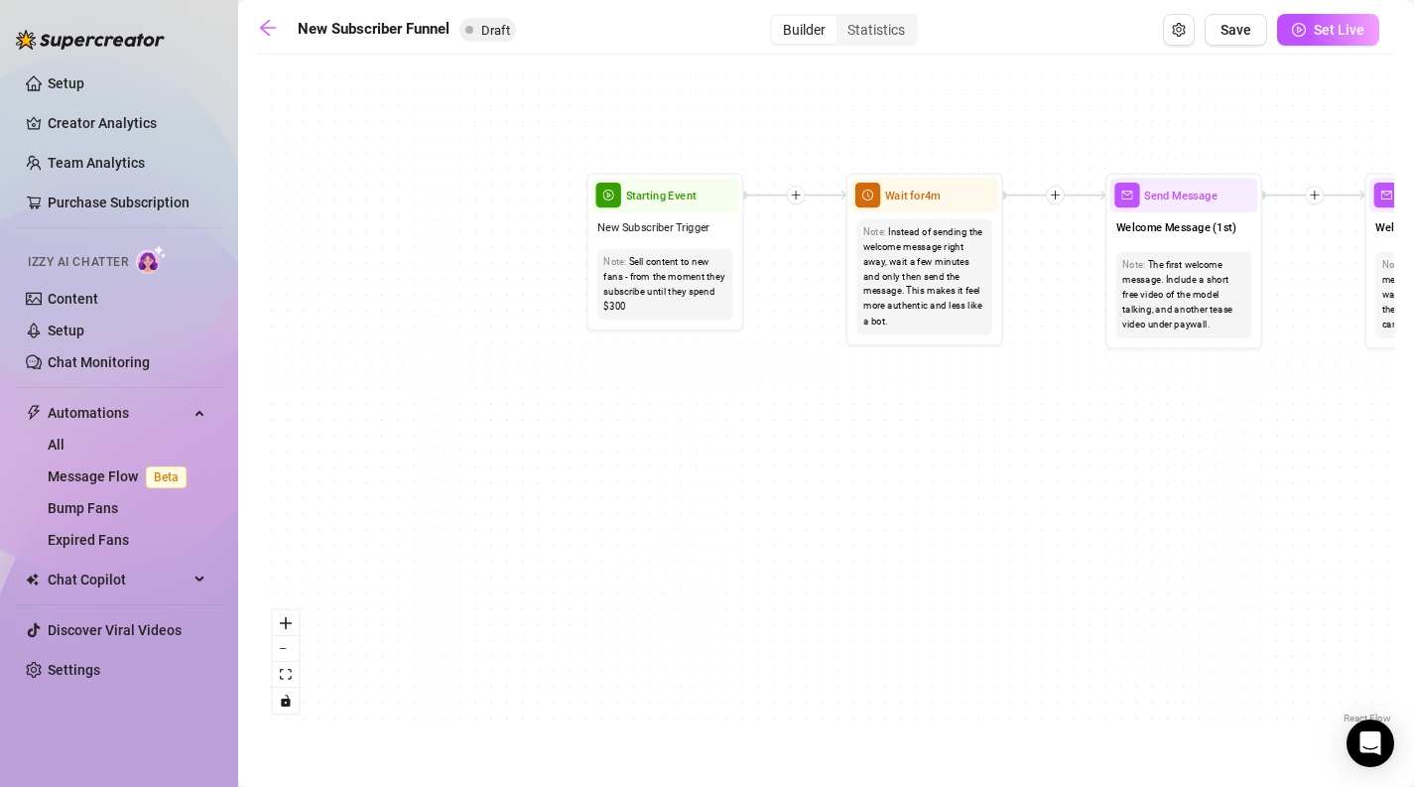
drag, startPoint x: 317, startPoint y: 401, endPoint x: 964, endPoint y: 417, distance: 647.0
click at [964, 417] on div "If True If True If True If False If False If False If True If False Merge Merge…" at bounding box center [826, 396] width 1136 height 664
